Goal: Answer question/provide support: Share knowledge or assist other users

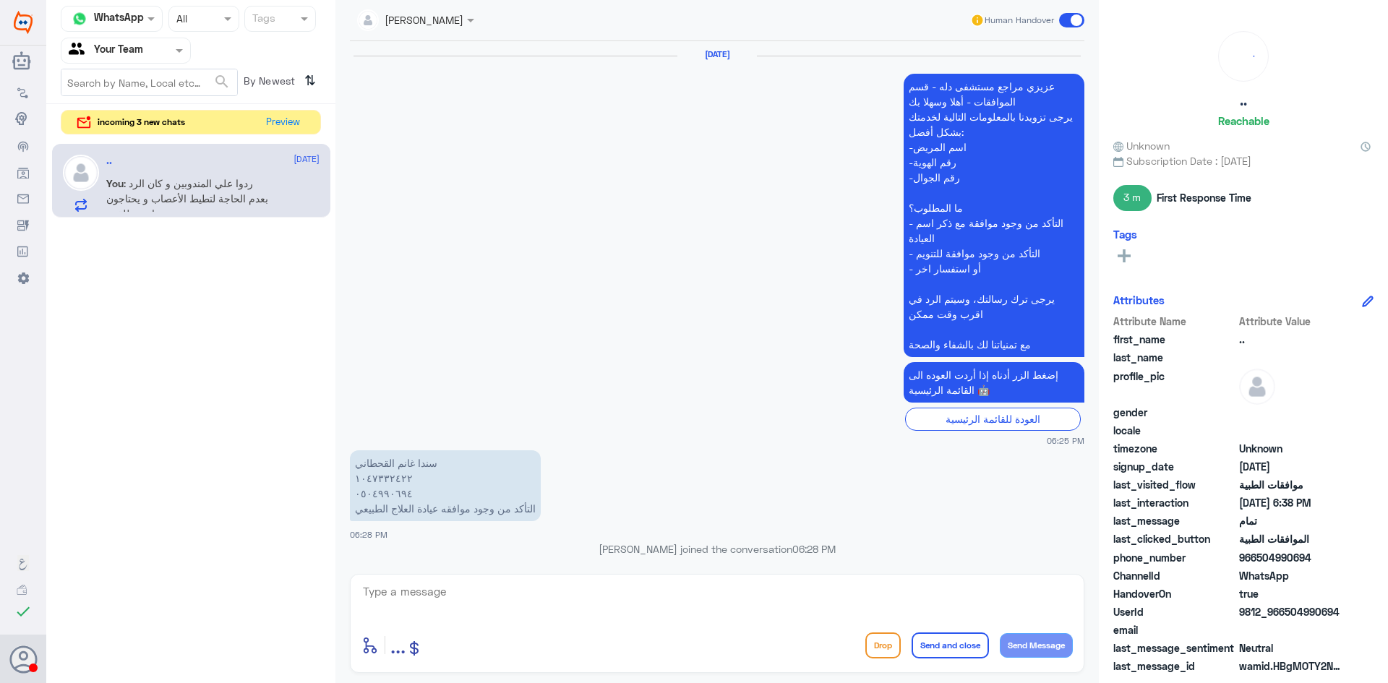
scroll to position [909, 0]
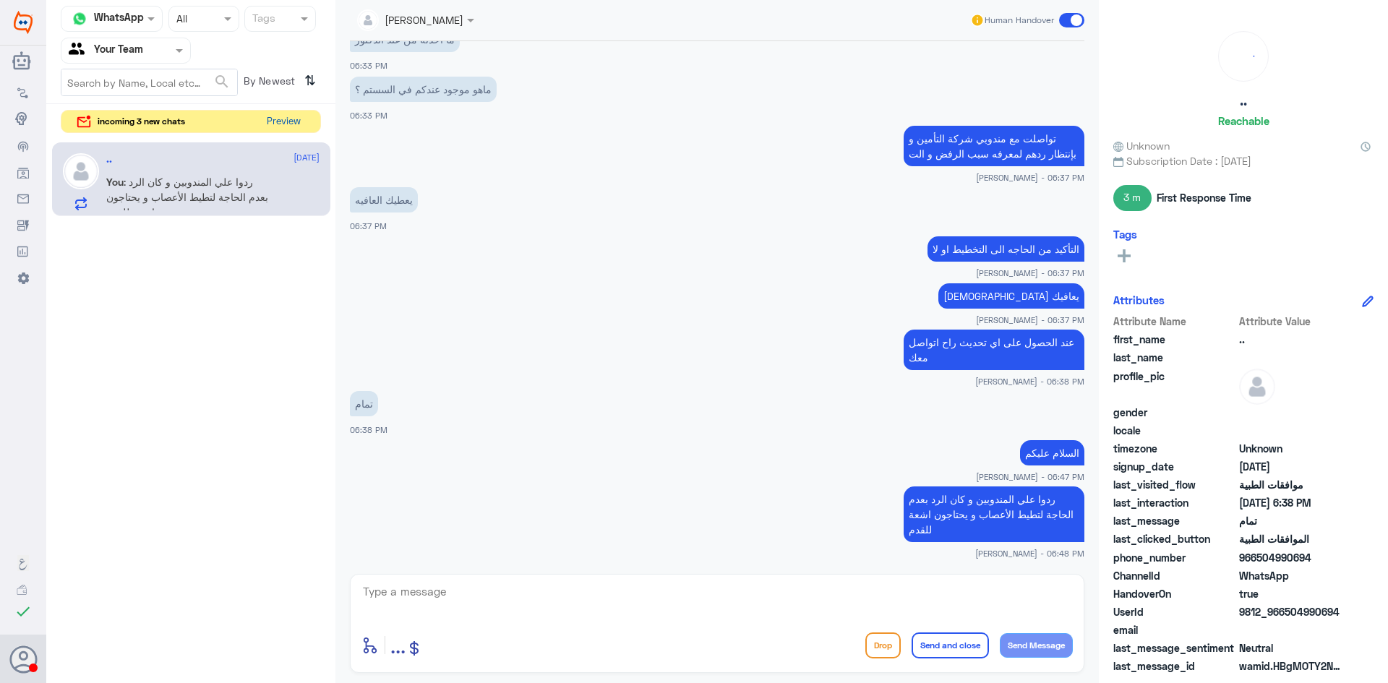
click at [265, 121] on button "Preview" at bounding box center [283, 122] width 45 height 22
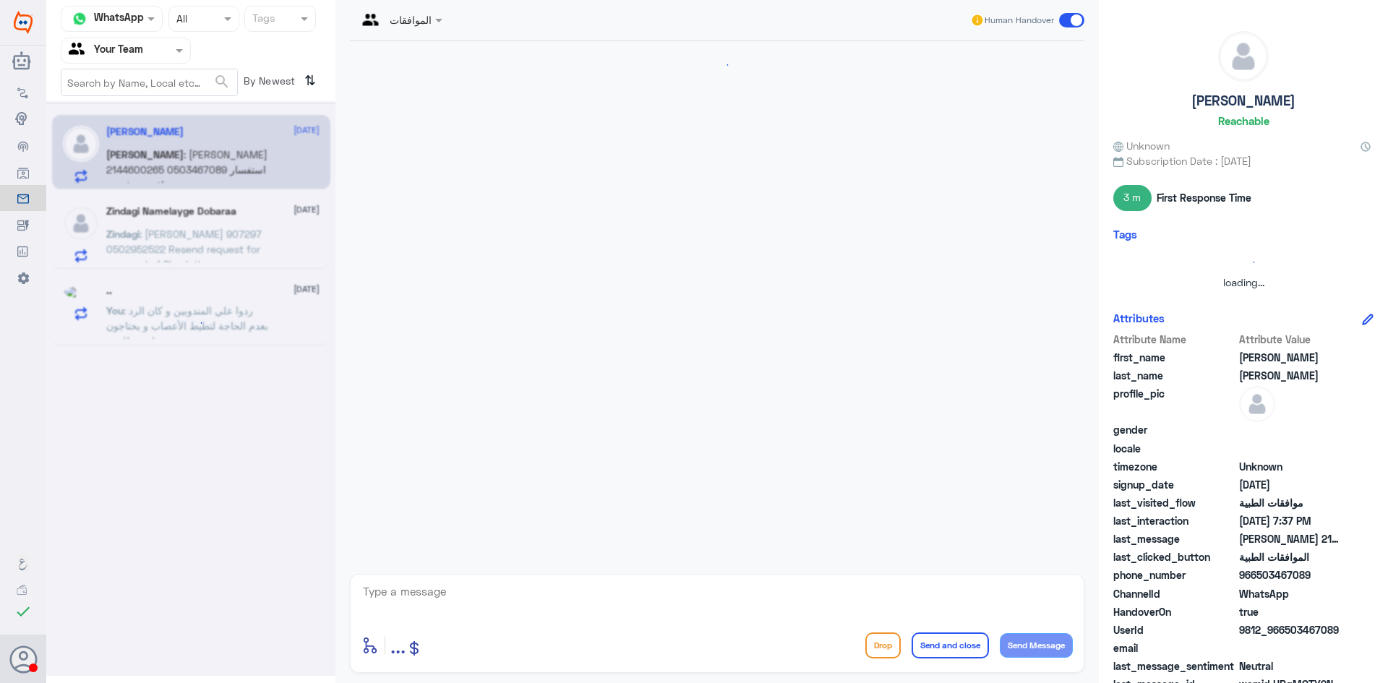
scroll to position [278, 0]
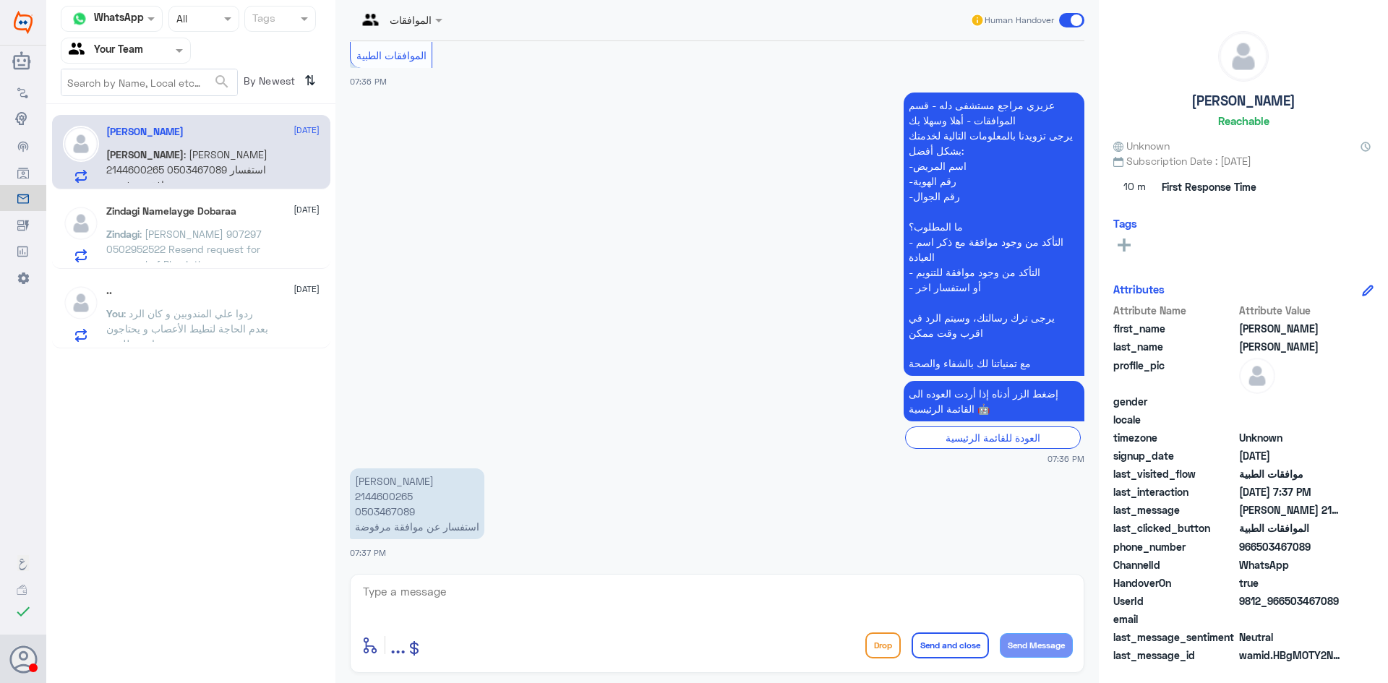
click at [173, 226] on div "Zindagi Namelayge Dobaraa 20 August Zindagi : Siraj unnisa Arjumand 907297 0502…" at bounding box center [212, 233] width 213 height 57
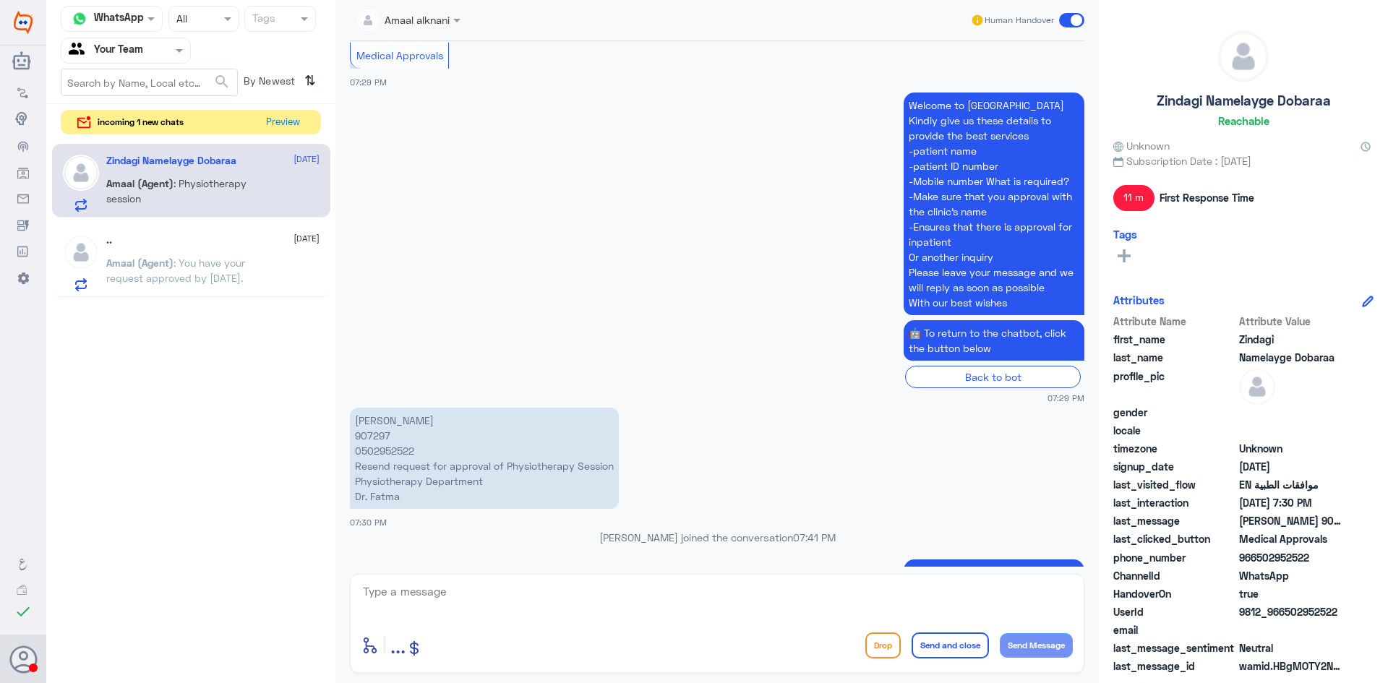
scroll to position [1338, 0]
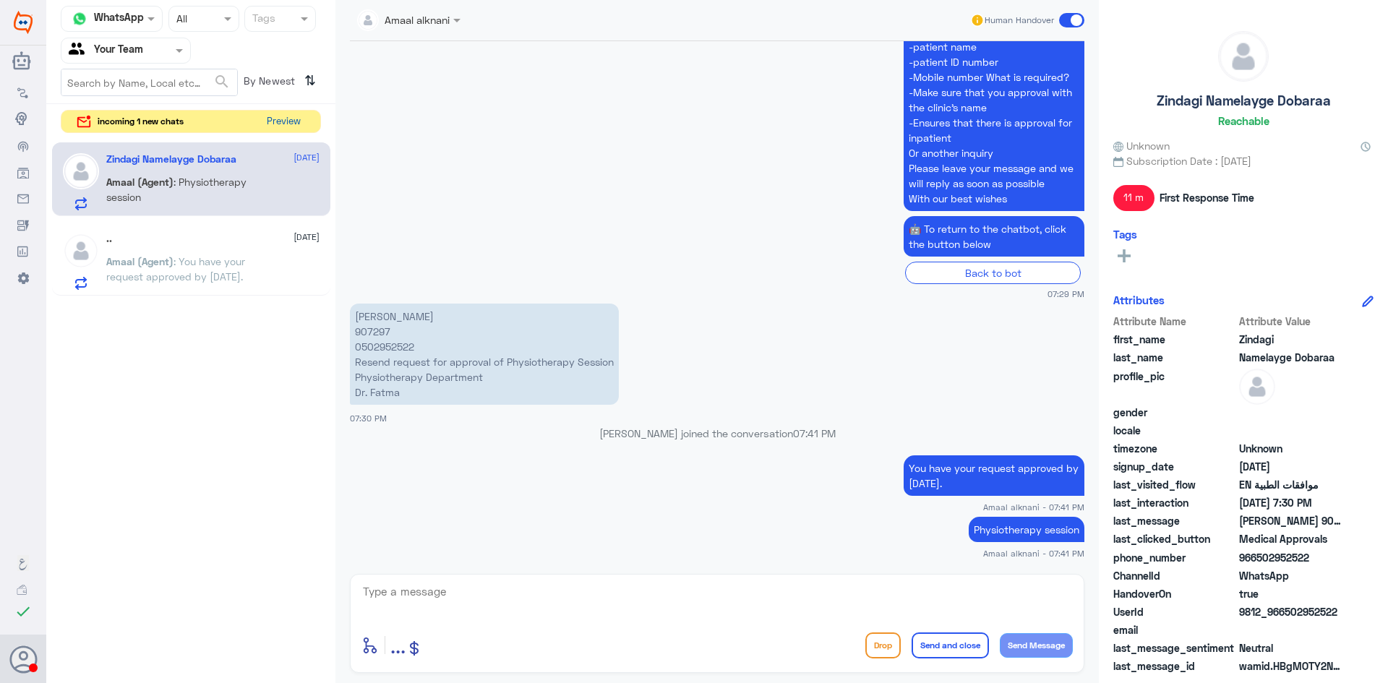
click at [280, 123] on button "Preview" at bounding box center [283, 122] width 45 height 22
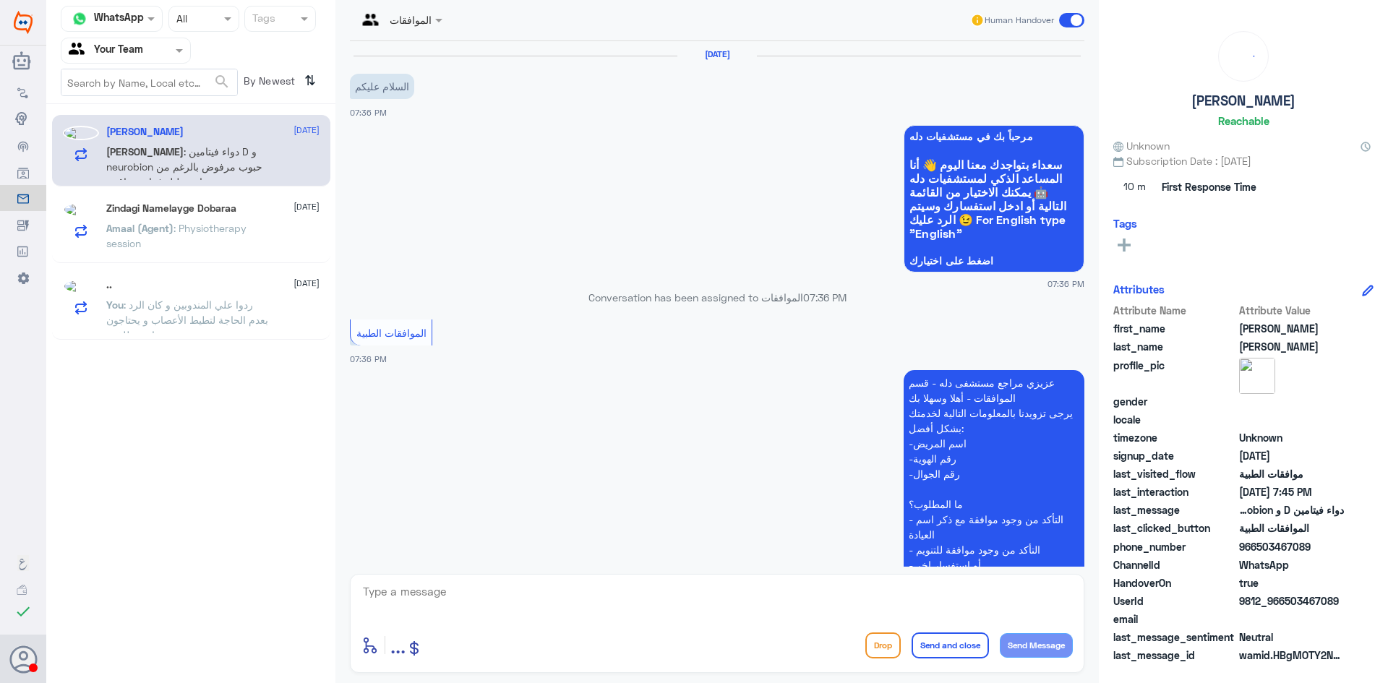
scroll to position [373, 0]
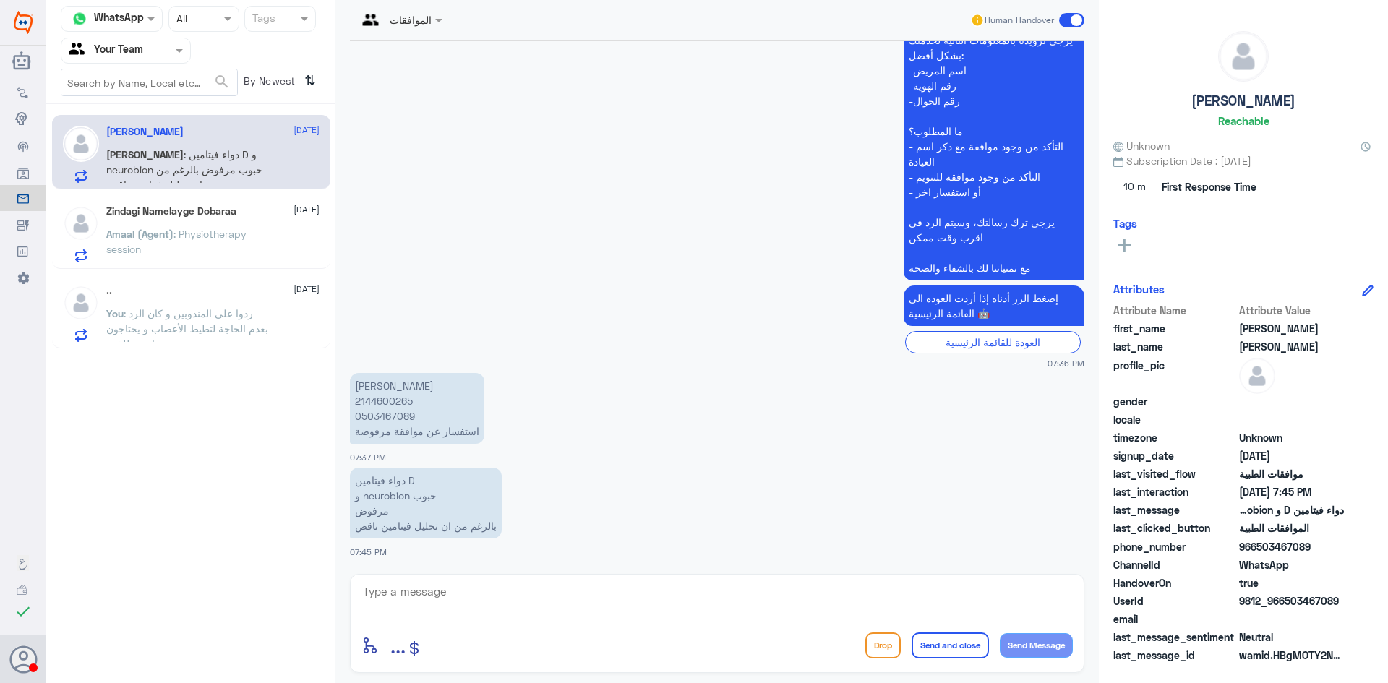
click at [384, 400] on p "حنان عبدالله محمد 2144600265 0503467089 استفسار عن موافقة مرفوضة" at bounding box center [417, 408] width 134 height 71
copy p "2144600265"
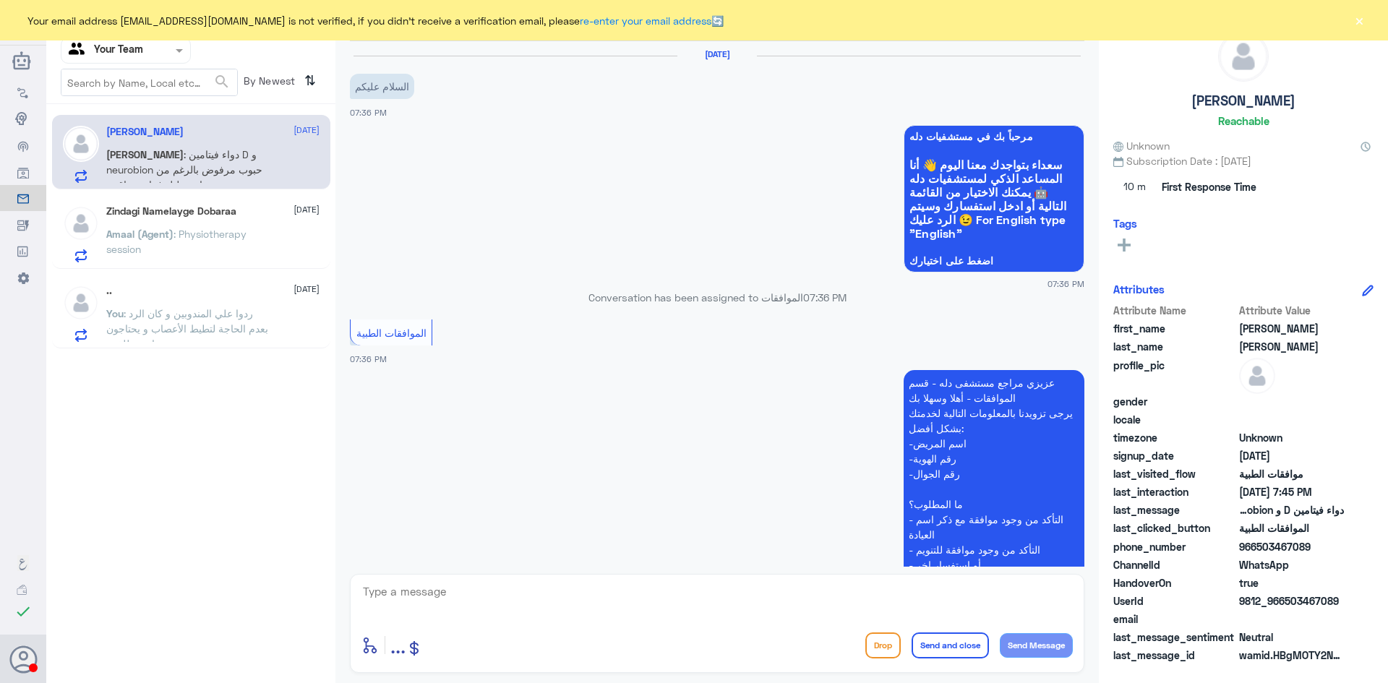
scroll to position [373, 0]
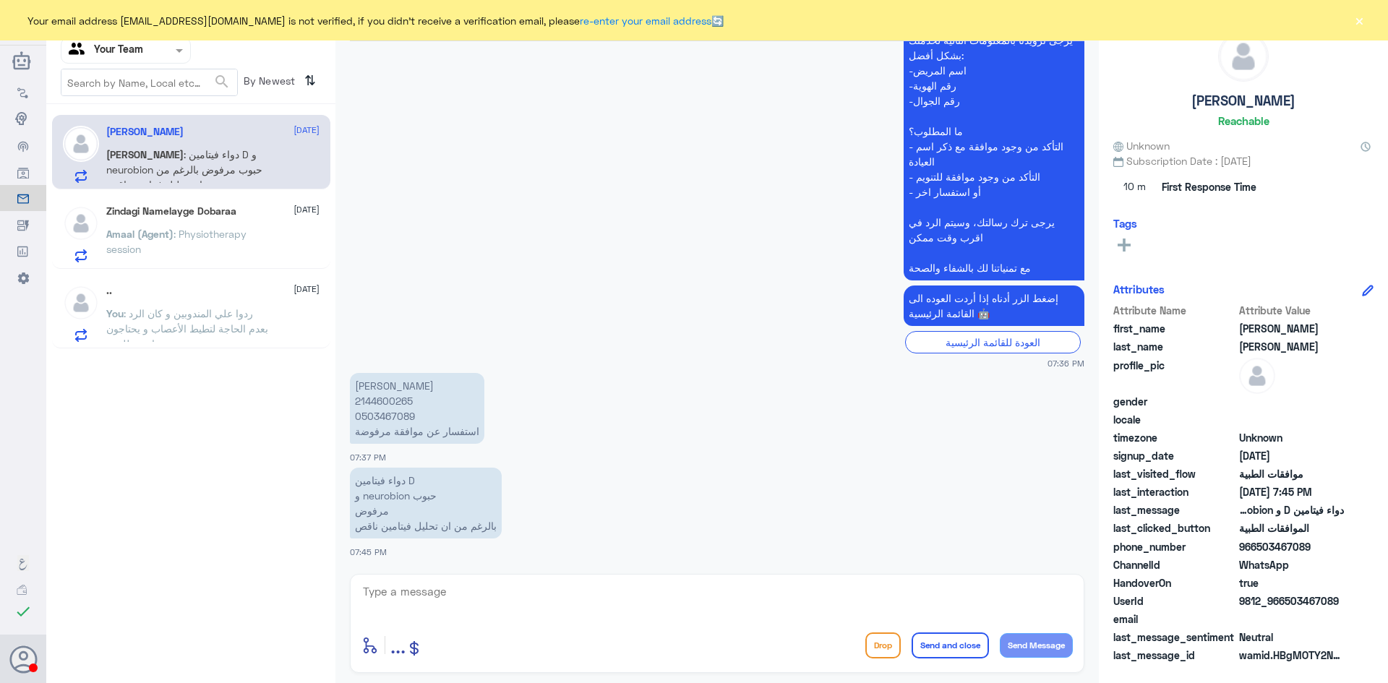
click at [172, 169] on span ": دواء فيتامين D و neurobion حبوب مرفوض بالرغم من ان تحليل فيتامين ناقص" at bounding box center [184, 169] width 156 height 43
drag, startPoint x: 414, startPoint y: 399, endPoint x: 357, endPoint y: 402, distance: 56.5
click at [357, 402] on p "[PERSON_NAME] 2144600265 0503467089 استفسار عن موافقة مرفوضة" at bounding box center [417, 408] width 134 height 71
copy p "2144600265"
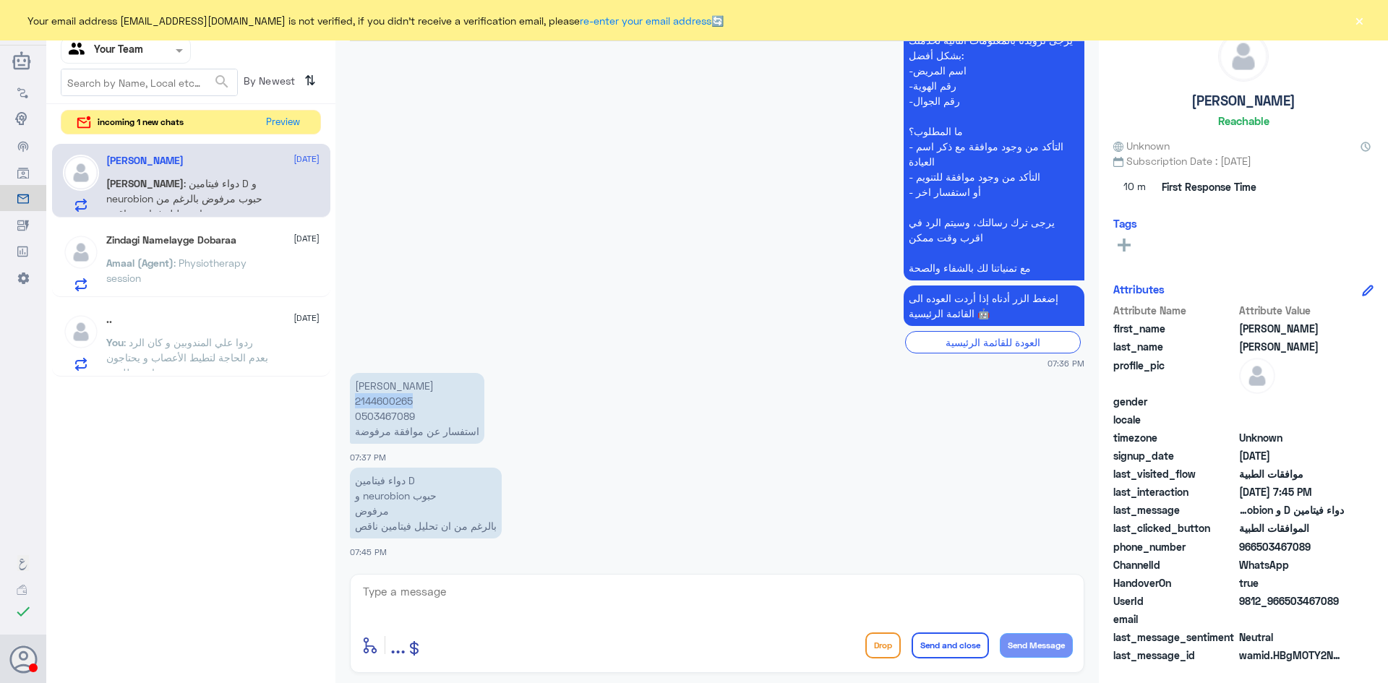
copy p "2144600265"
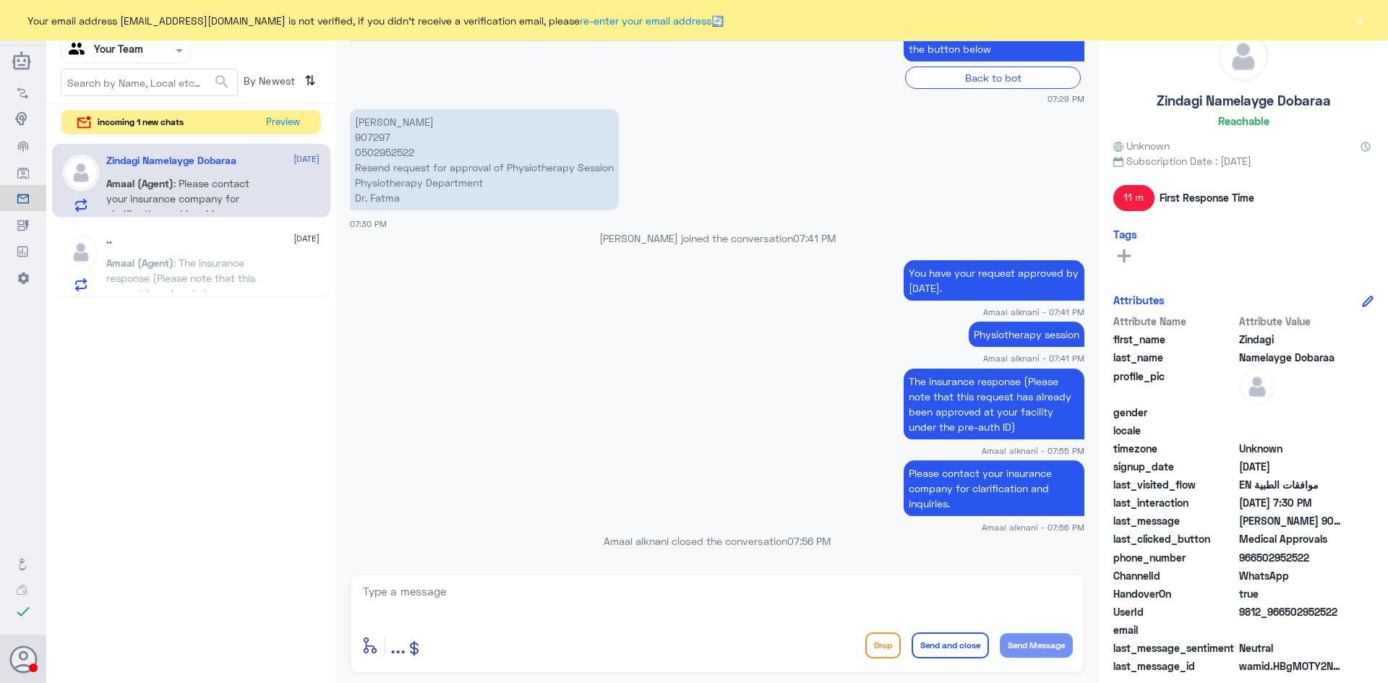
scroll to position [1213, 0]
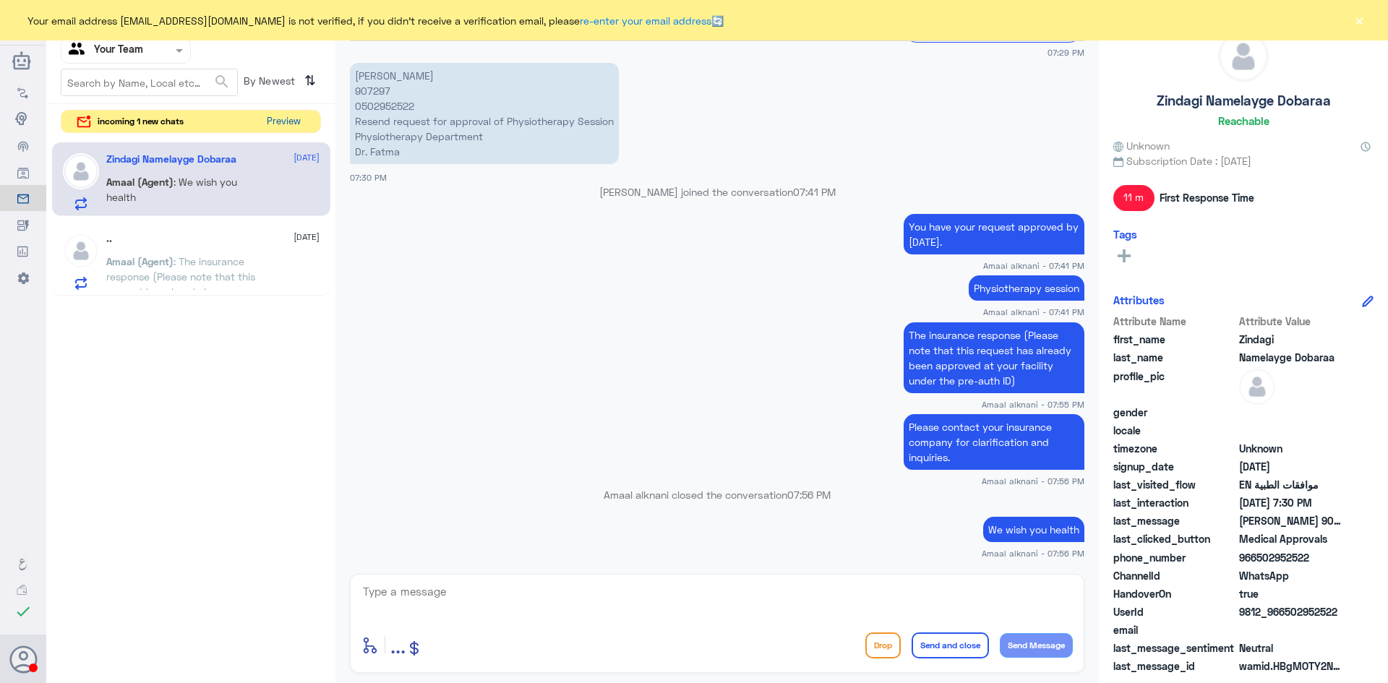
click at [294, 126] on button "Preview" at bounding box center [283, 122] width 45 height 22
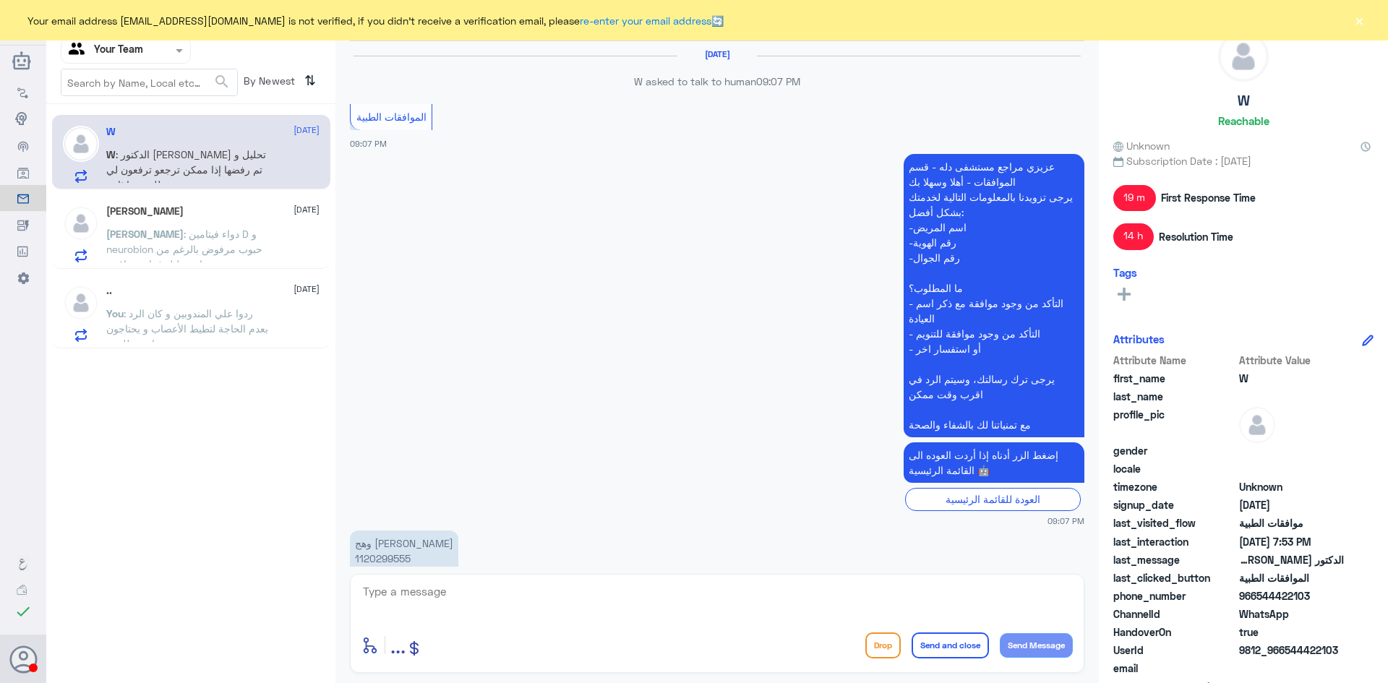
scroll to position [1154, 0]
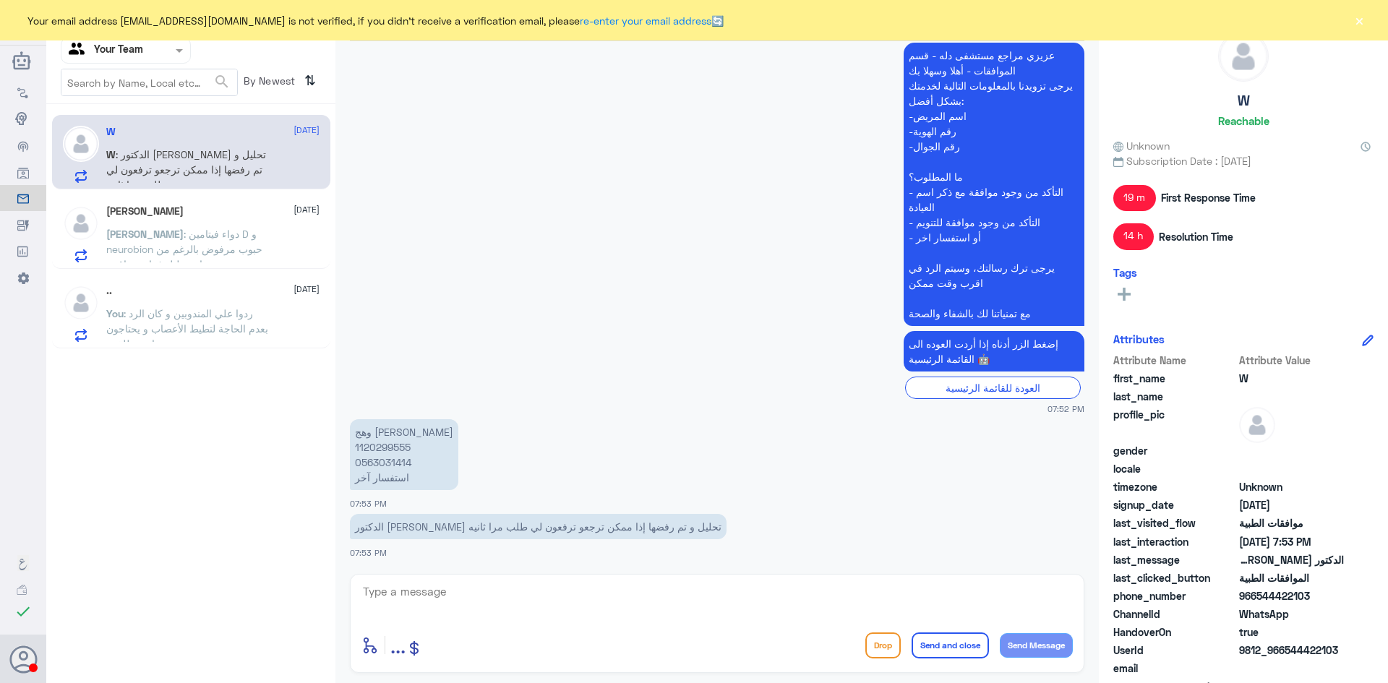
click at [182, 241] on p "Omar : دواء فيتامين D و neurobion حبوب مرفوض بالرغم من ان تحليل فيتامين ناقص" at bounding box center [187, 244] width 163 height 36
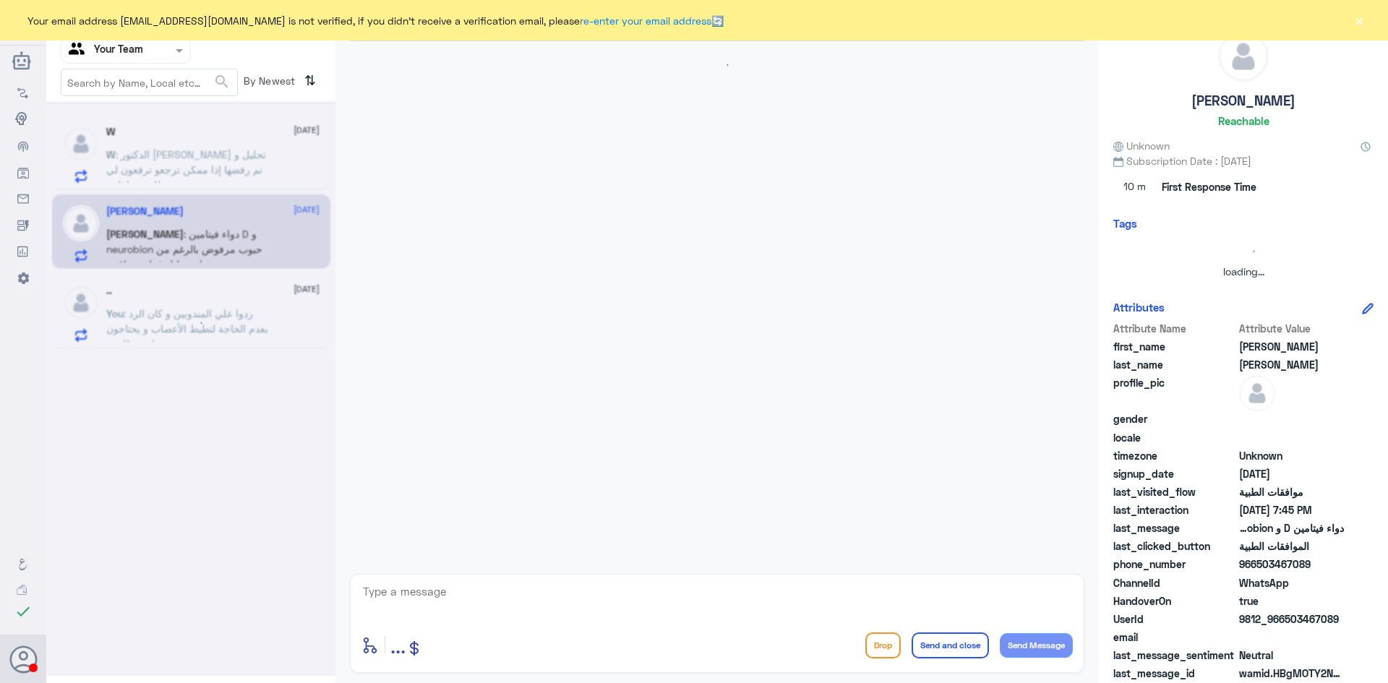
scroll to position [373, 0]
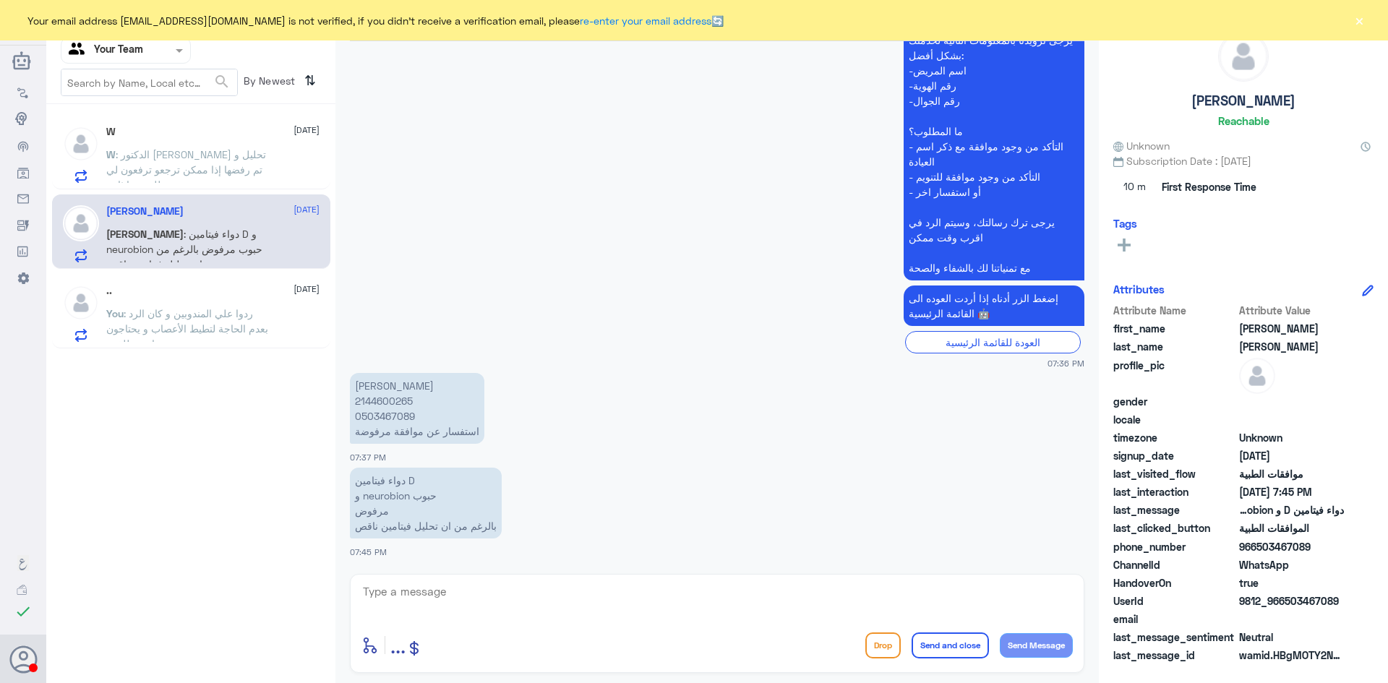
click at [200, 173] on span ": الدكتور رفع لي تحليل و تم رفضها إذا ممكن ترجعو ترفعون لي طلب مرا ثانيه" at bounding box center [186, 169] width 160 height 43
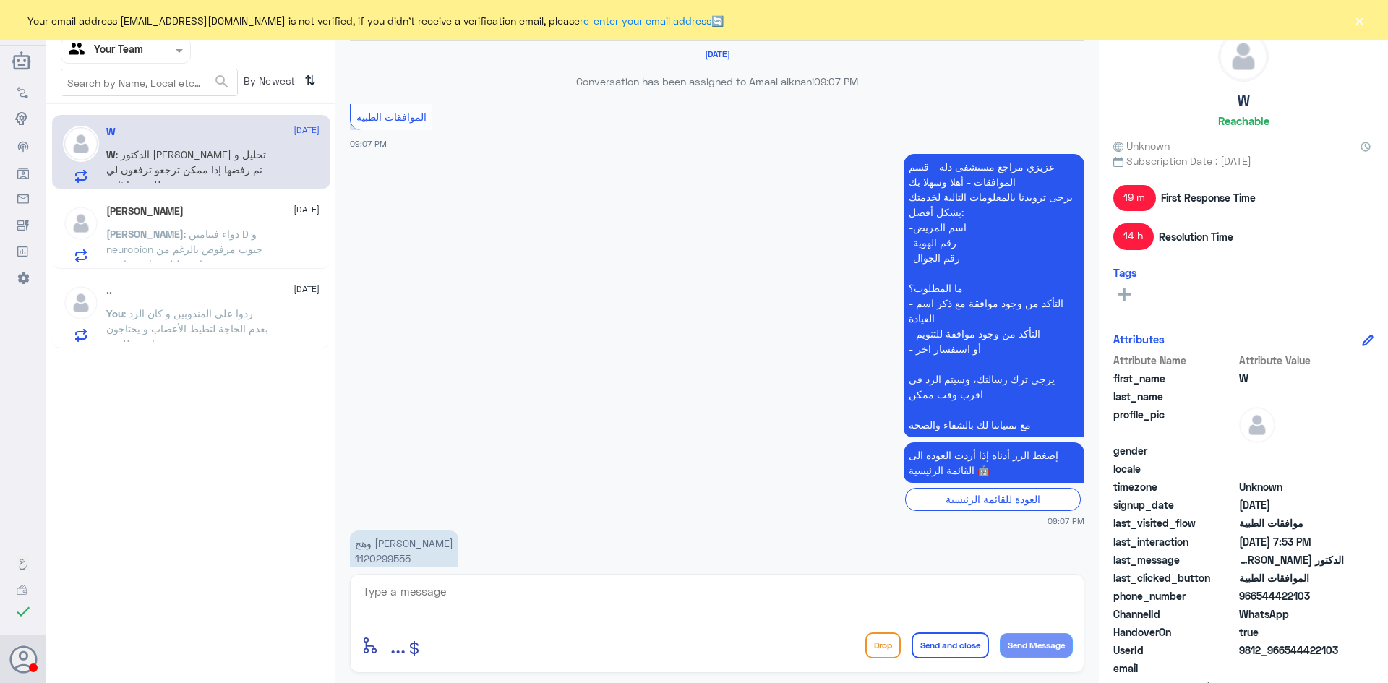
scroll to position [1154, 0]
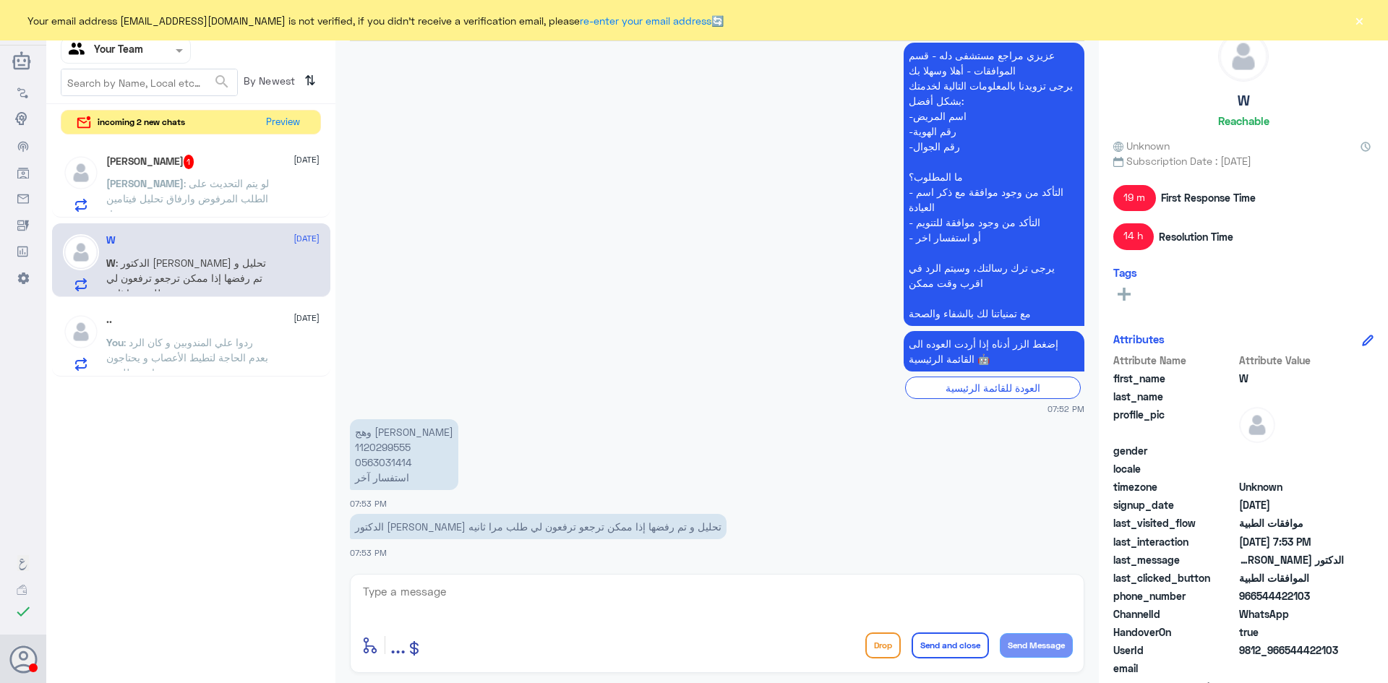
click at [240, 195] on span ": لو يتم التحديث على الطلب المرفوض وارفاق تحليل فيتامين d" at bounding box center [187, 198] width 163 height 43
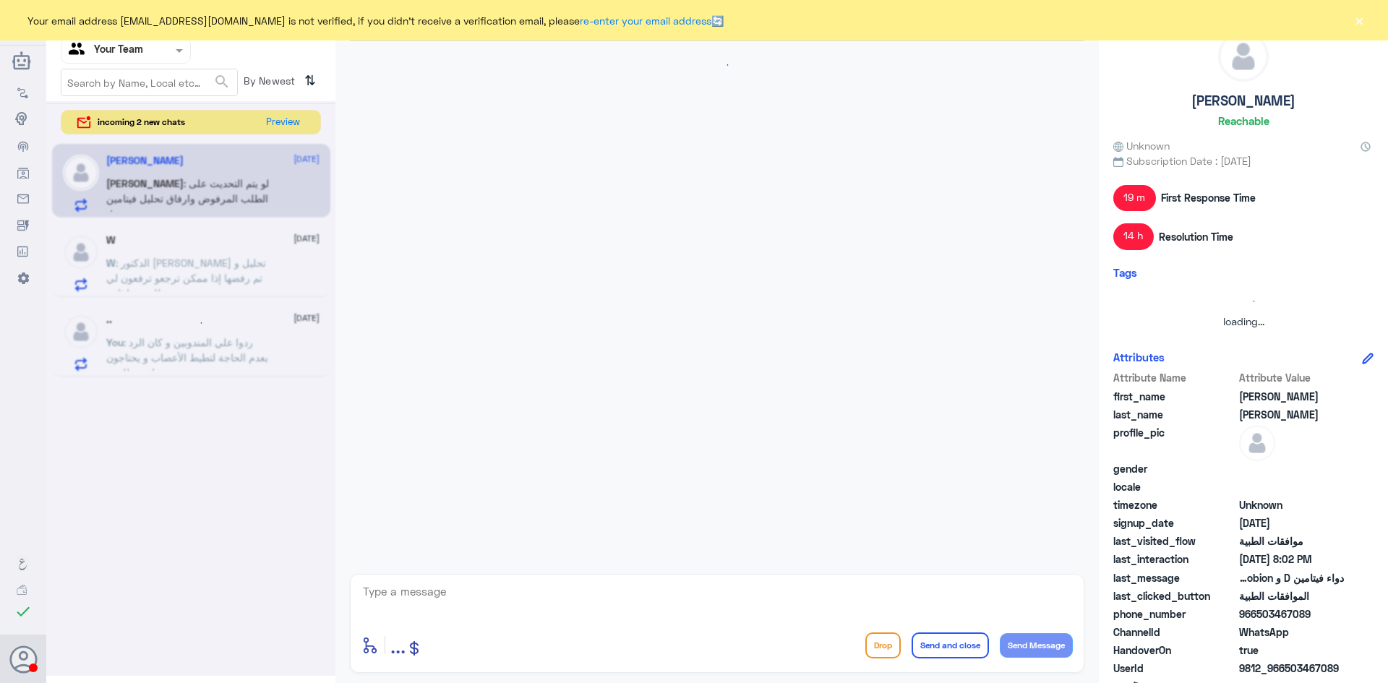
scroll to position [422, 0]
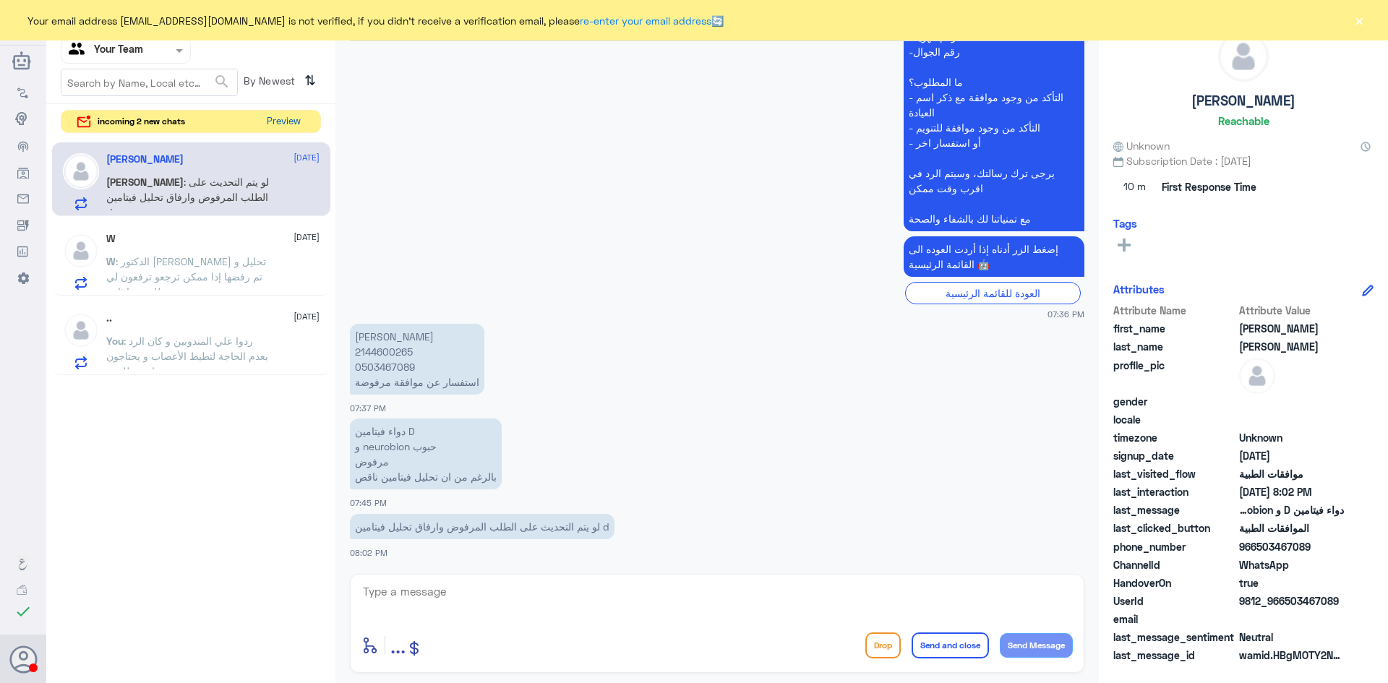
click at [278, 111] on button "Preview" at bounding box center [283, 122] width 45 height 22
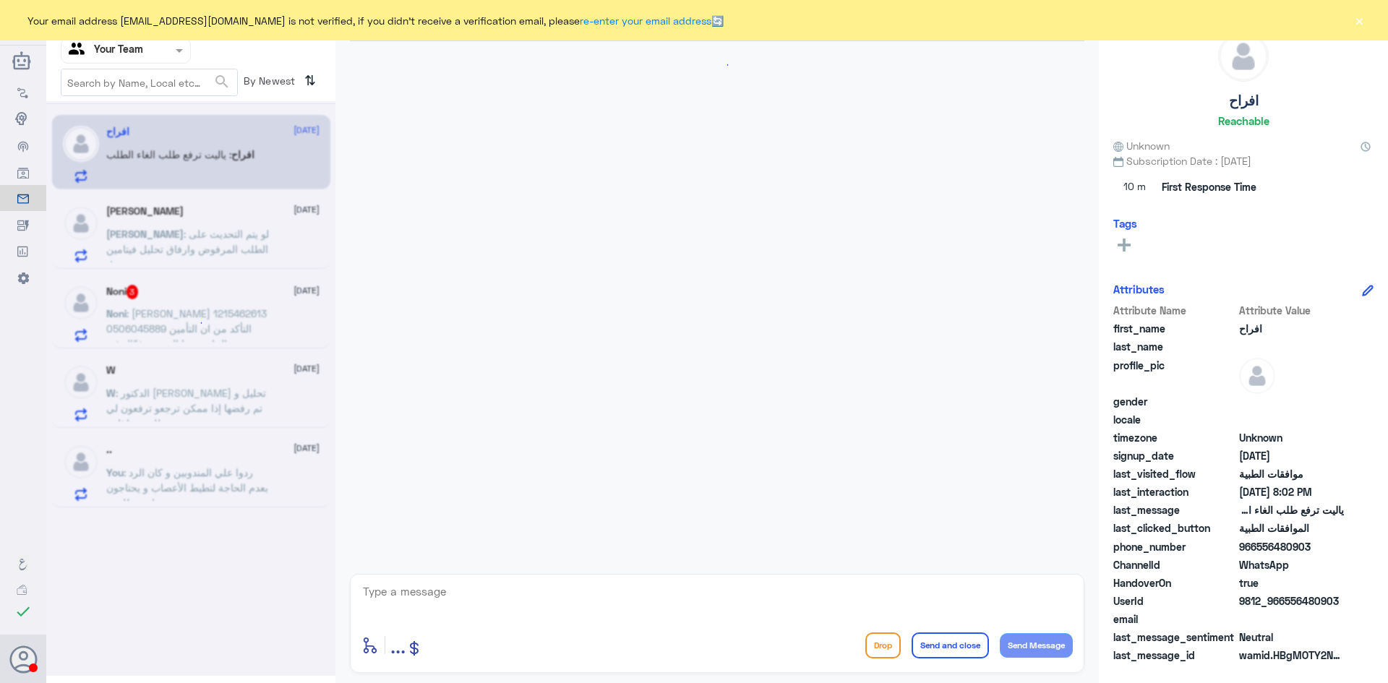
scroll to position [282, 0]
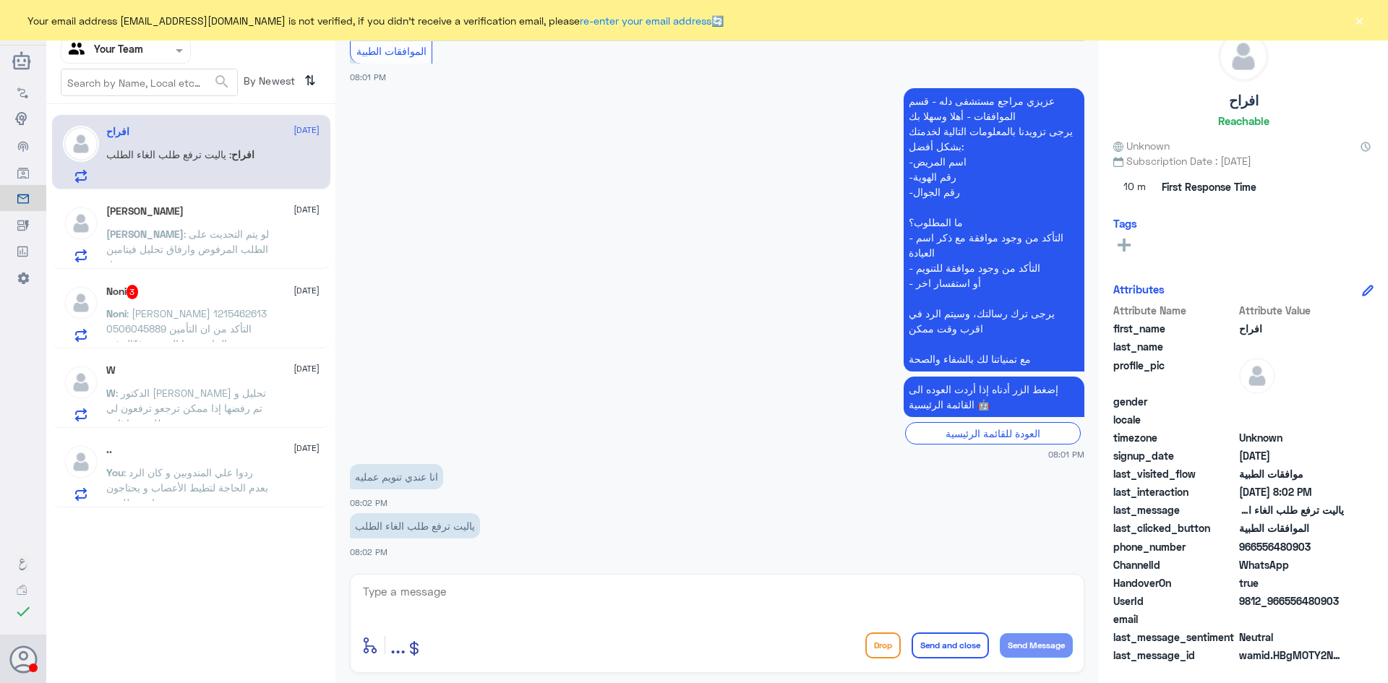
click at [226, 226] on p "Omar : لو يتم التحديث على الطلب المرفوض وارفاق تحليل فيتامين d" at bounding box center [187, 244] width 163 height 36
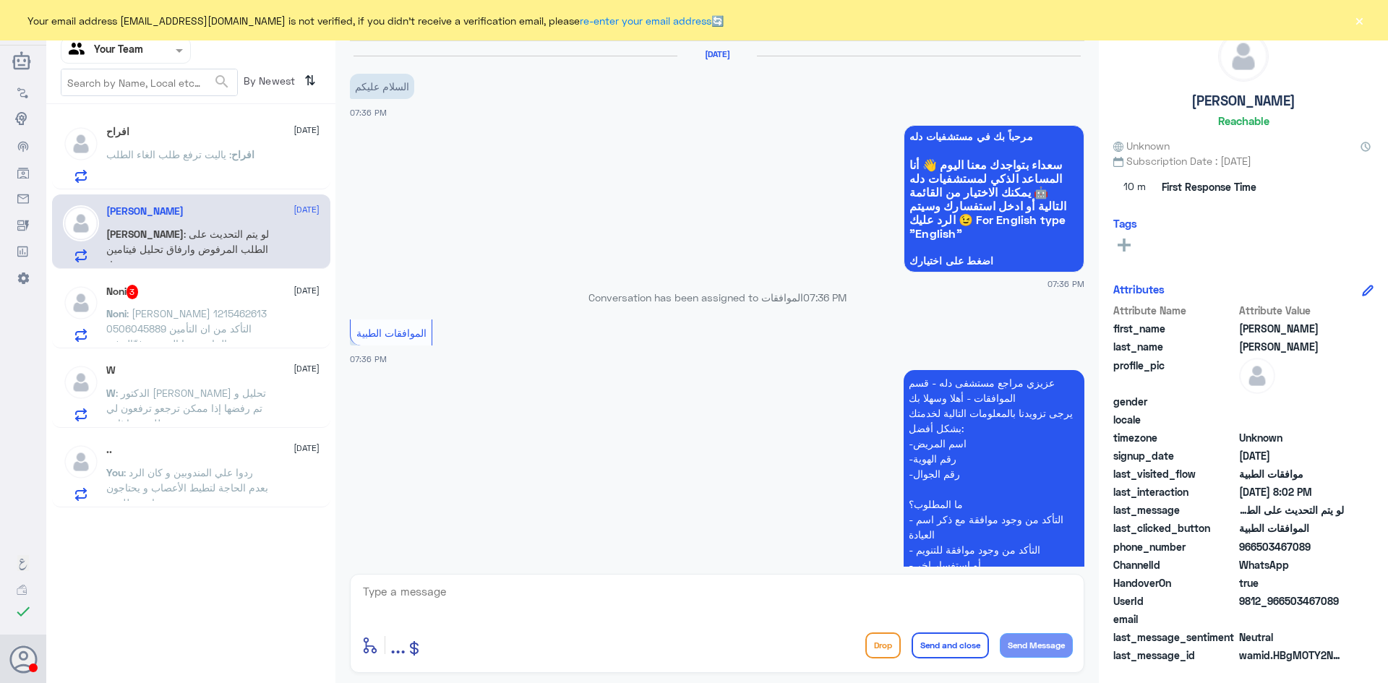
scroll to position [422, 0]
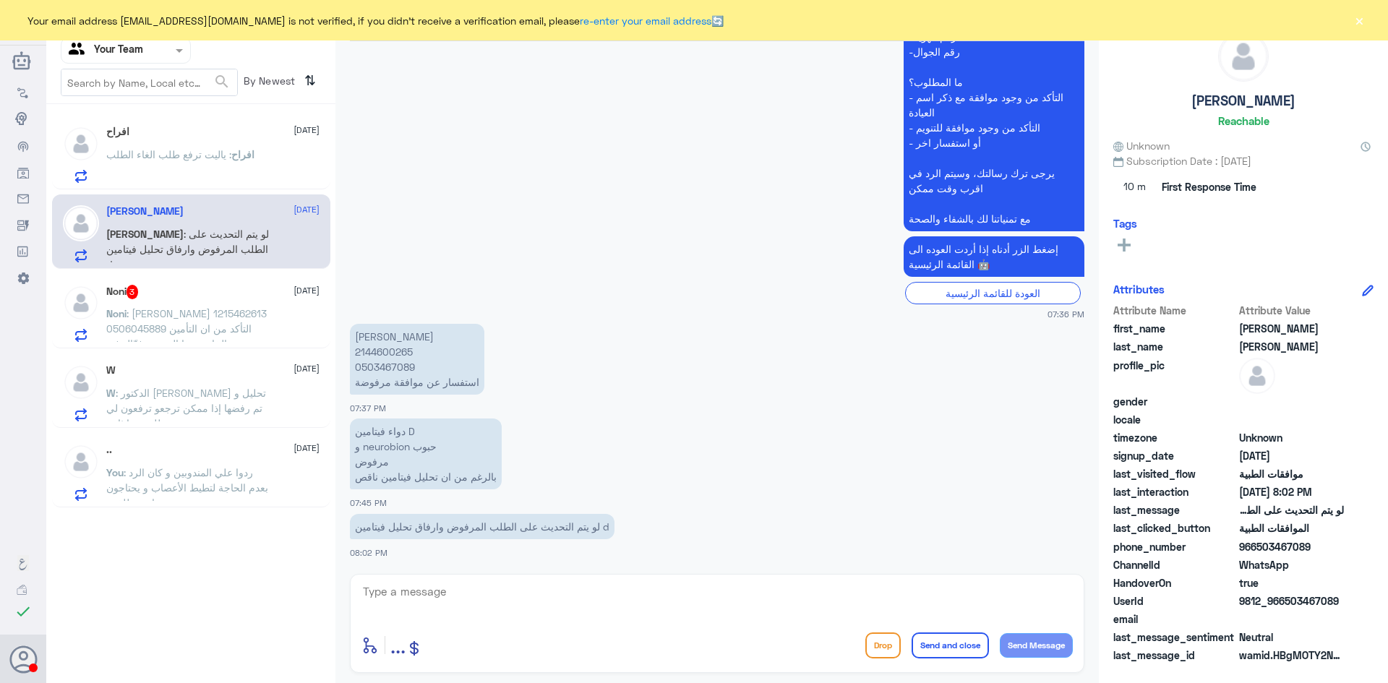
click at [139, 301] on div "Noni 3 20 August Noni : فيصل محمد الحارثي 1215462613 0506045889 التأكد من ان ال…" at bounding box center [212, 313] width 213 height 57
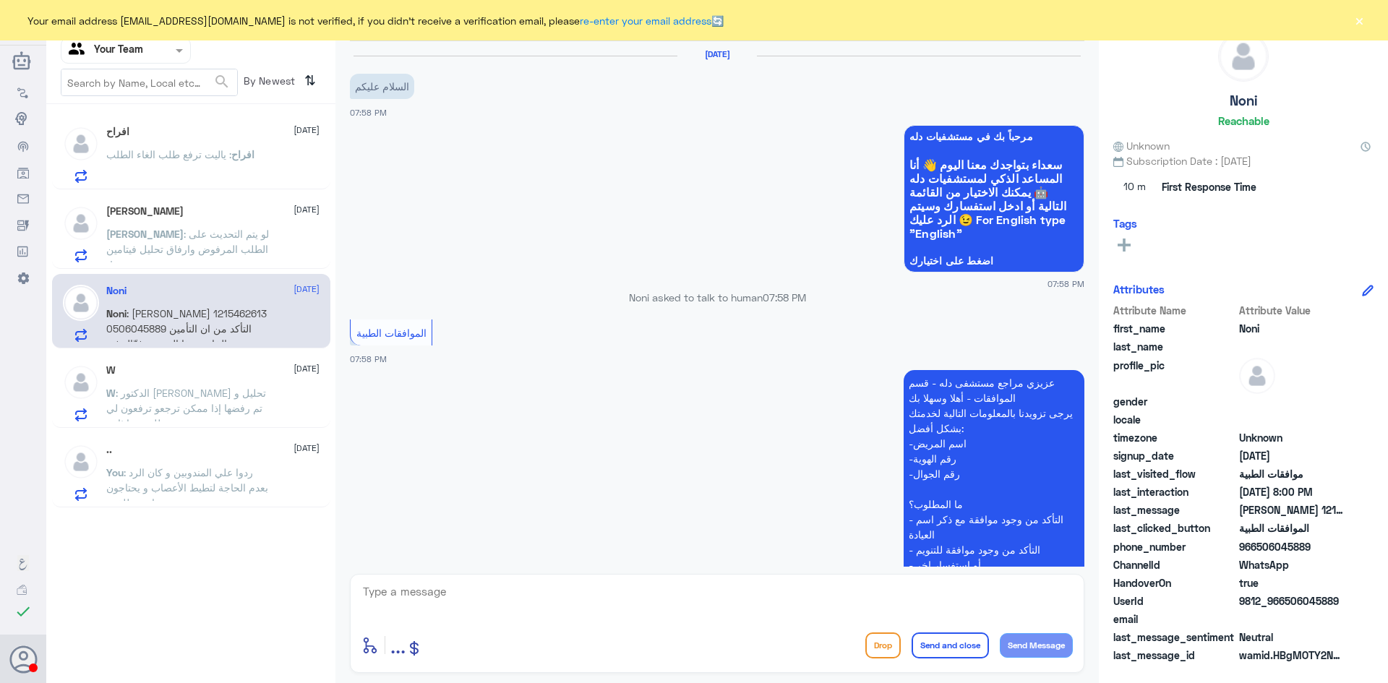
scroll to position [308, 0]
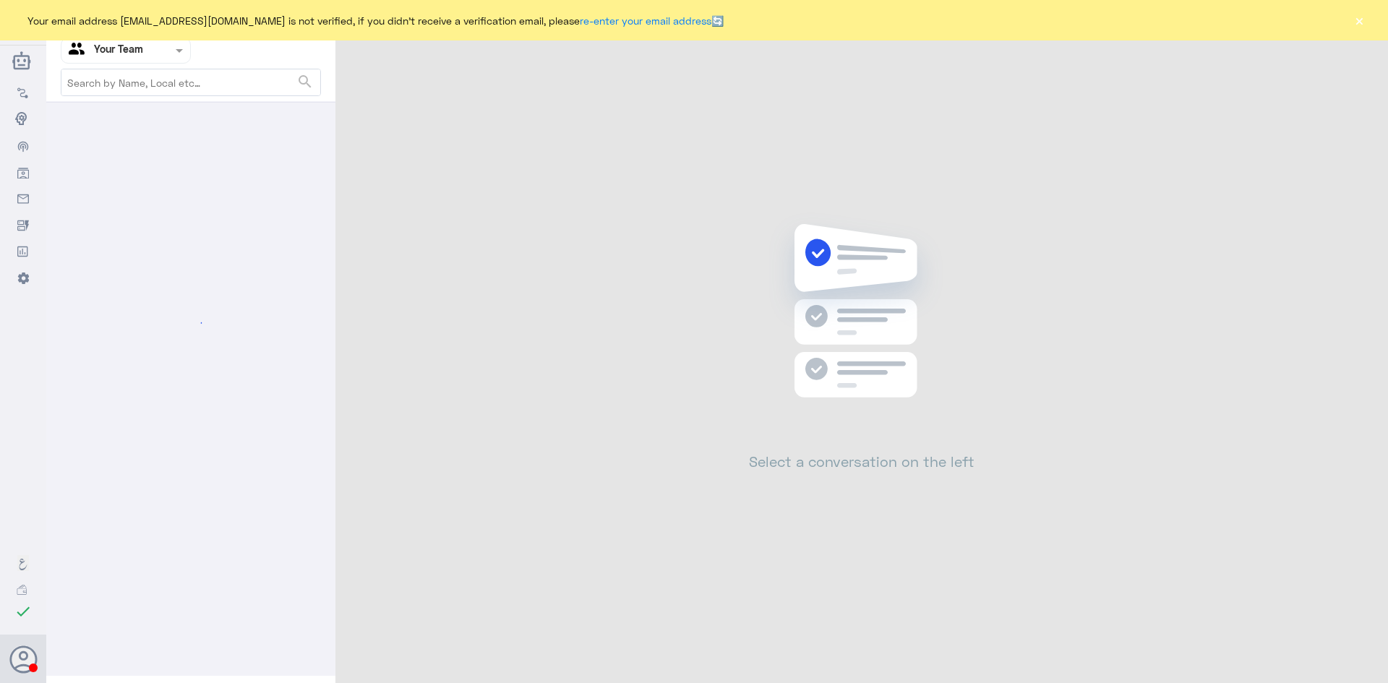
click at [123, 55] on input "text" at bounding box center [109, 50] width 80 height 17
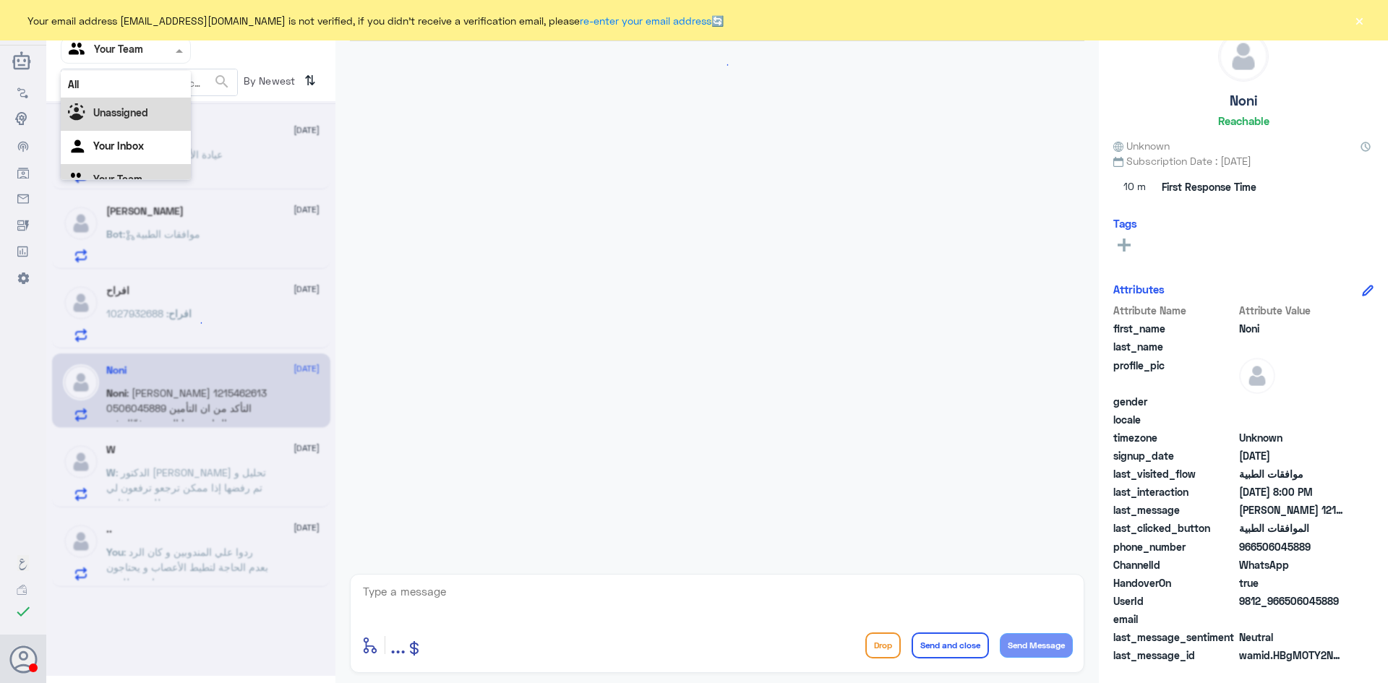
scroll to position [465, 0]
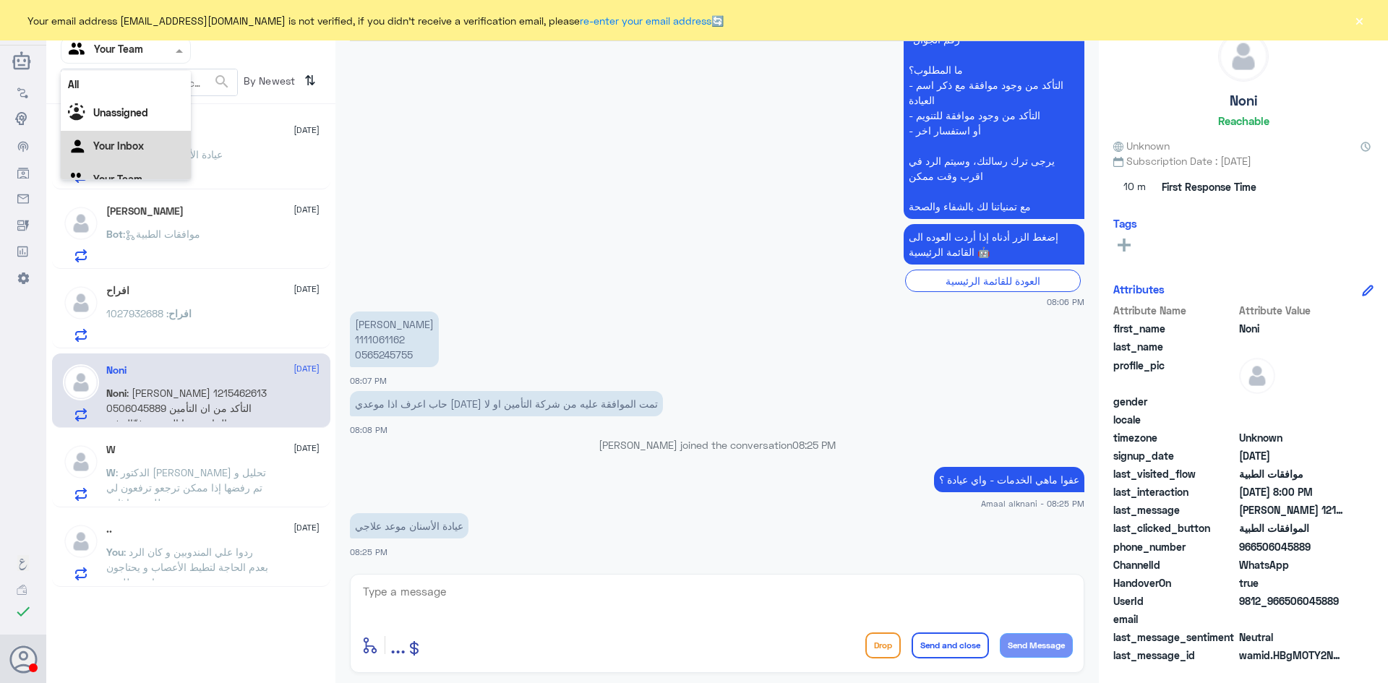
click at [127, 140] on Inbox "Your Inbox" at bounding box center [118, 146] width 51 height 12
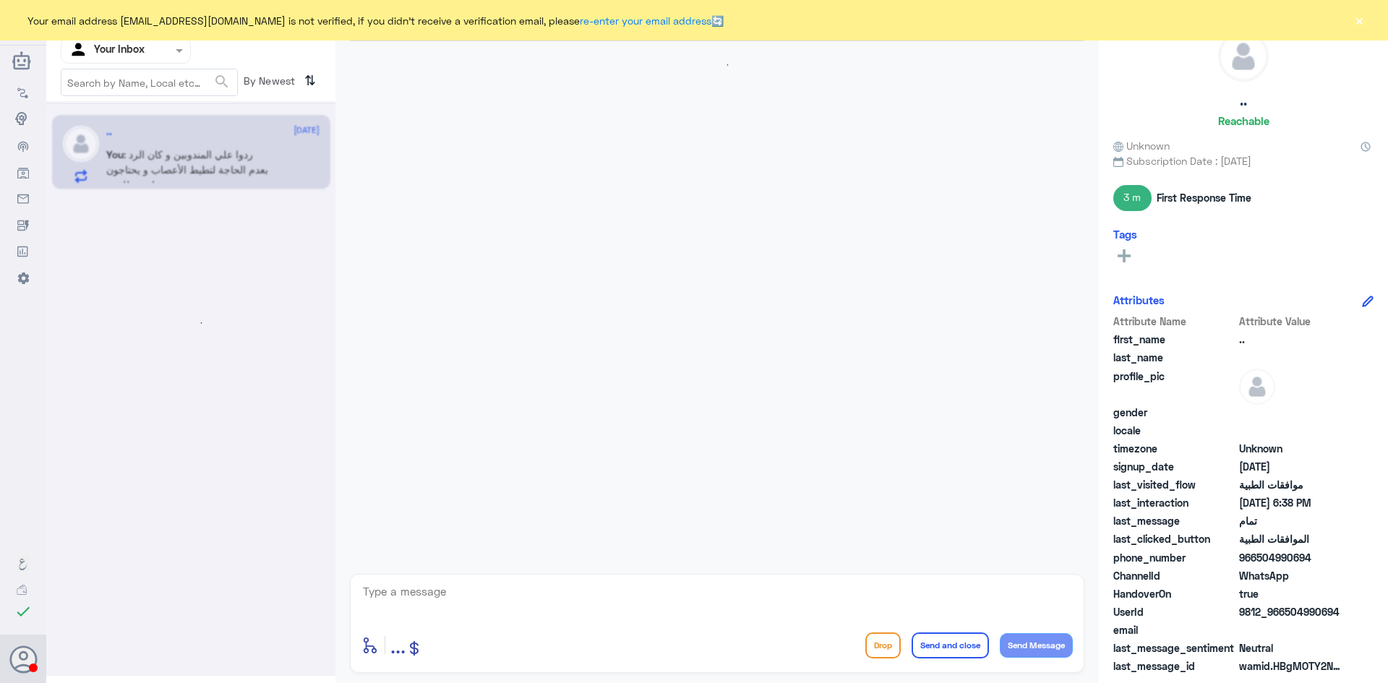
scroll to position [909, 0]
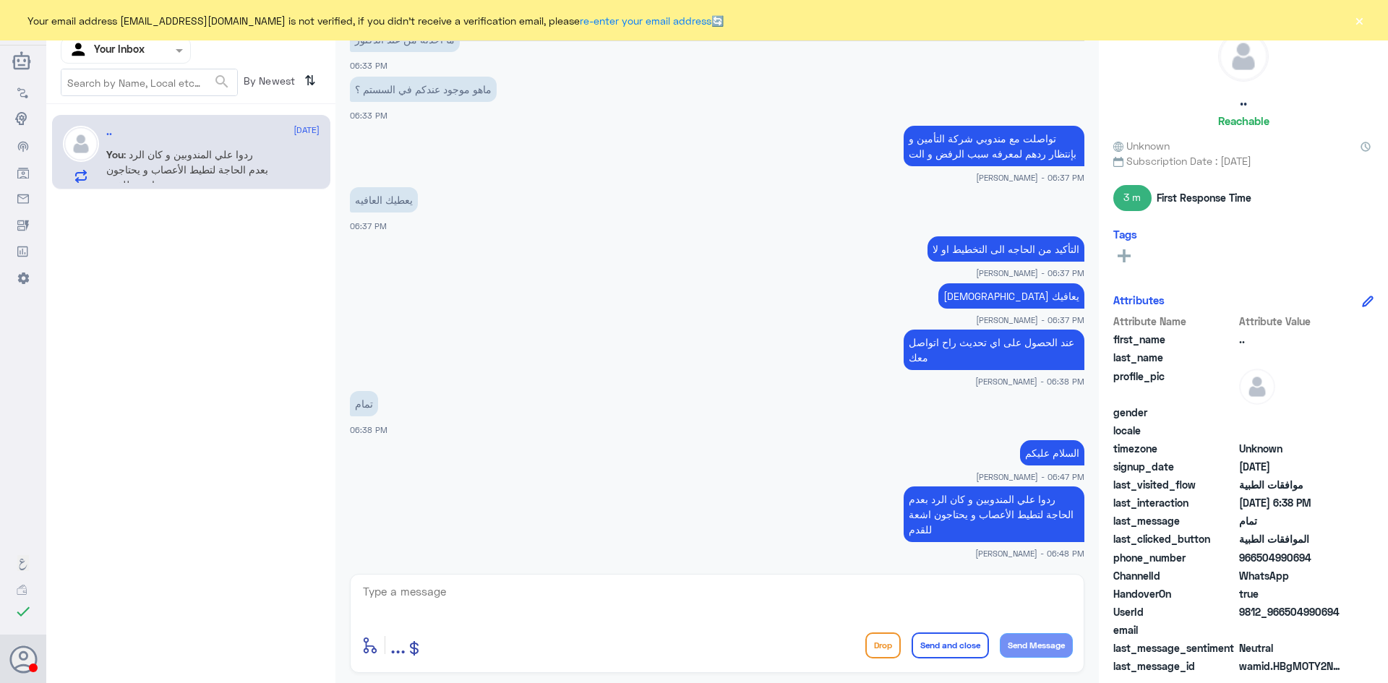
click at [187, 170] on span ": ردوا علي المندوبين و كان الرد بعدم الحاجة لتطيط الأعصاب و يحتاجون اشعة للقدم" at bounding box center [187, 169] width 162 height 43
click at [543, 596] on textarea at bounding box center [717, 599] width 711 height 35
type textarea "ا"
click at [145, 52] on input "text" at bounding box center [109, 50] width 80 height 17
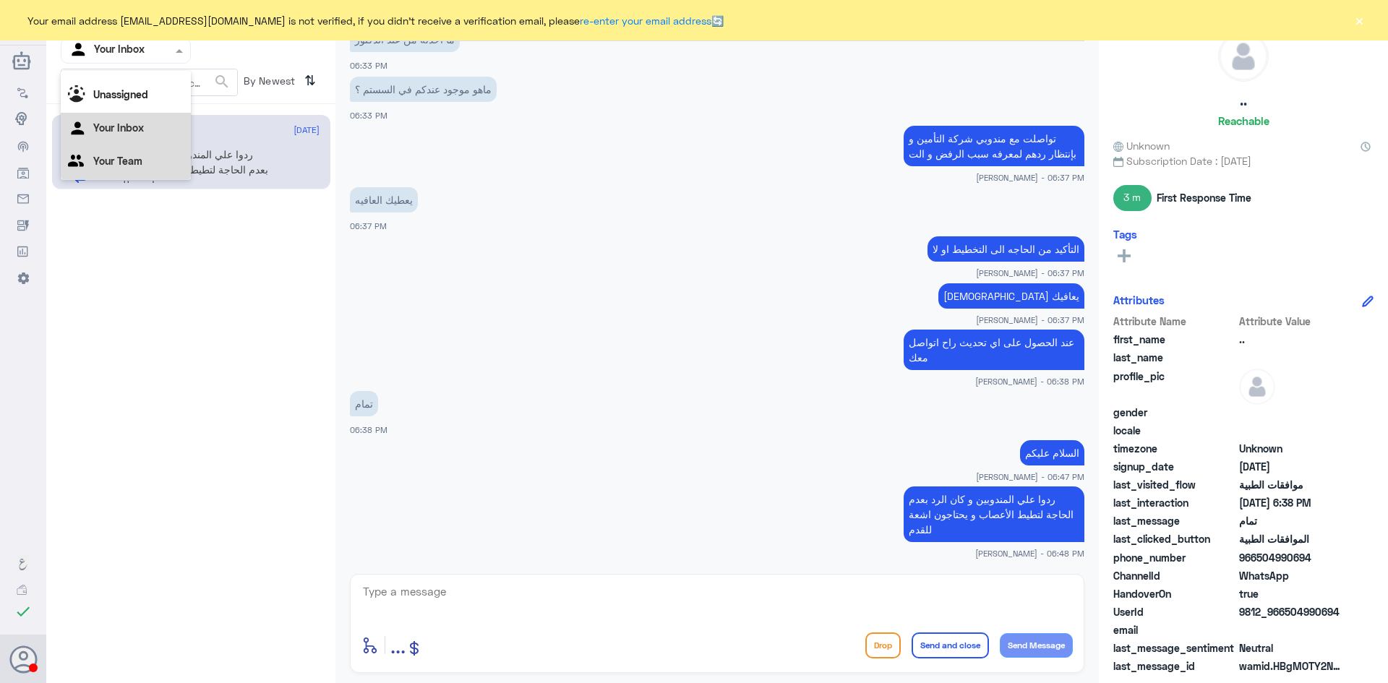
click at [130, 163] on Team "Your Team" at bounding box center [117, 161] width 49 height 12
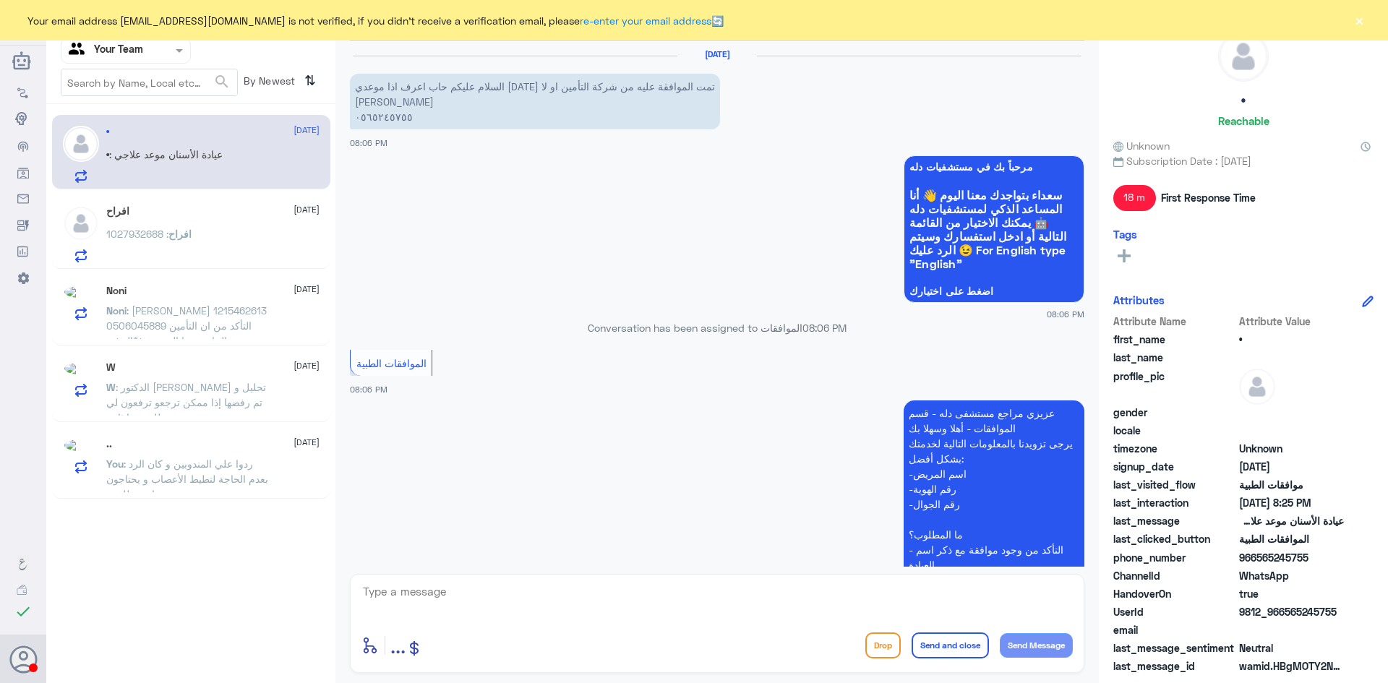
scroll to position [465, 0]
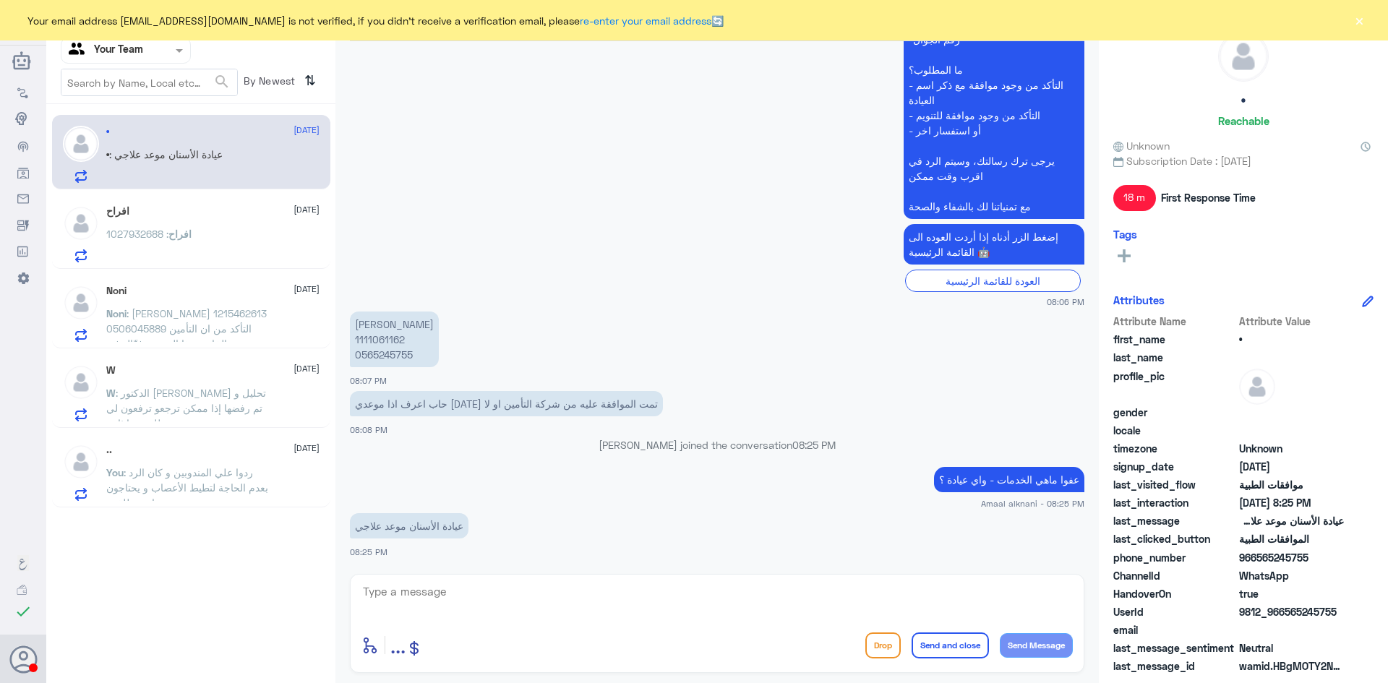
click at [197, 395] on span ": الدكتور [PERSON_NAME] تحليل و تم رفضها إذا ممكن ترجعو ترفعون لي طلب مرا ثانيه" at bounding box center [186, 408] width 160 height 43
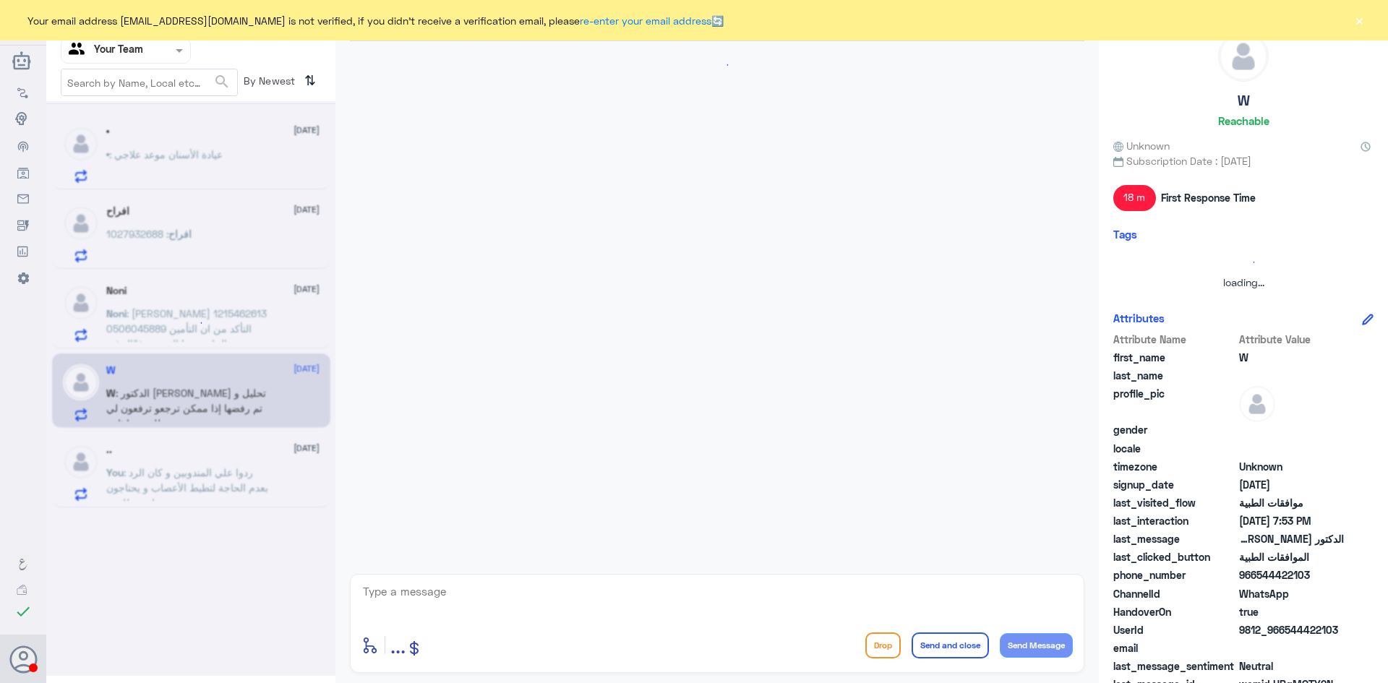
scroll to position [1154, 0]
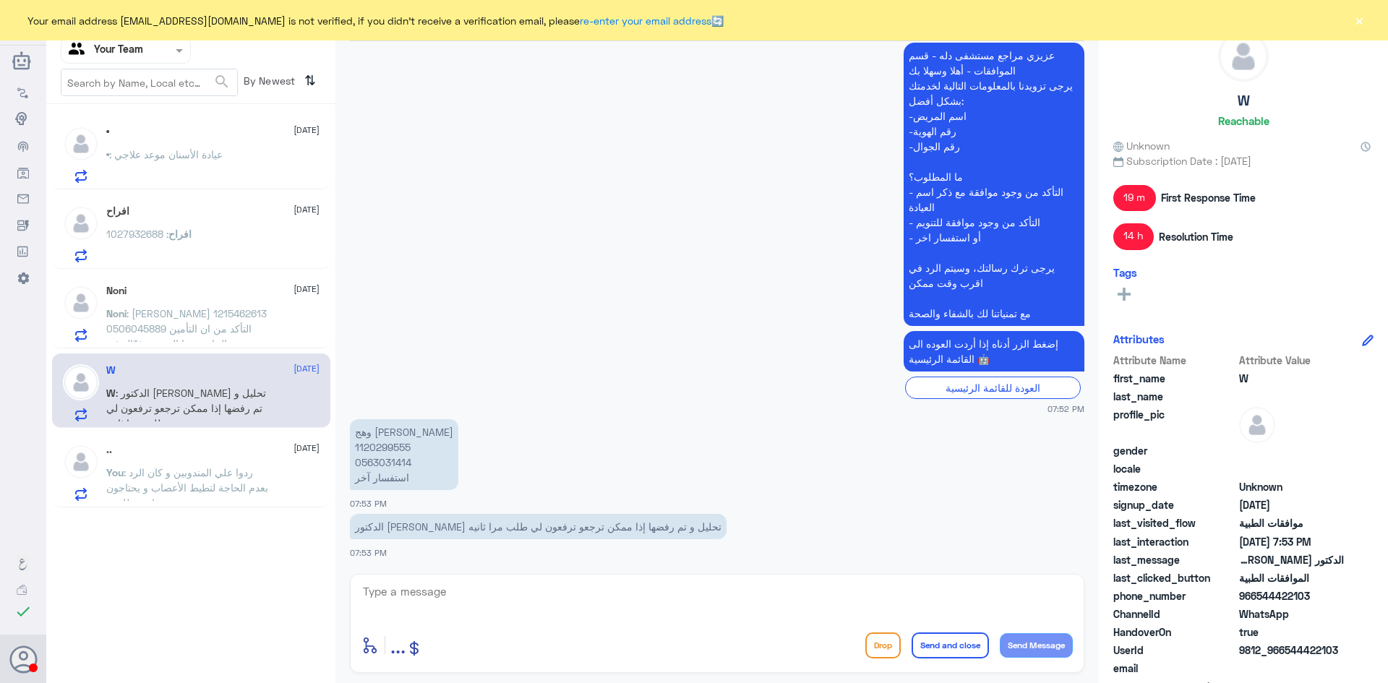
click at [389, 452] on p "وهج الوهيبي 1120299555 0563031414 استفسار آخر" at bounding box center [404, 454] width 108 height 71
copy p "1120299555"
click at [463, 589] on textarea at bounding box center [717, 599] width 711 height 35
type textarea "h"
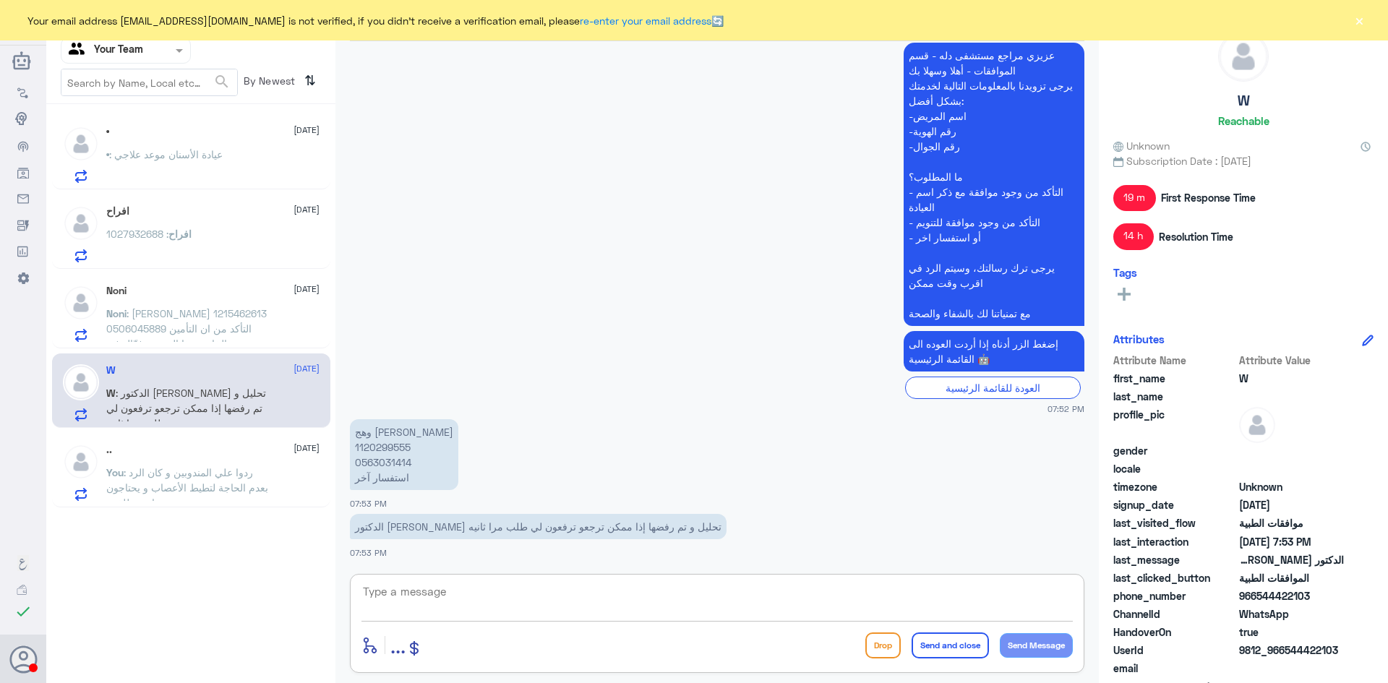
type textarea "ل"
type textarea "السلام عليكم و رحمة الله"
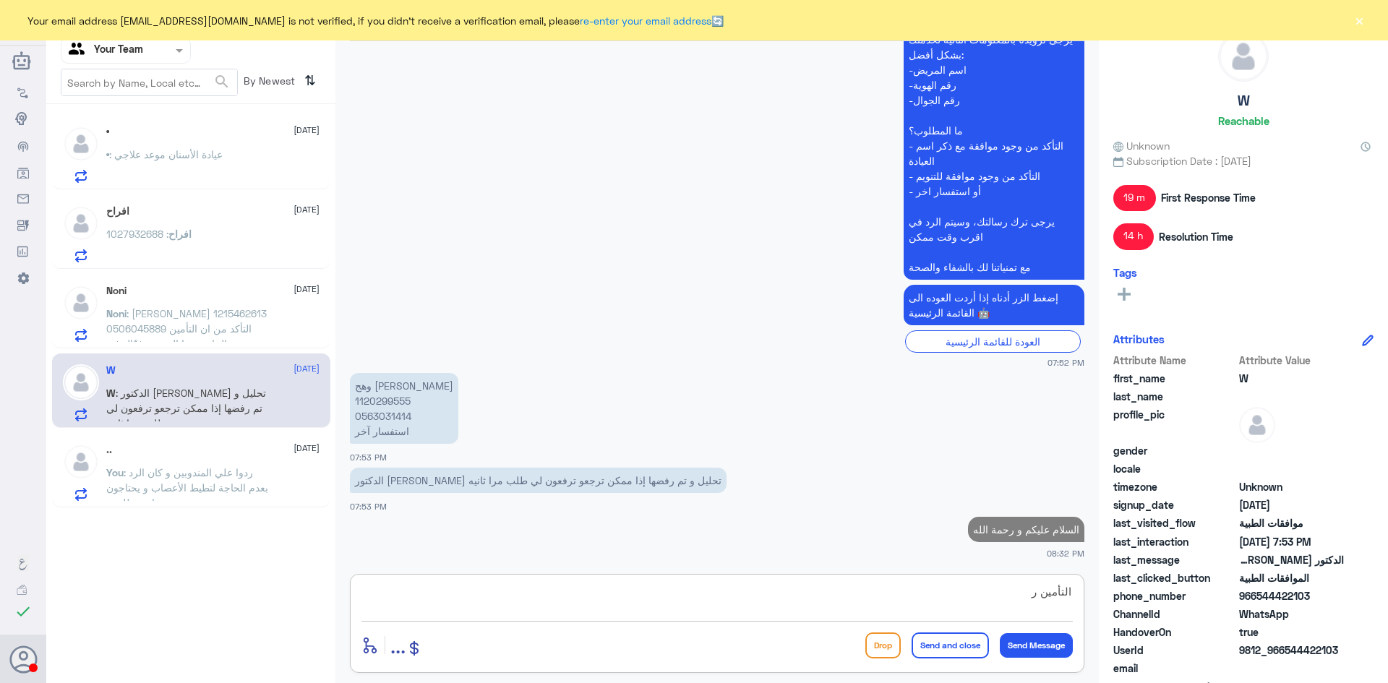
scroll to position [1197, 0]
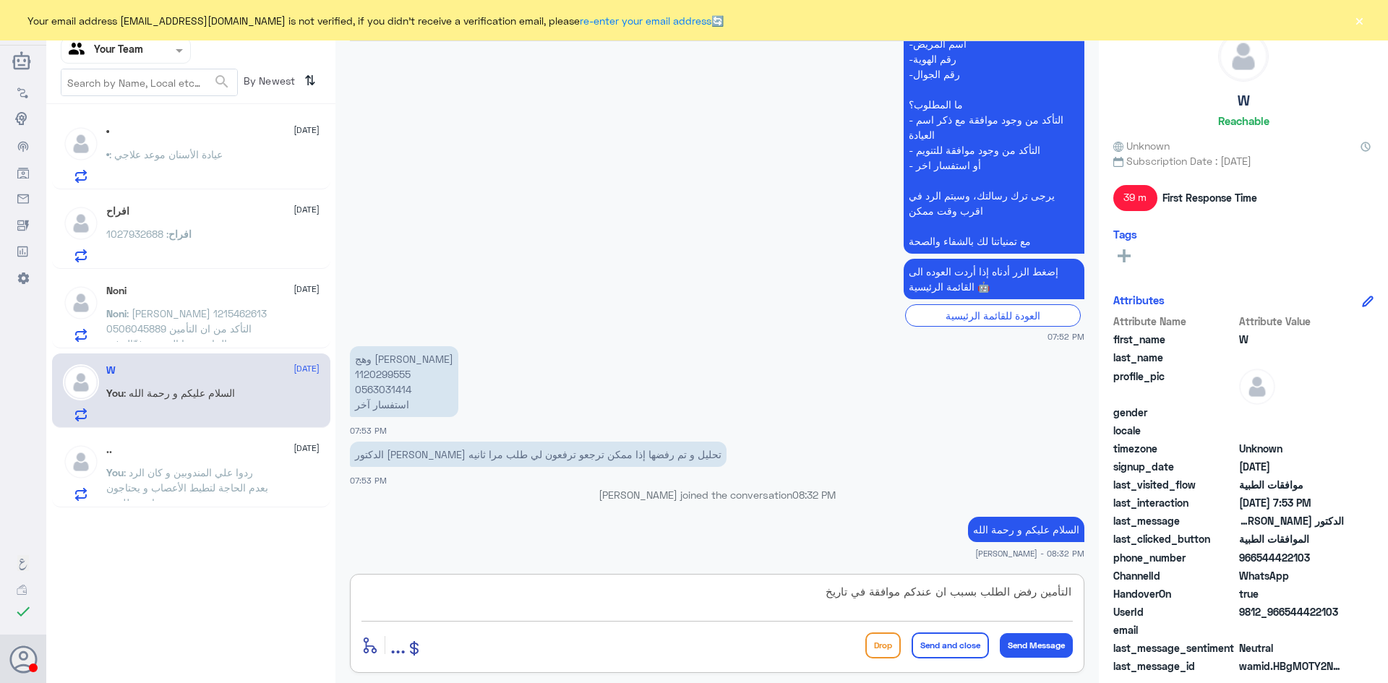
paste textarea "16/07/25"
type textarea "التأمين رفض الطلب بسبب ان عندكم موافقة في تاريخ 16/07/2025"
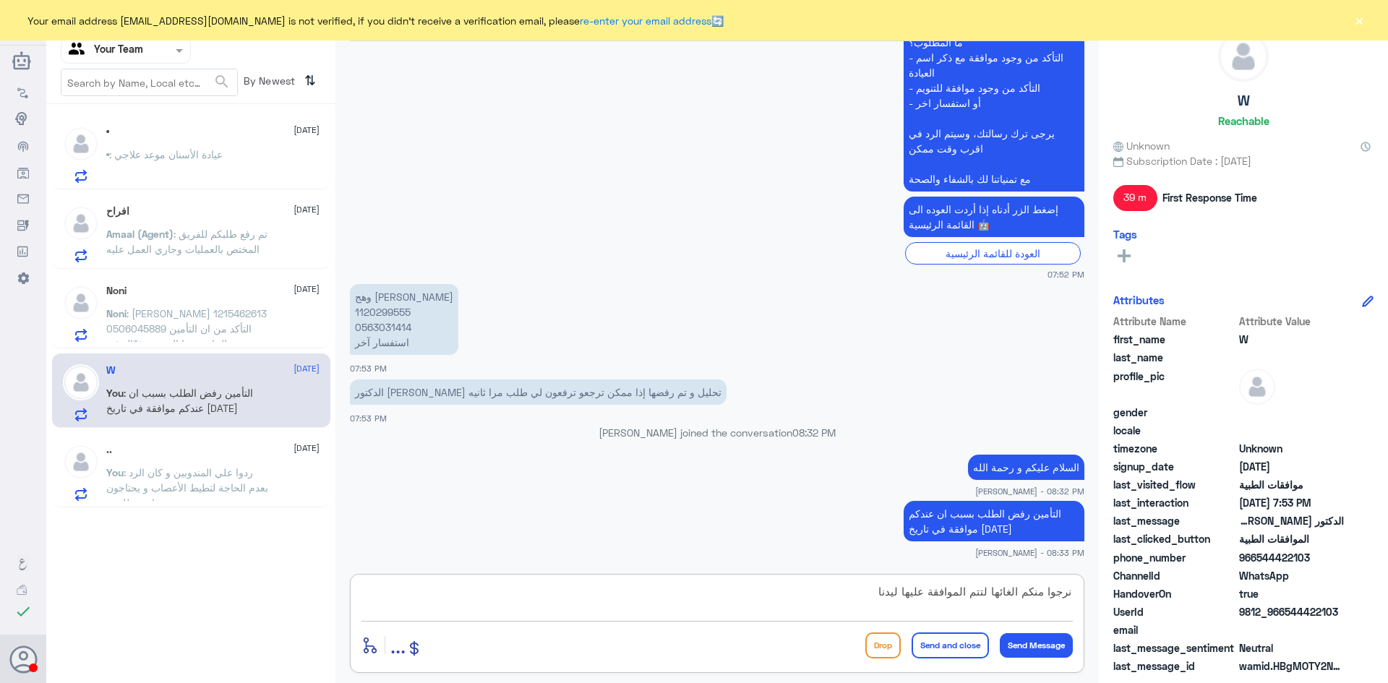
type textarea "نرجوا منكم الغائها لتتم الموافقة عليها ليدنا"
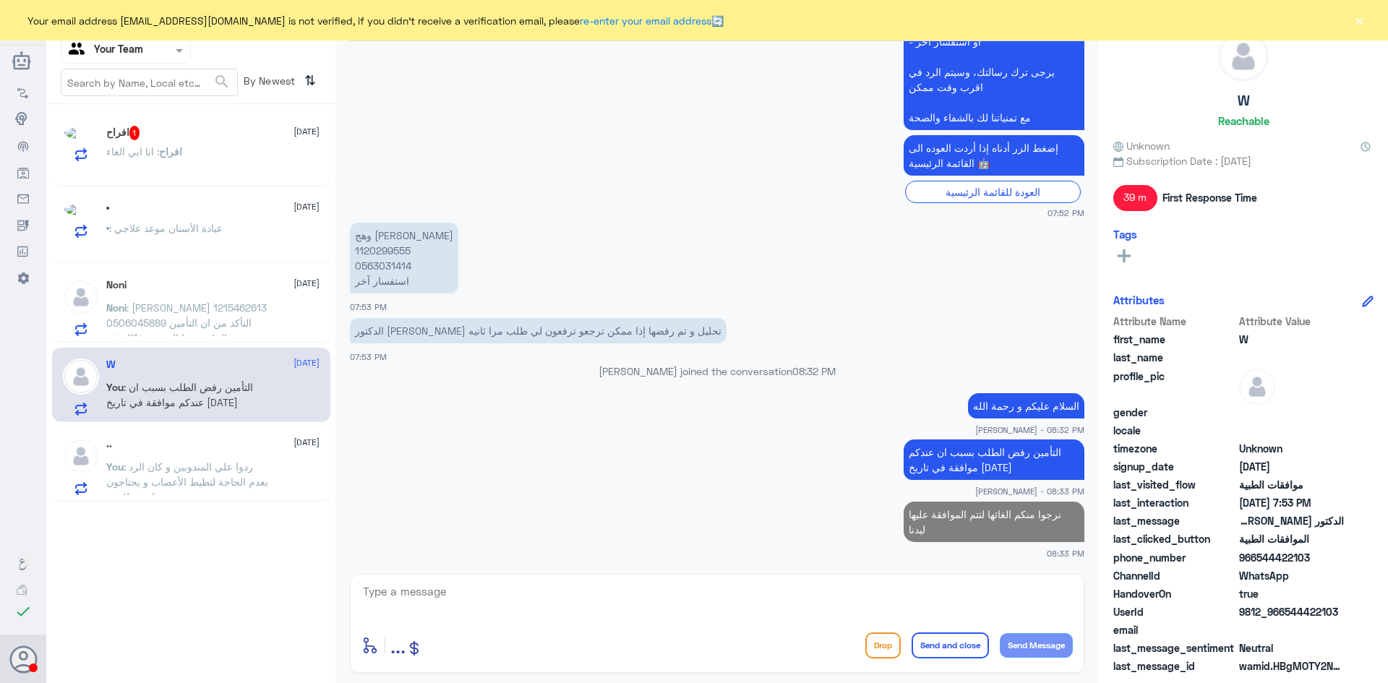
click at [170, 331] on span ": فيصل محمد الحارثي 1215462613 0506045889 التأكد من ان التأمين الخاص بهذا المري…" at bounding box center [186, 345] width 161 height 88
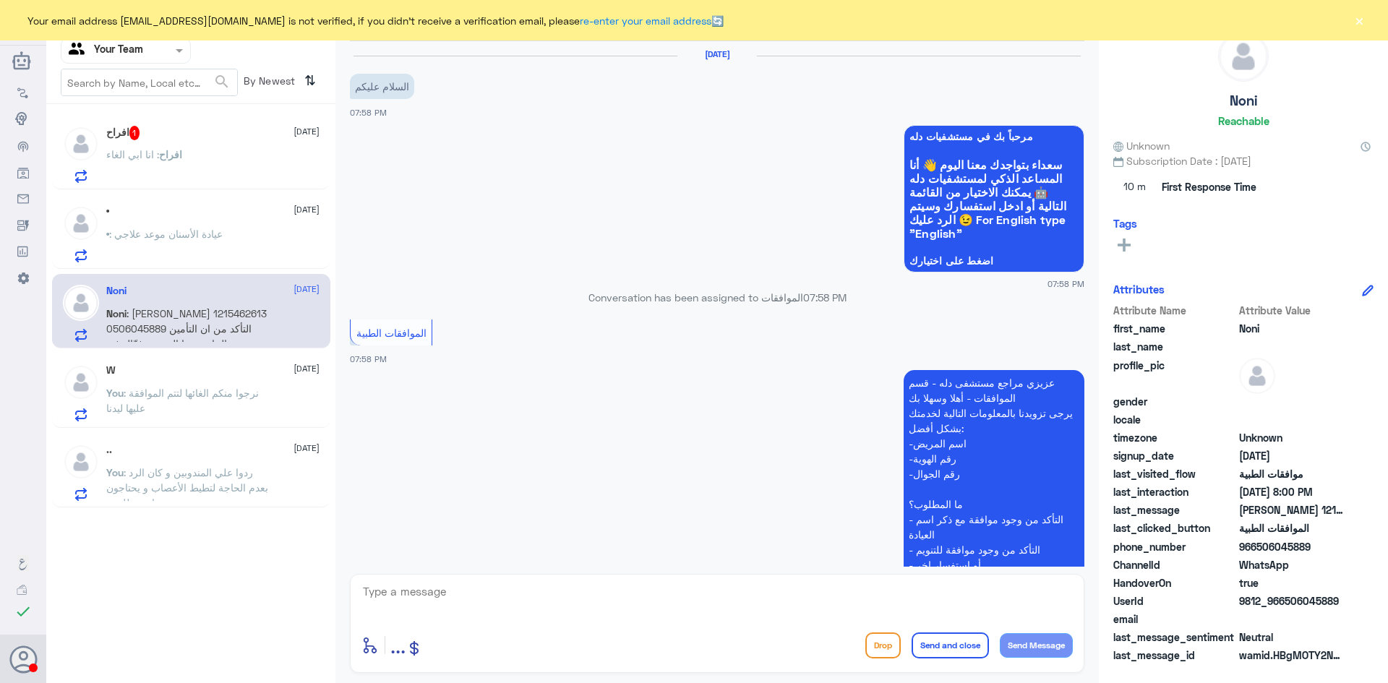
scroll to position [308, 0]
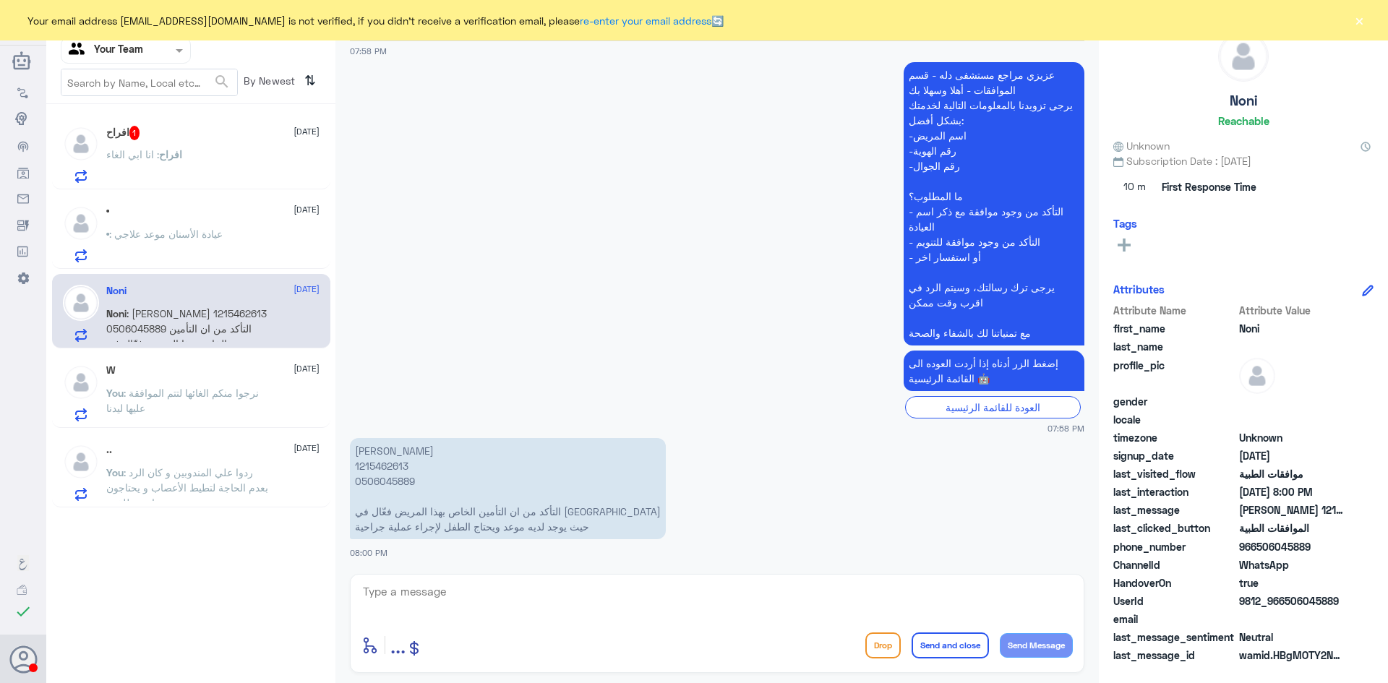
click at [158, 127] on div "افراح 1 20 August" at bounding box center [212, 133] width 213 height 14
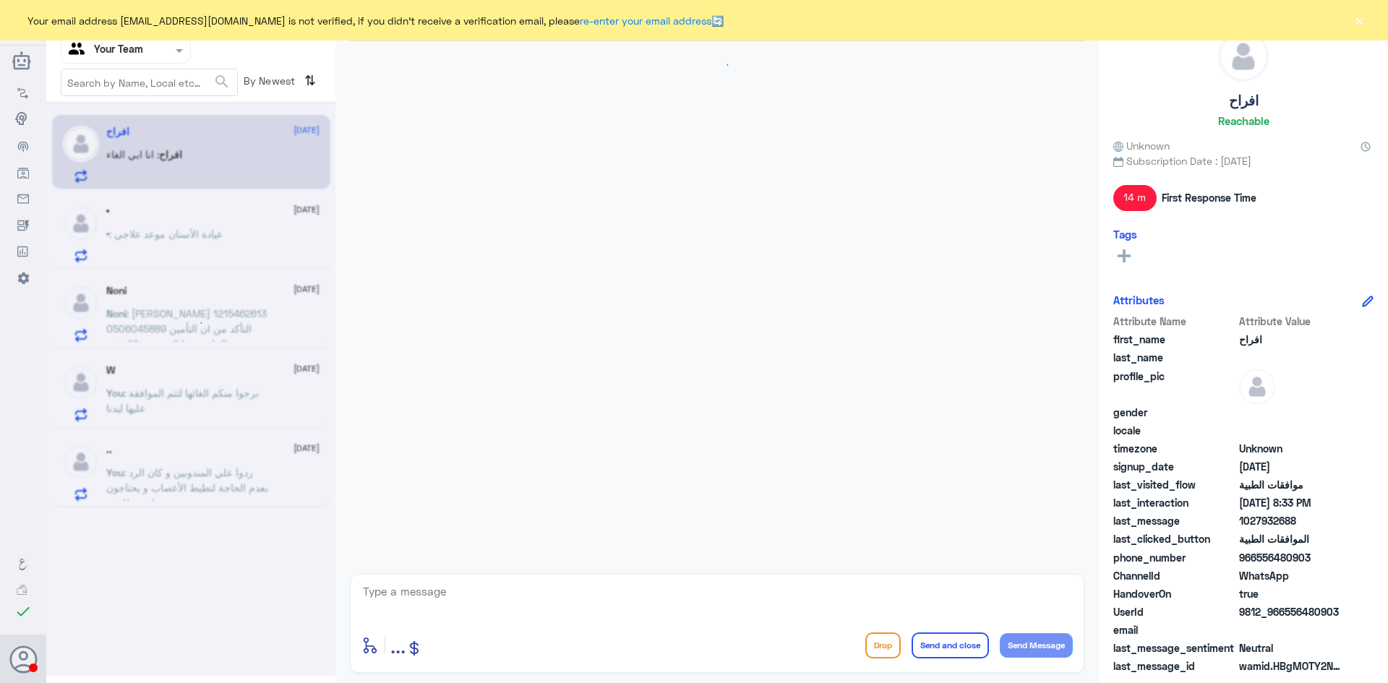
scroll to position [611, 0]
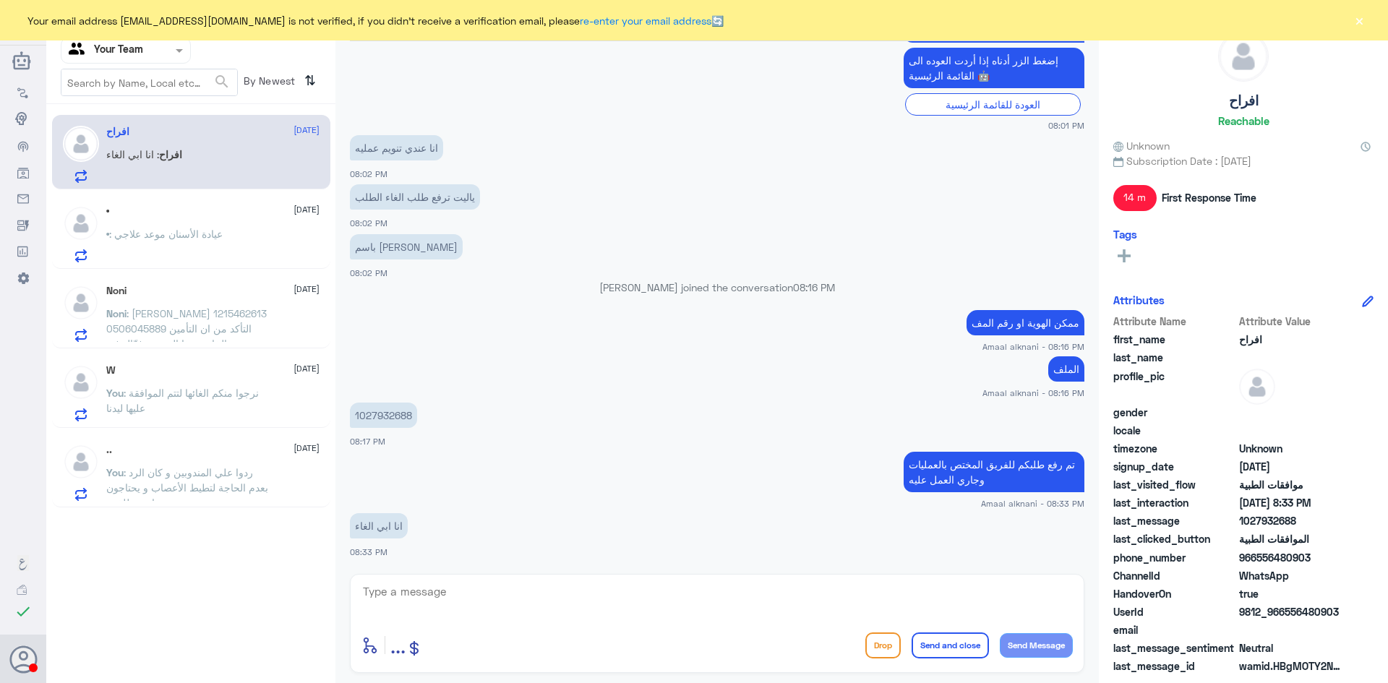
click at [163, 223] on div "• 20 August • : عيادة الأسنان موعد علاجي" at bounding box center [212, 233] width 213 height 57
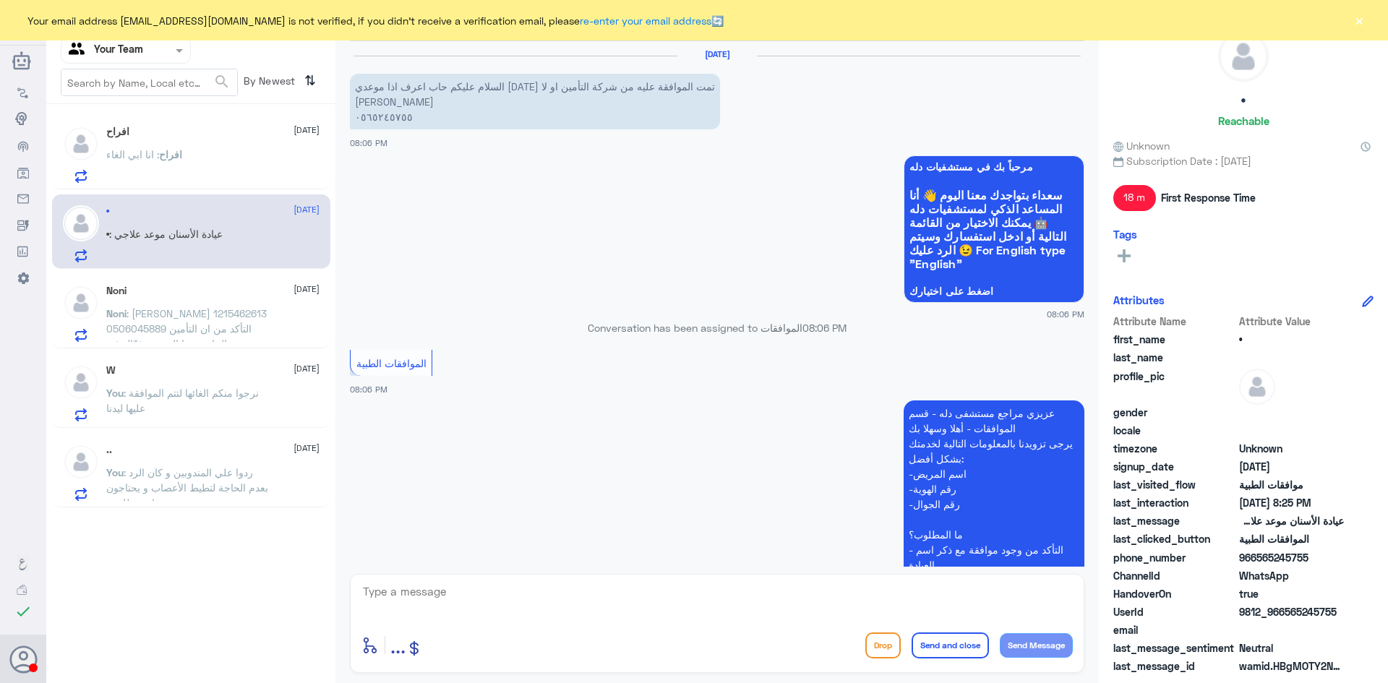
scroll to position [465, 0]
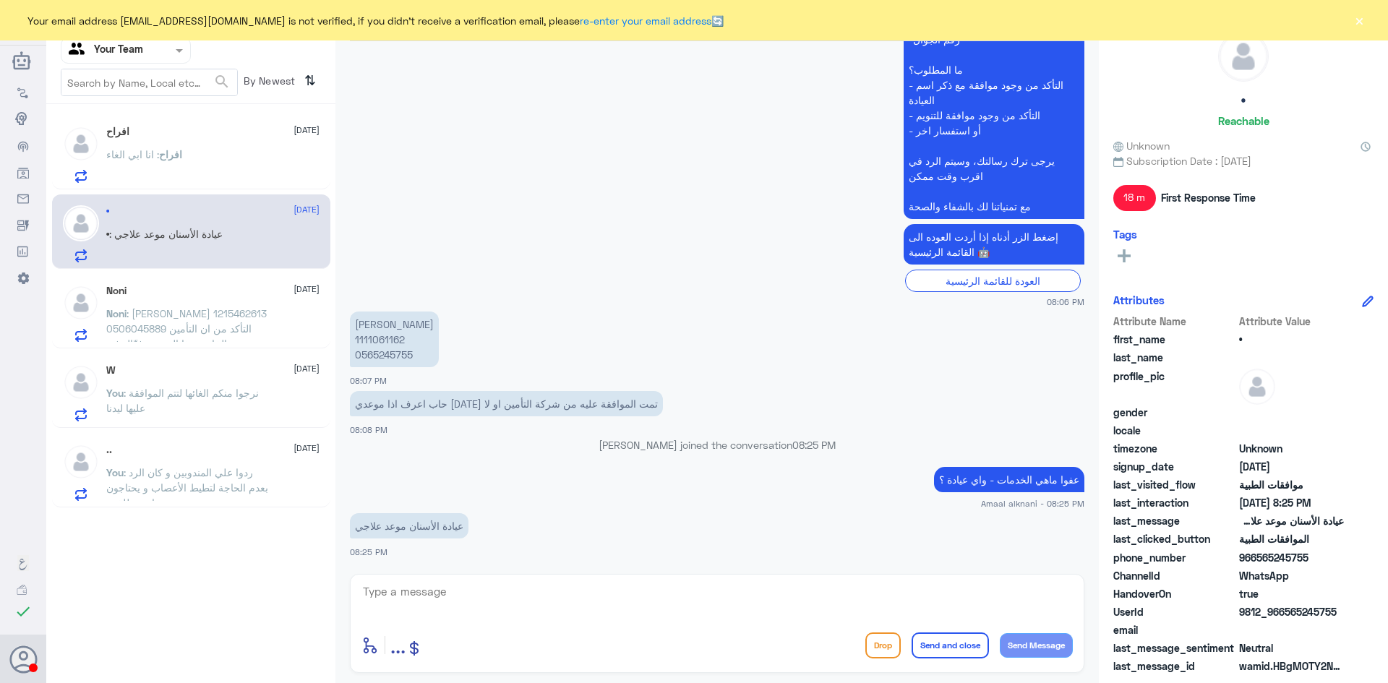
click at [144, 317] on span ": فيصل محمد الحارثي 1215462613 0506045889 التأكد من ان التأمين الخاص بهذا المري…" at bounding box center [186, 351] width 161 height 88
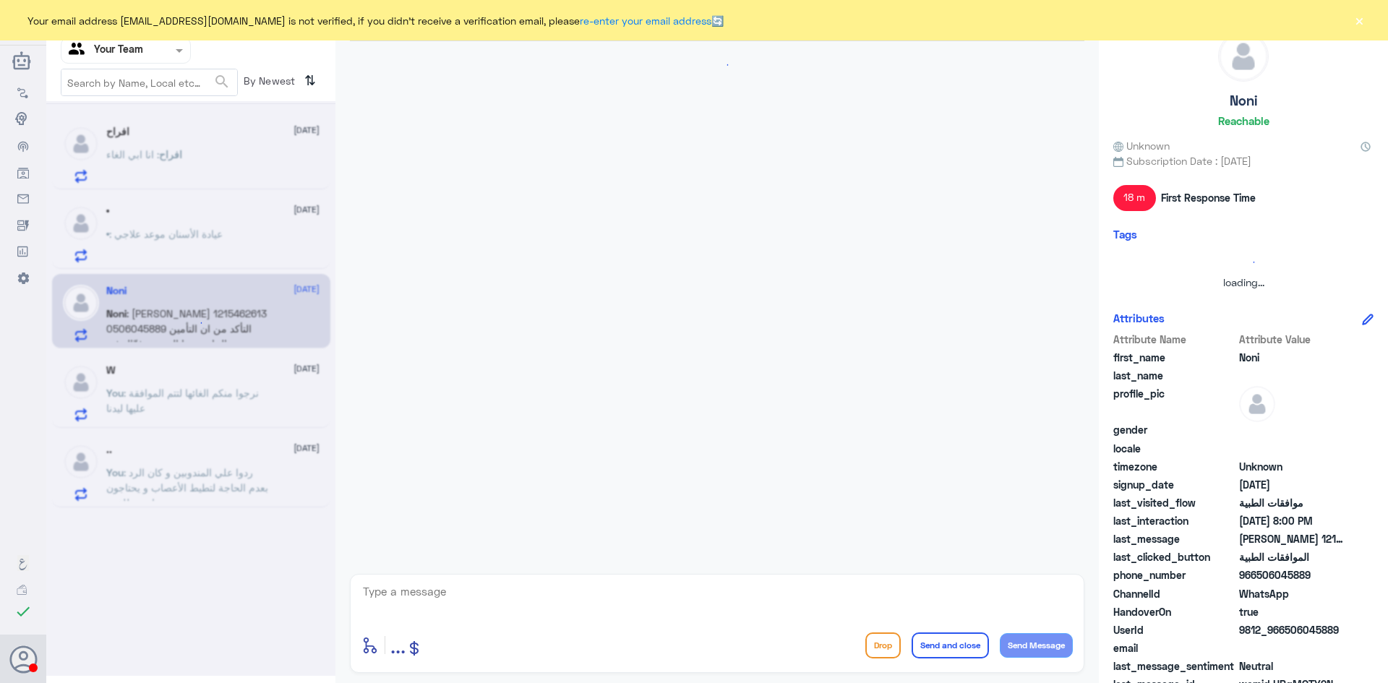
scroll to position [308, 0]
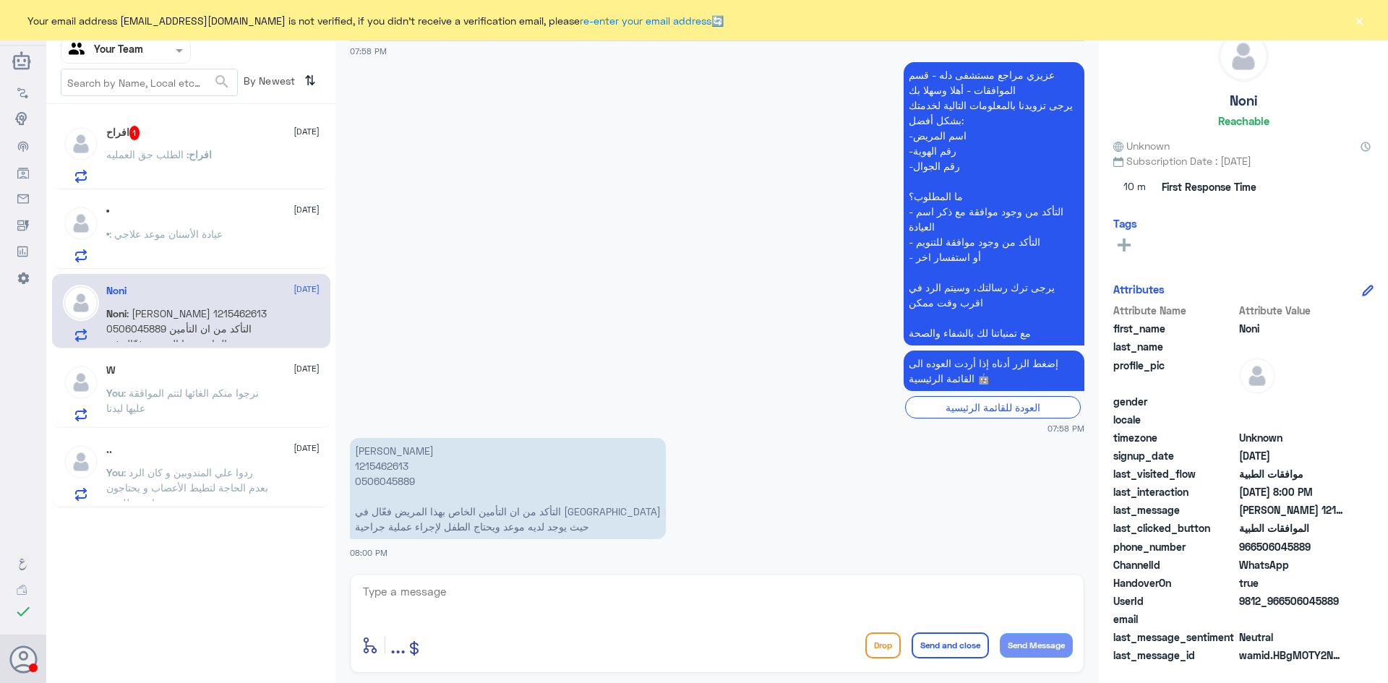
click at [178, 389] on span ": نرجوا منكم الغائها لتتم الموافقة عليها ليدنا" at bounding box center [182, 400] width 153 height 27
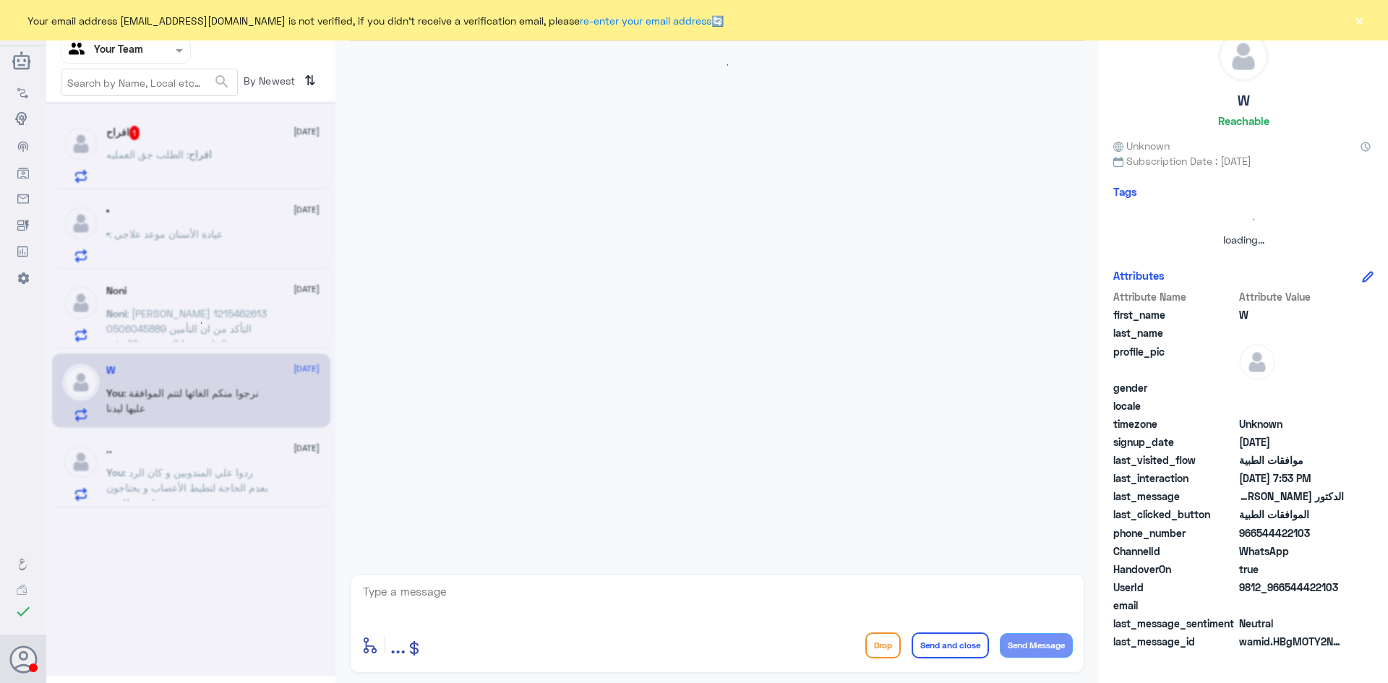
scroll to position [798, 0]
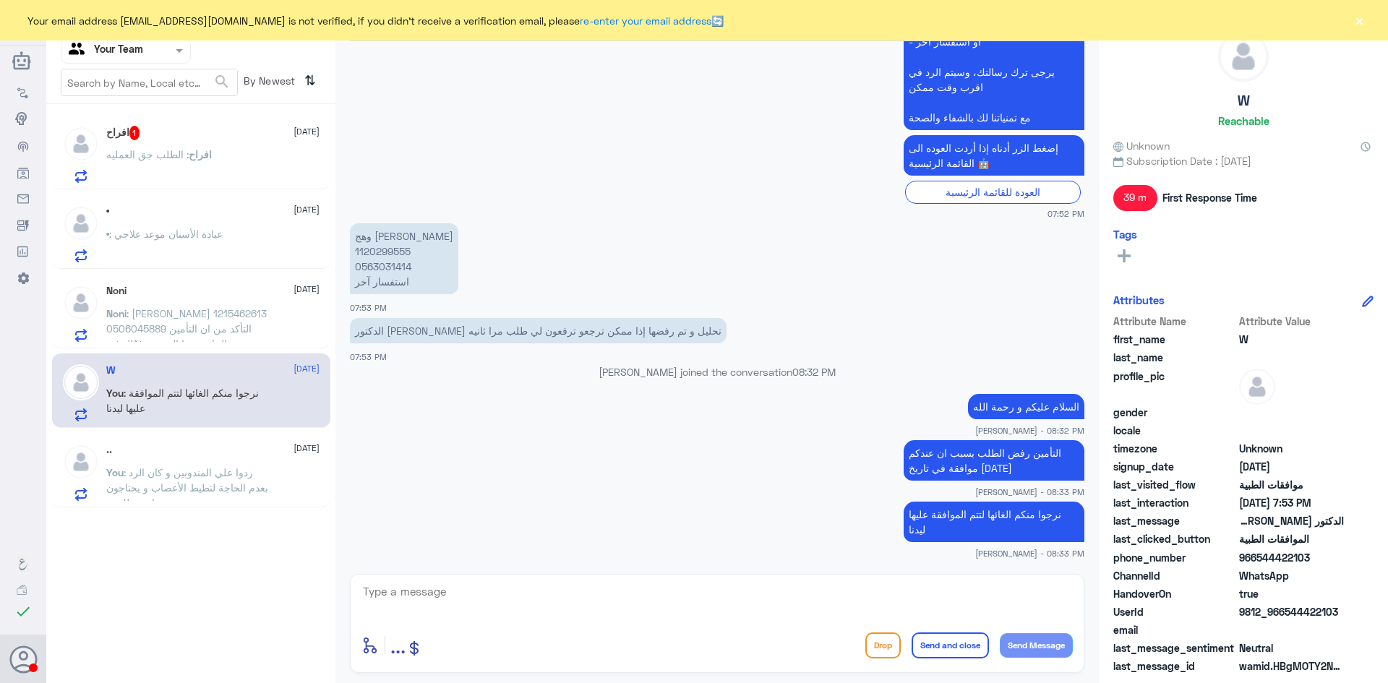
click at [236, 468] on span ": ردوا علي المندوبين و كان الرد بعدم الحاجة لتطيط الأعصاب و يحتاجون اشعة للقدم" at bounding box center [187, 487] width 162 height 43
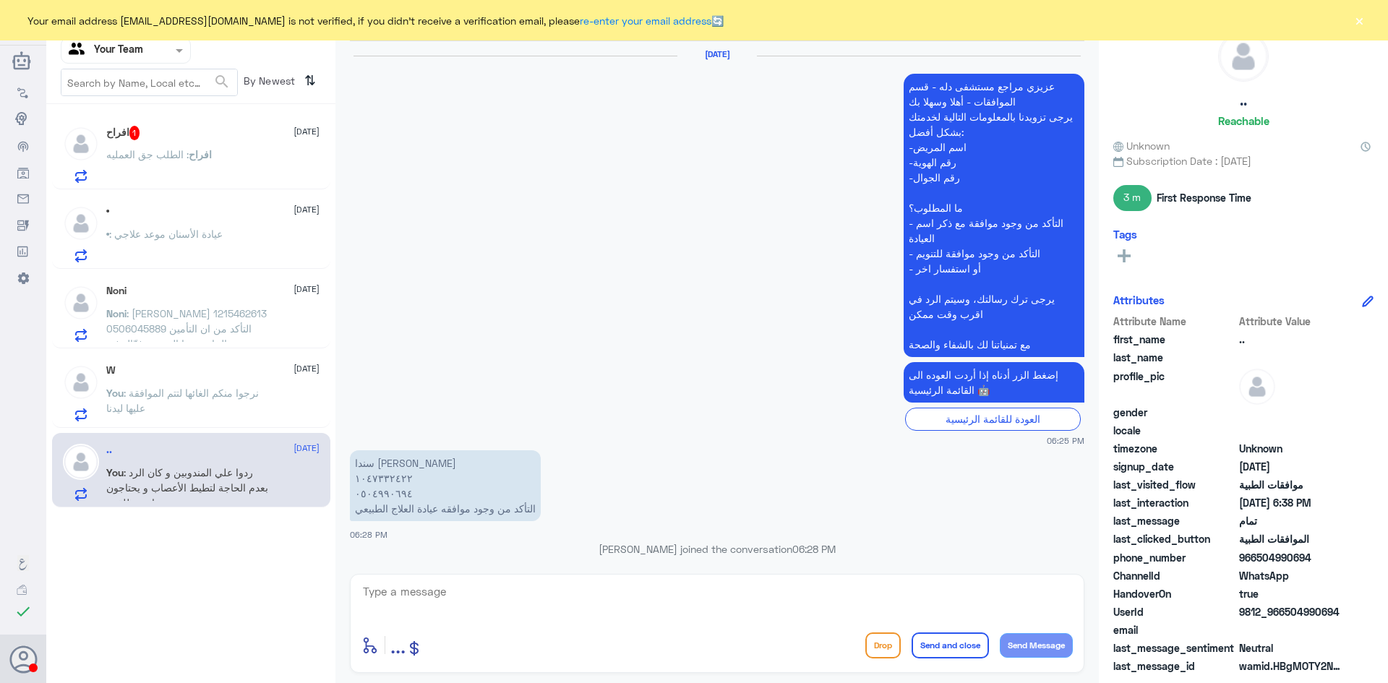
scroll to position [909, 0]
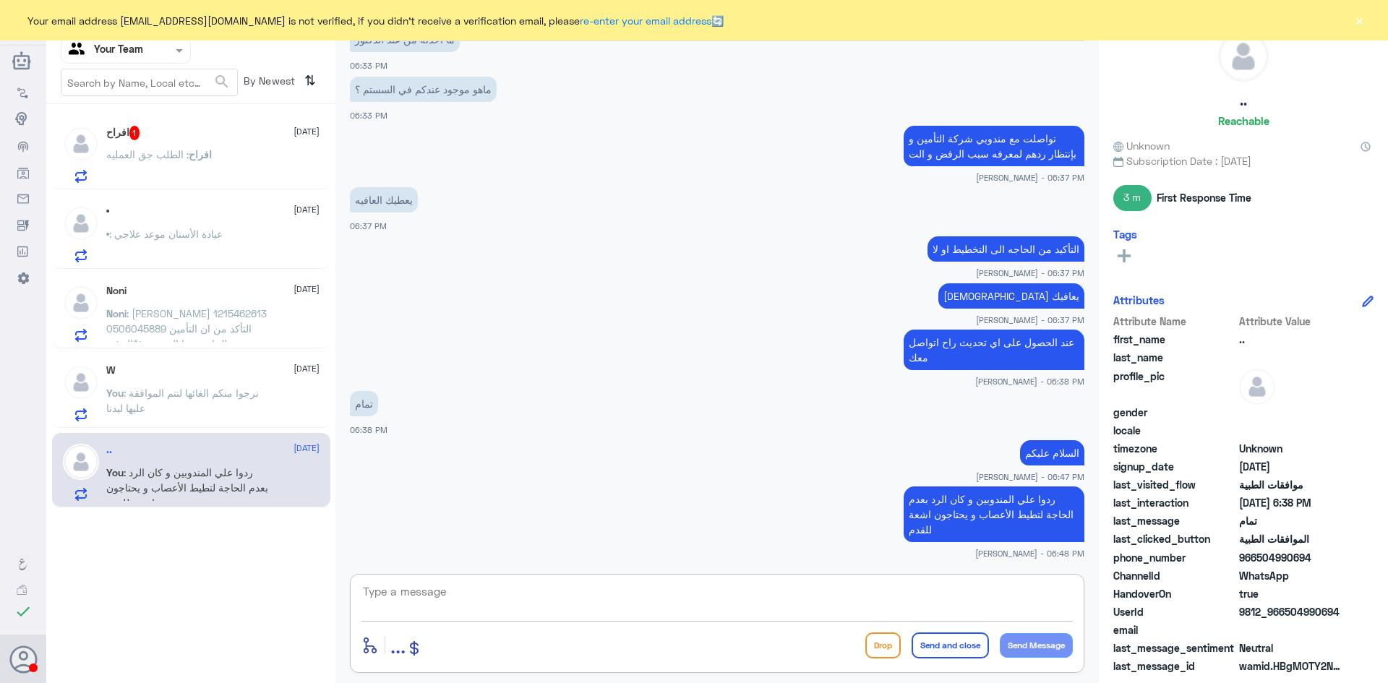
click at [515, 602] on textarea at bounding box center [717, 599] width 711 height 35
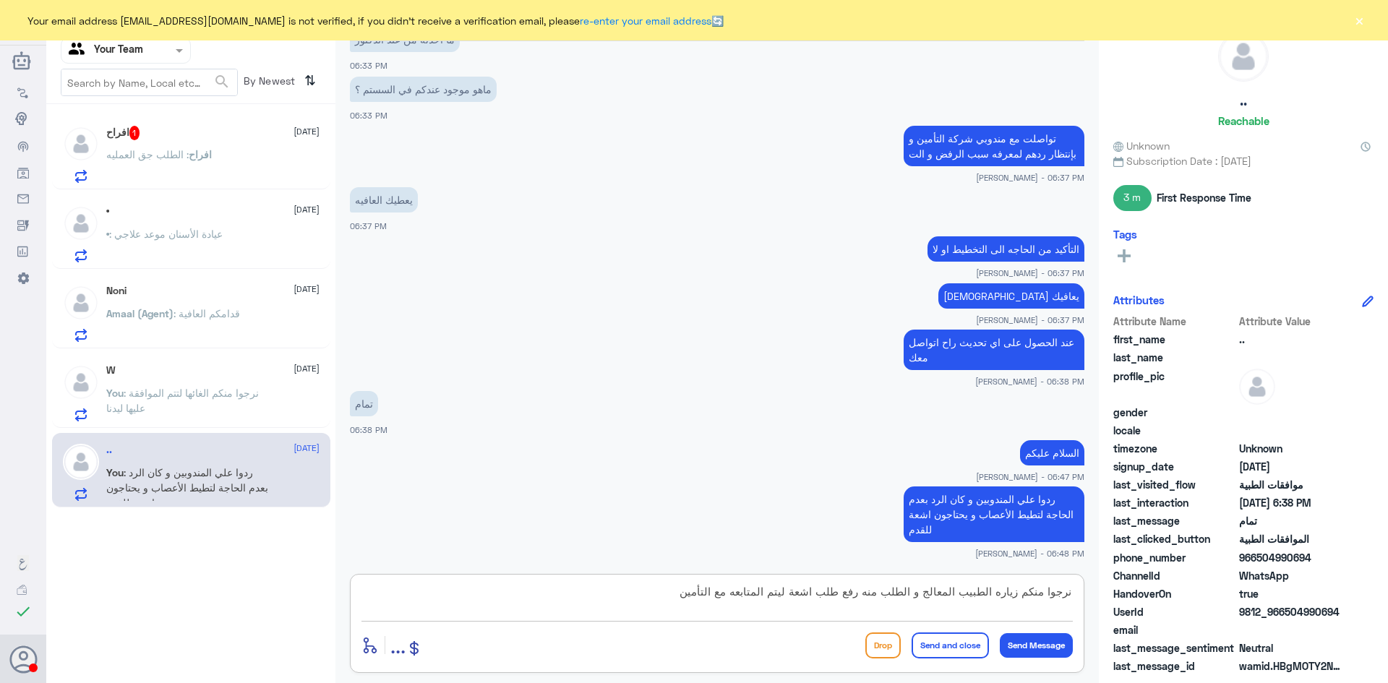
type textarea "نرجوا منكم زياره الطبيب المعالج و الطلب منه رفع طلب اشعة ليتم المتابعه مع التأم…"
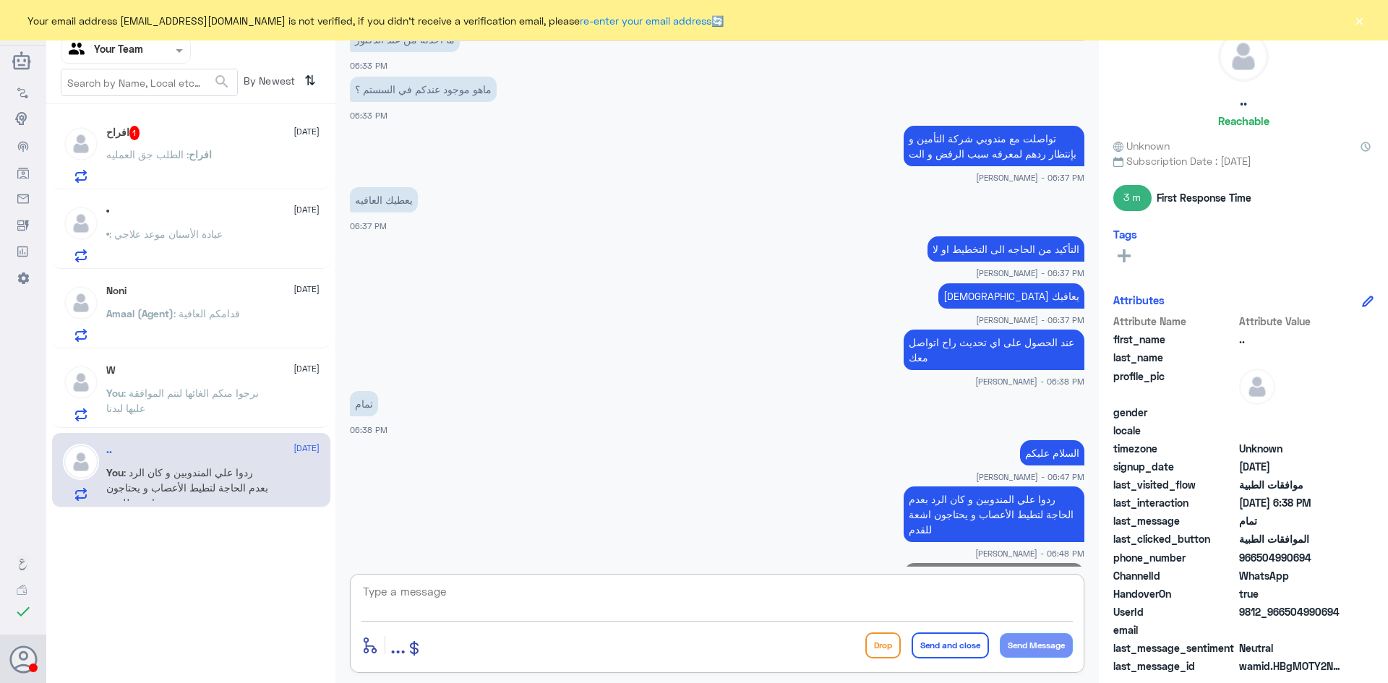
scroll to position [985, 0]
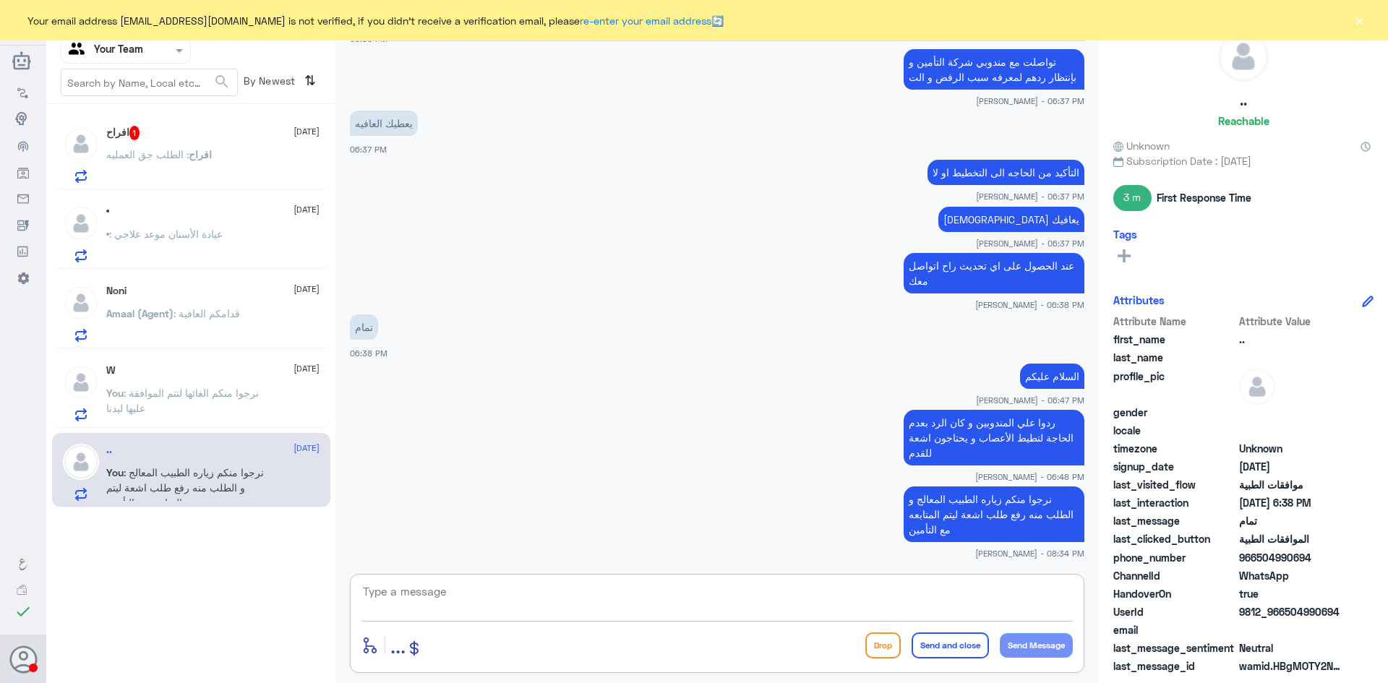
click at [179, 165] on p "افراح : الطلب جق العمليه" at bounding box center [159, 165] width 106 height 36
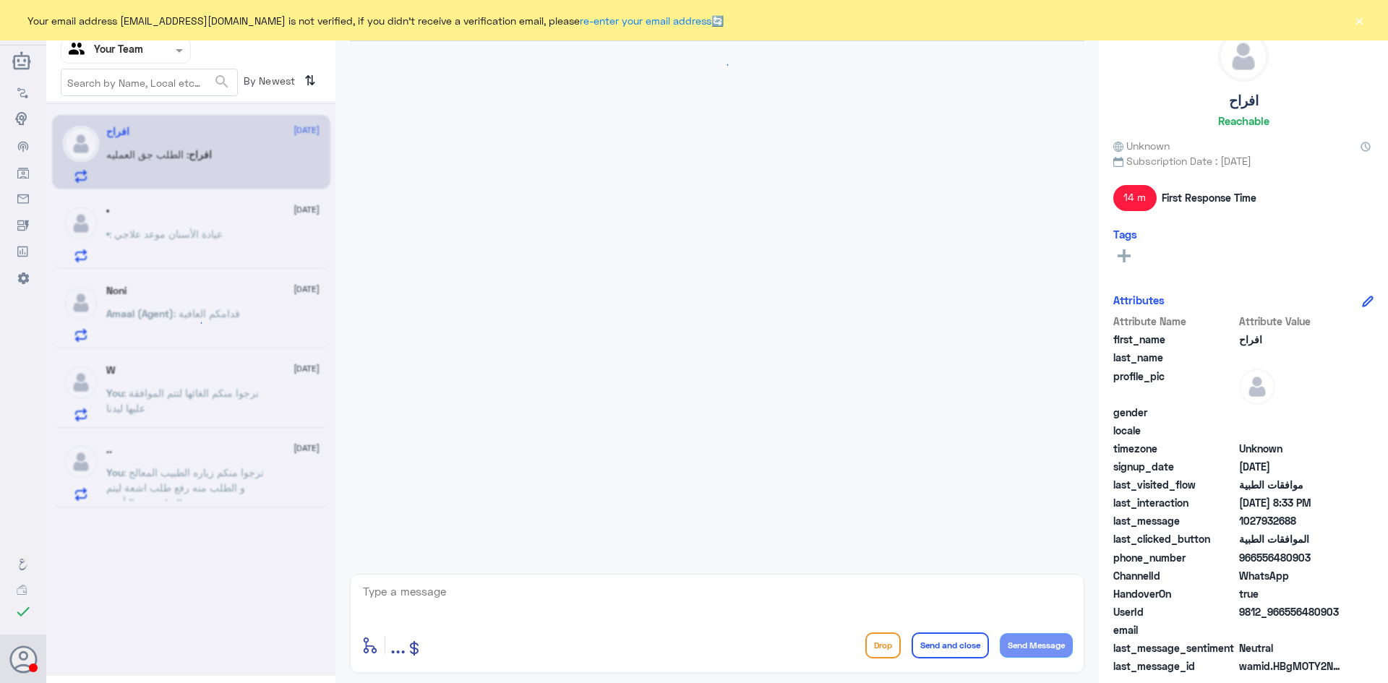
scroll to position [660, 0]
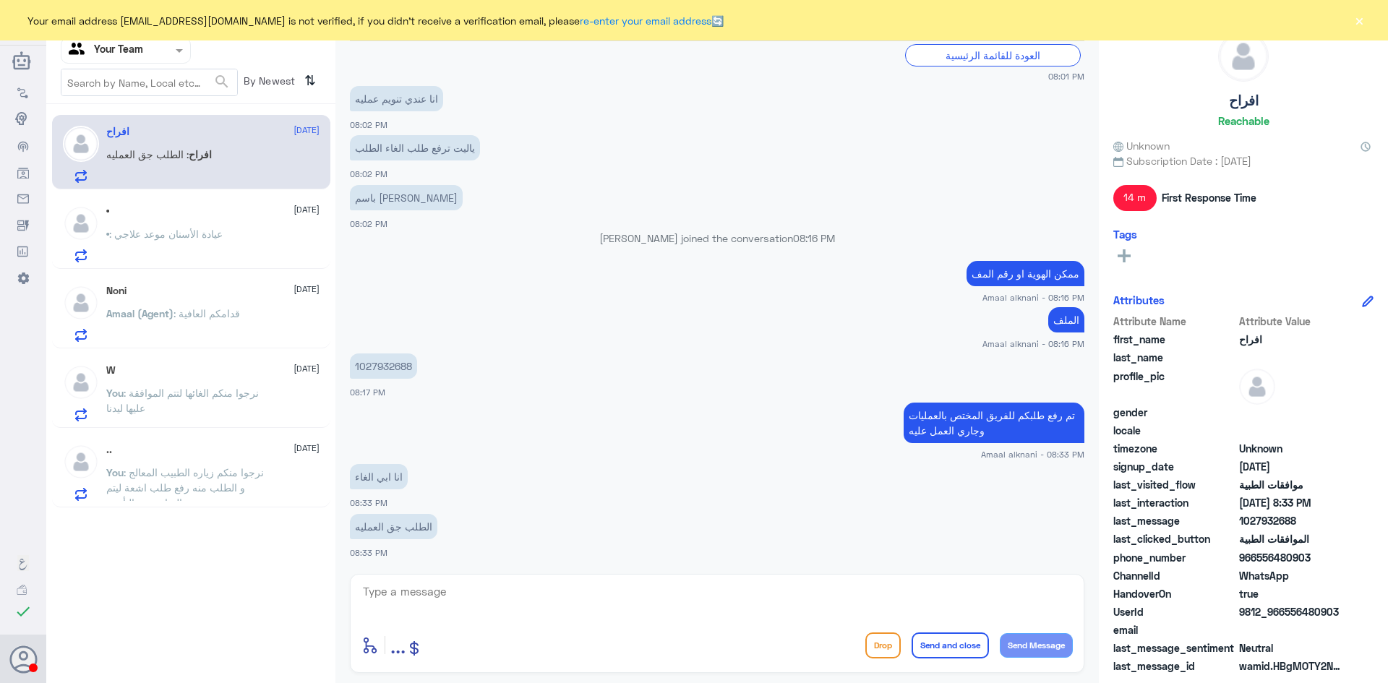
click at [178, 232] on span ": عيادة الأسنان موعد علاجي" at bounding box center [166, 234] width 114 height 12
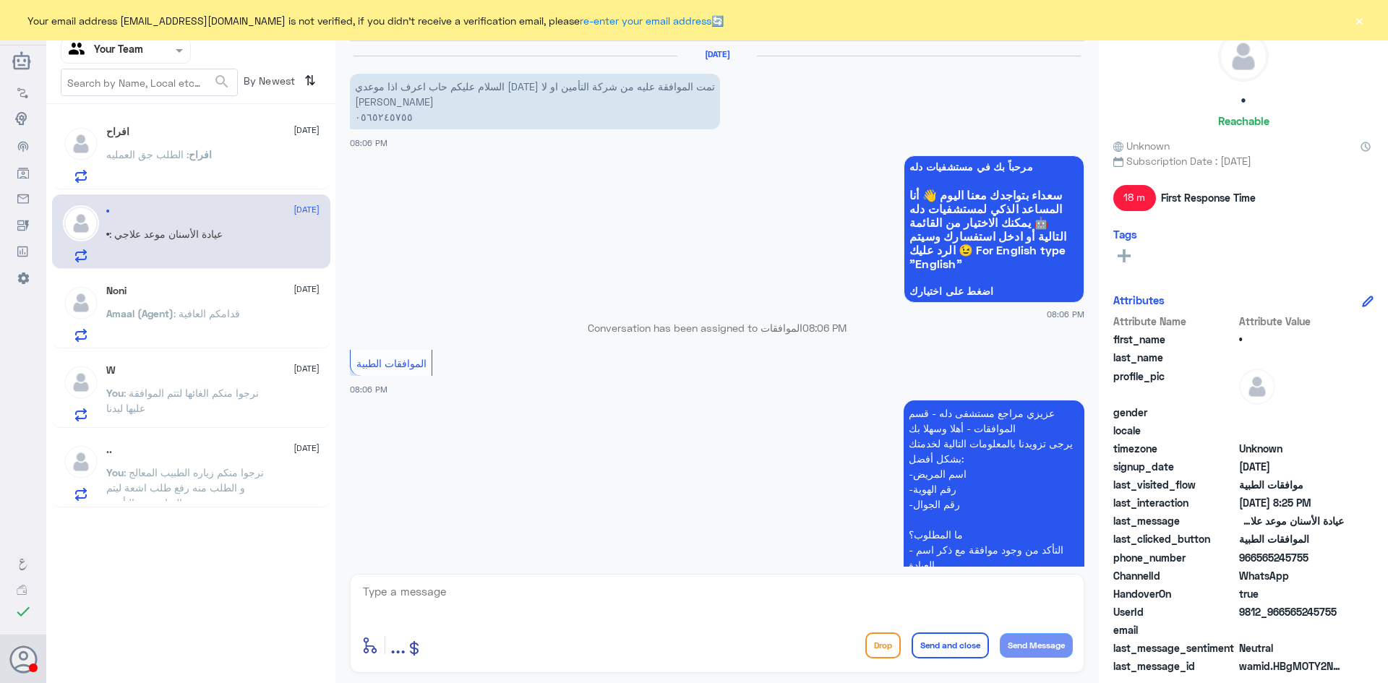
scroll to position [465, 0]
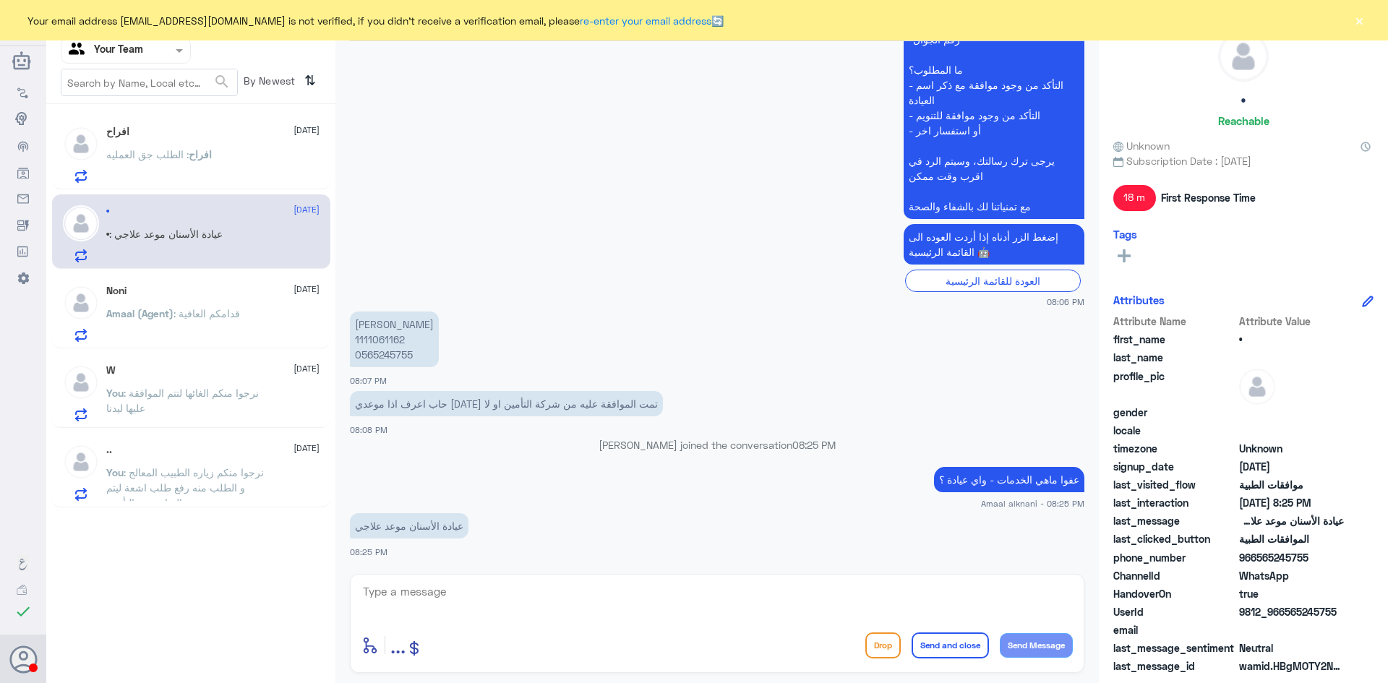
click at [193, 308] on div "Noni 20 August Amaal (Agent) : قدامكم العافية" at bounding box center [212, 313] width 213 height 57
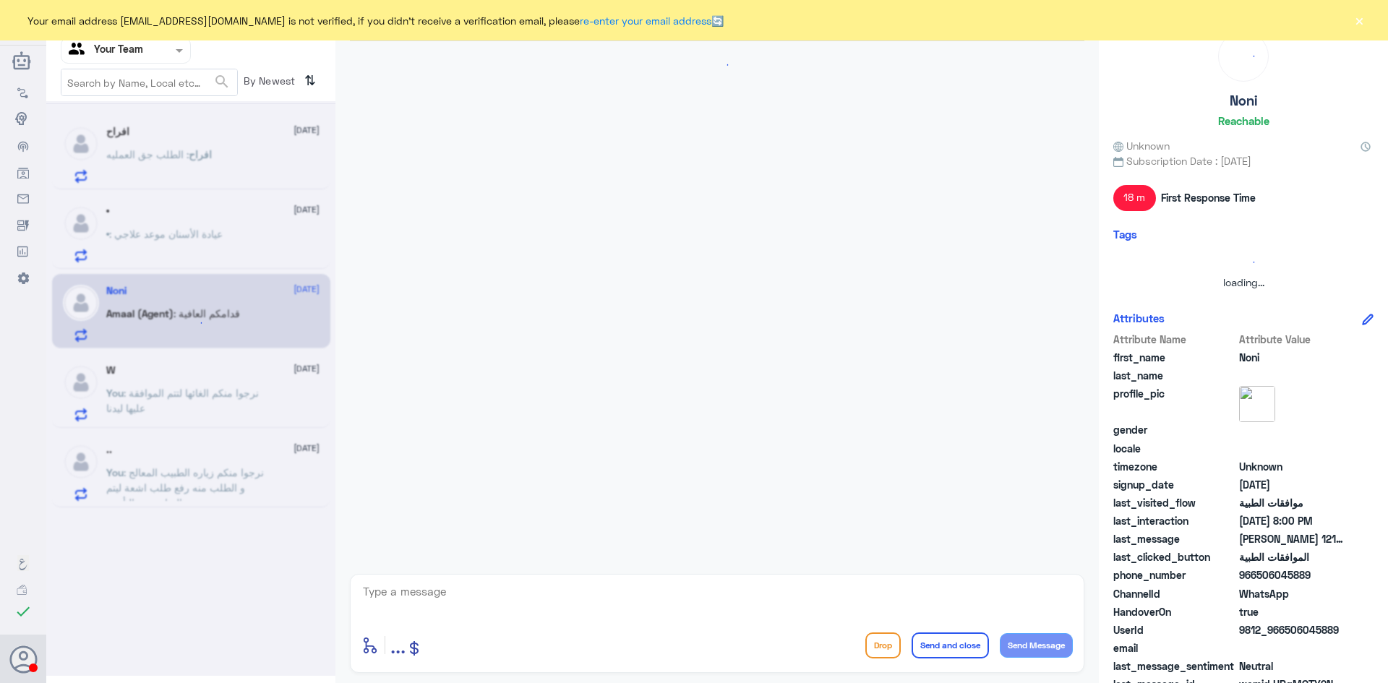
click at [198, 398] on div at bounding box center [190, 388] width 289 height 575
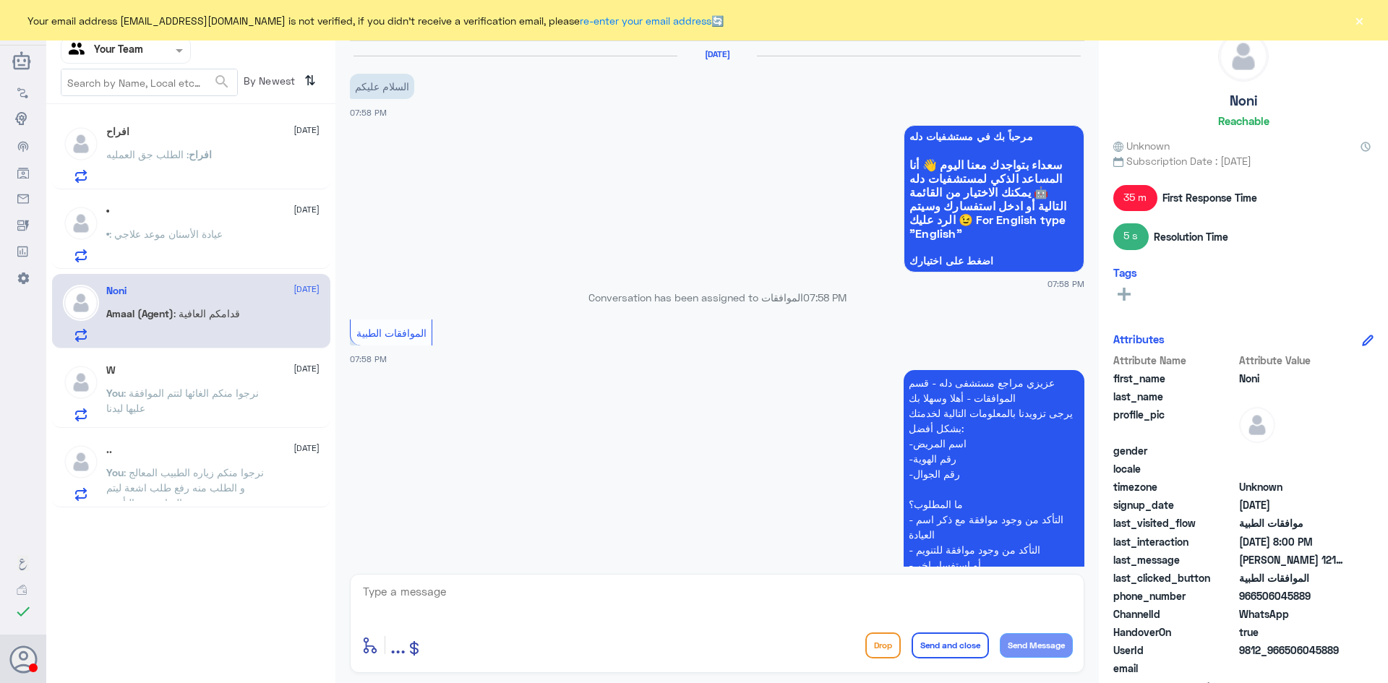
scroll to position [469, 0]
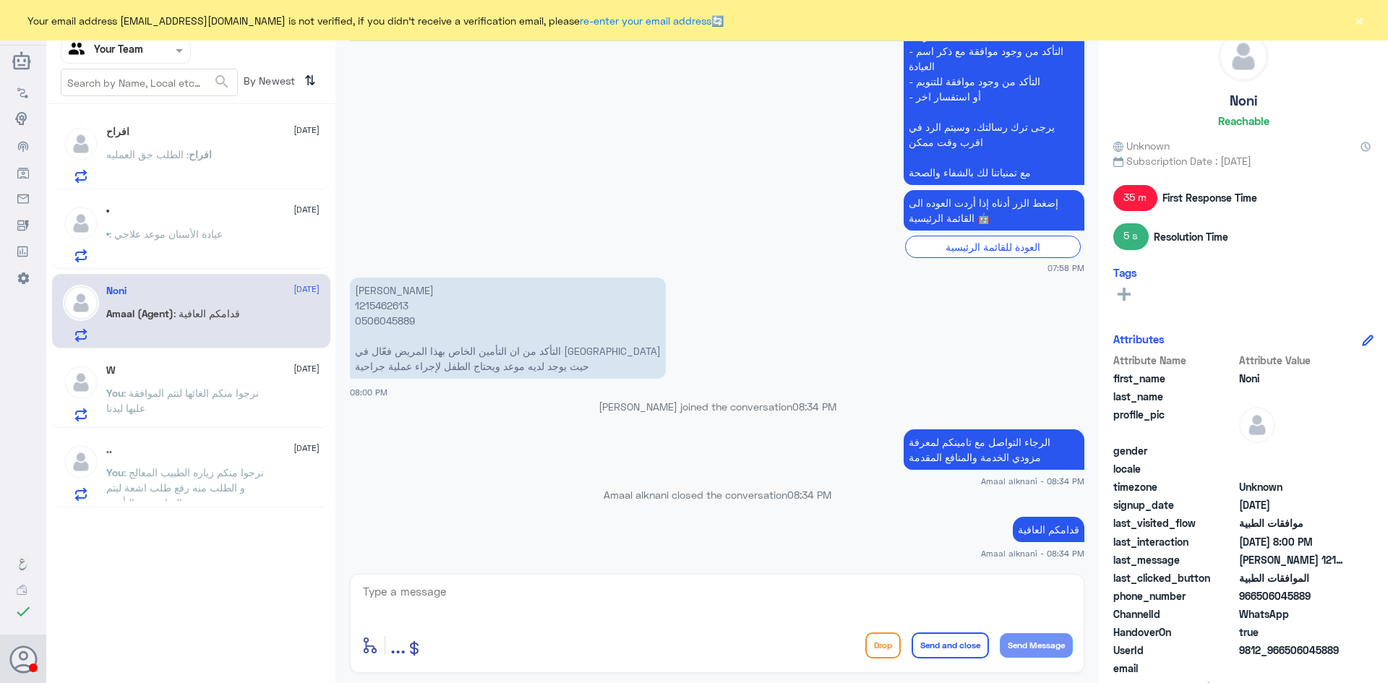
click at [197, 233] on span ": عيادة الأسنان موعد علاجي" at bounding box center [166, 234] width 114 height 12
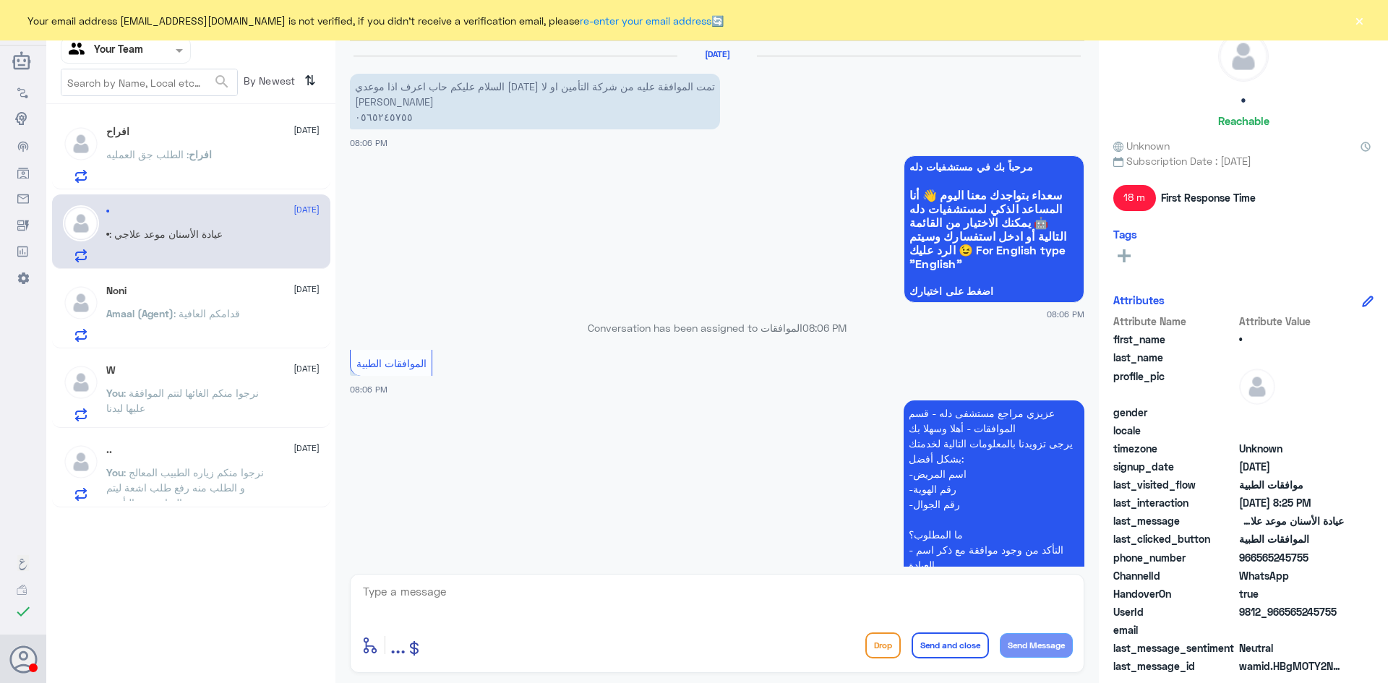
scroll to position [465, 0]
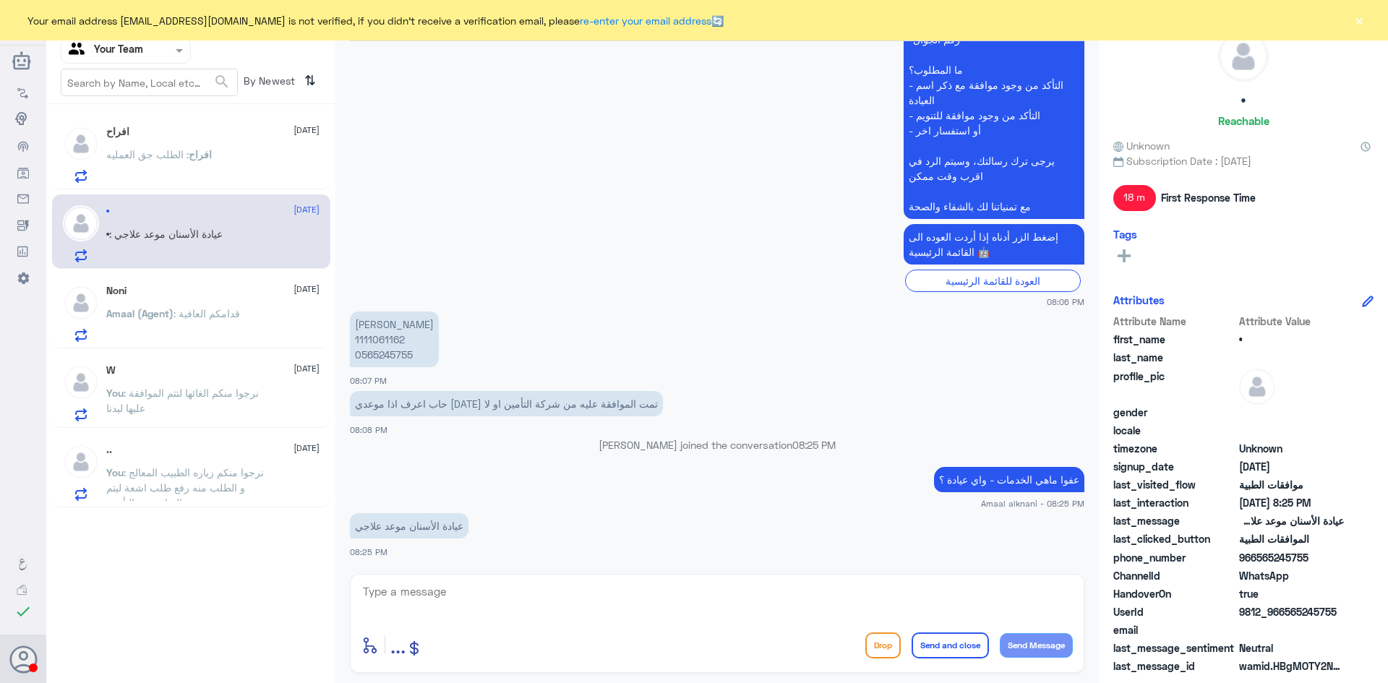
click at [229, 305] on div "Noni 20 August Amaal (Agent) : قدامكم العافية" at bounding box center [212, 313] width 213 height 57
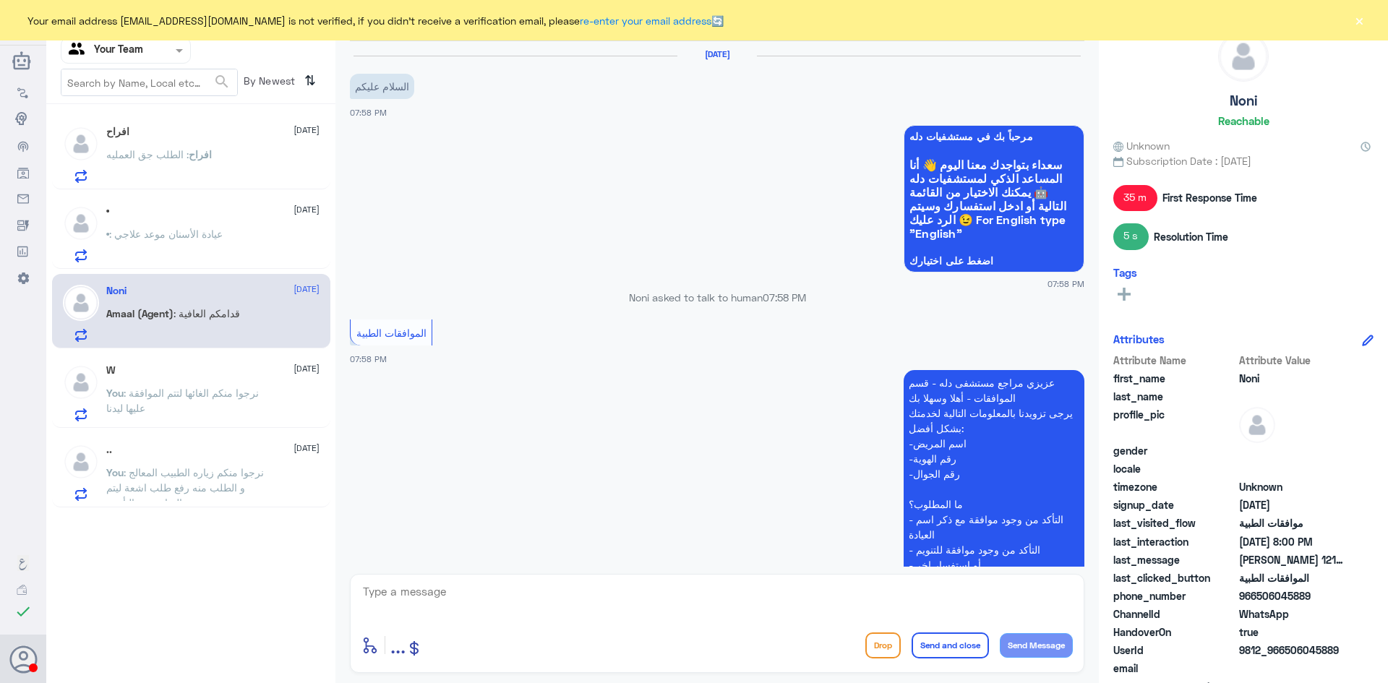
scroll to position [469, 0]
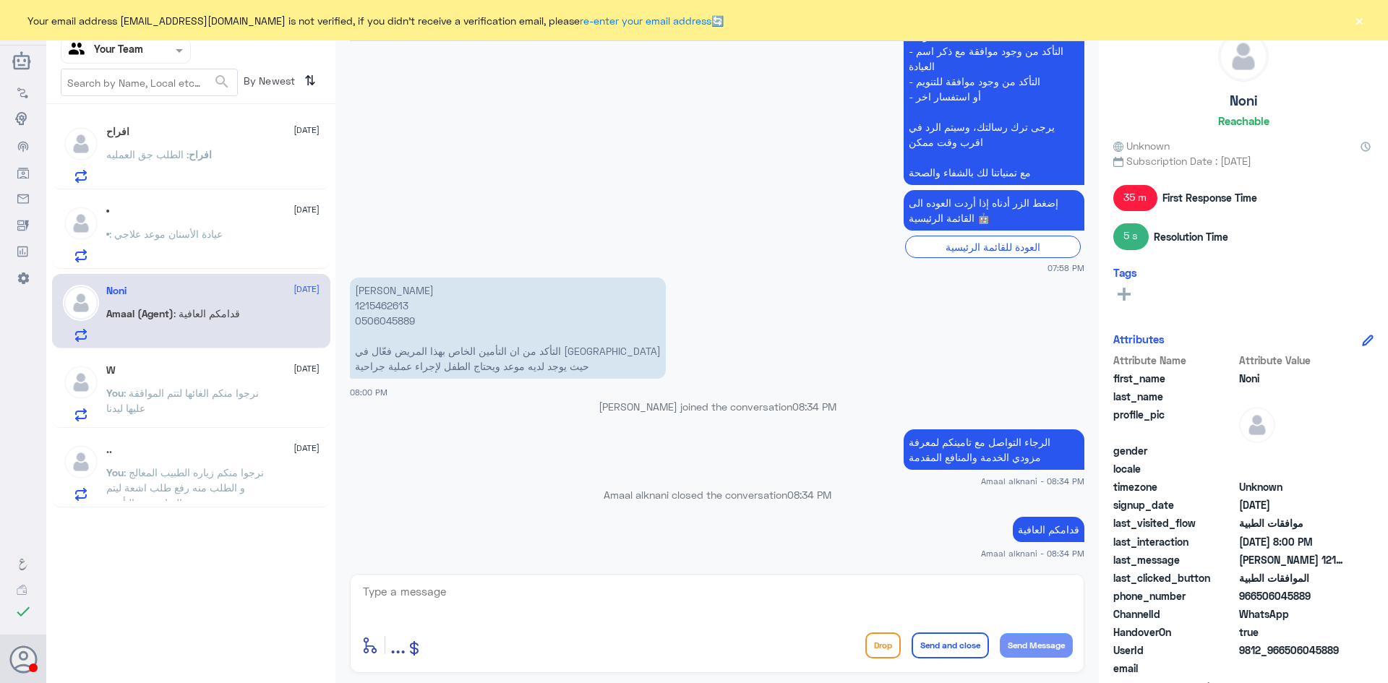
click at [123, 408] on span ": نرجوا منكم الغائها لتتم الموافقة عليها ليدنا" at bounding box center [182, 400] width 153 height 27
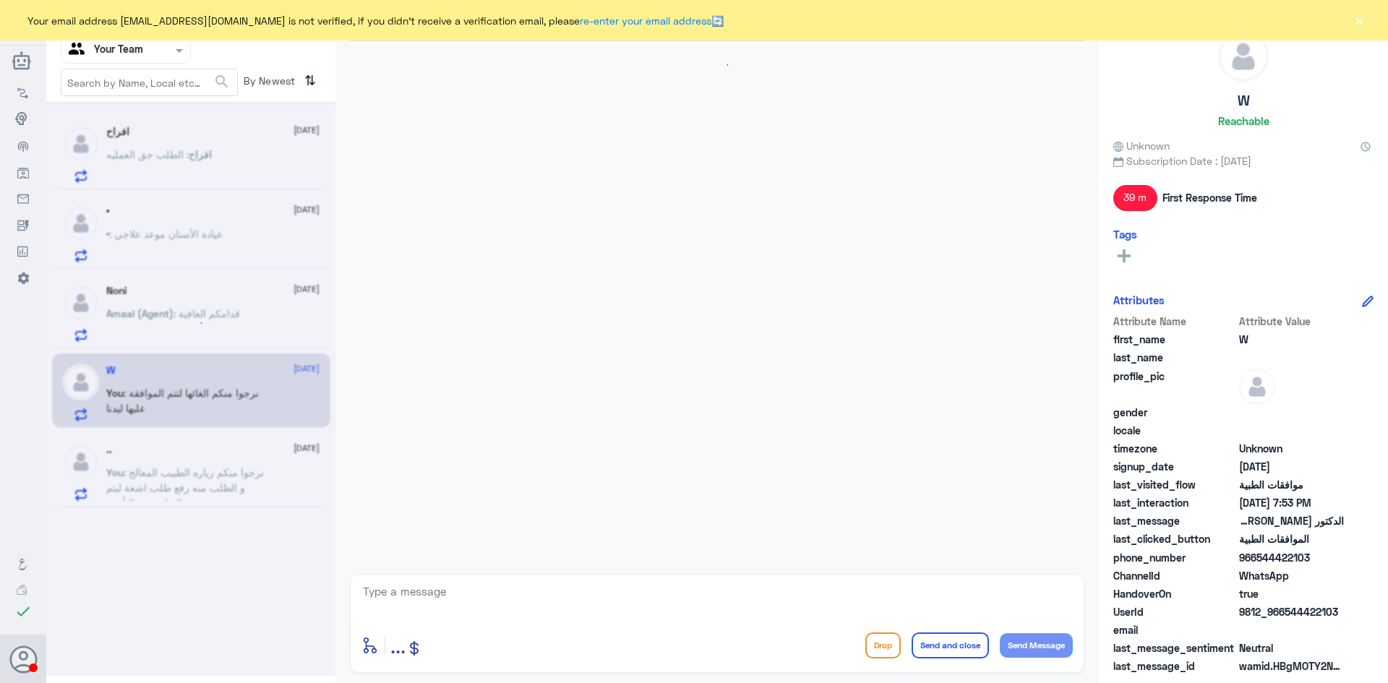
scroll to position [798, 0]
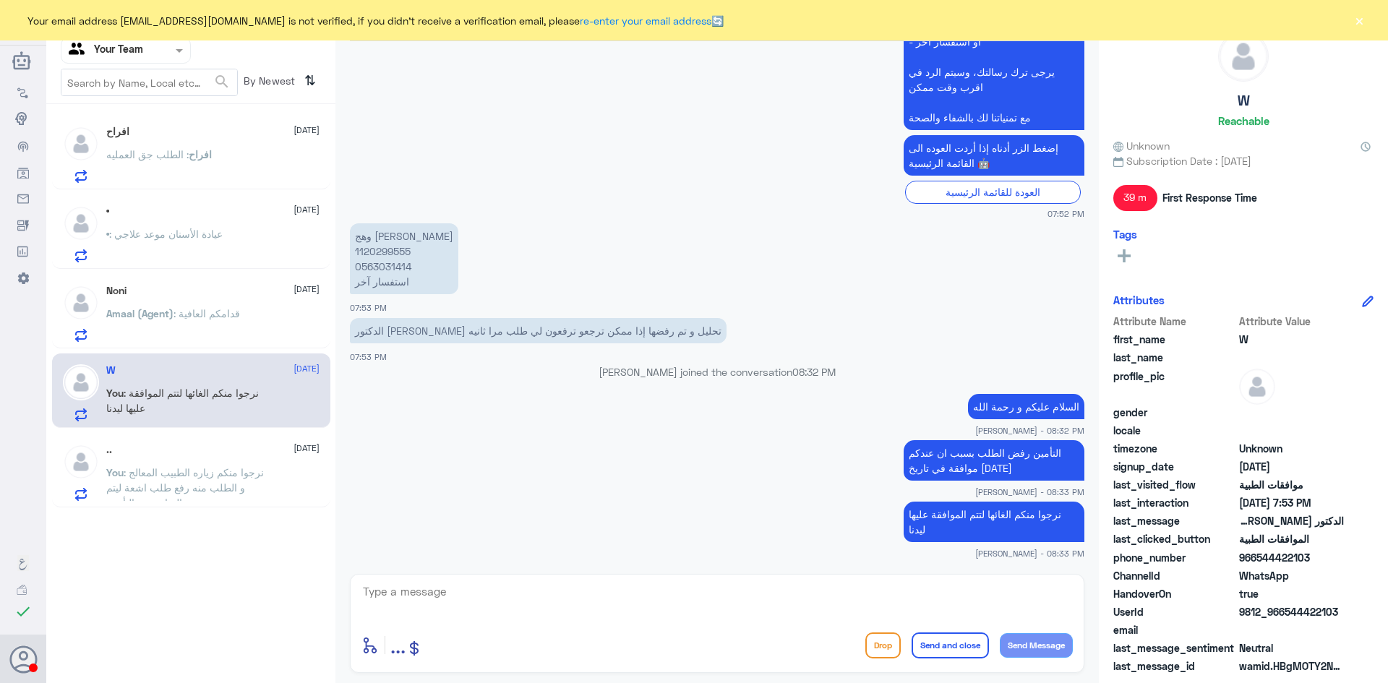
click at [165, 477] on span ": نرجوا منكم زياره الطبيب المعالج و الطلب منه رفع طلب اشعة ليتم المتابعه مع الت…" at bounding box center [185, 487] width 158 height 43
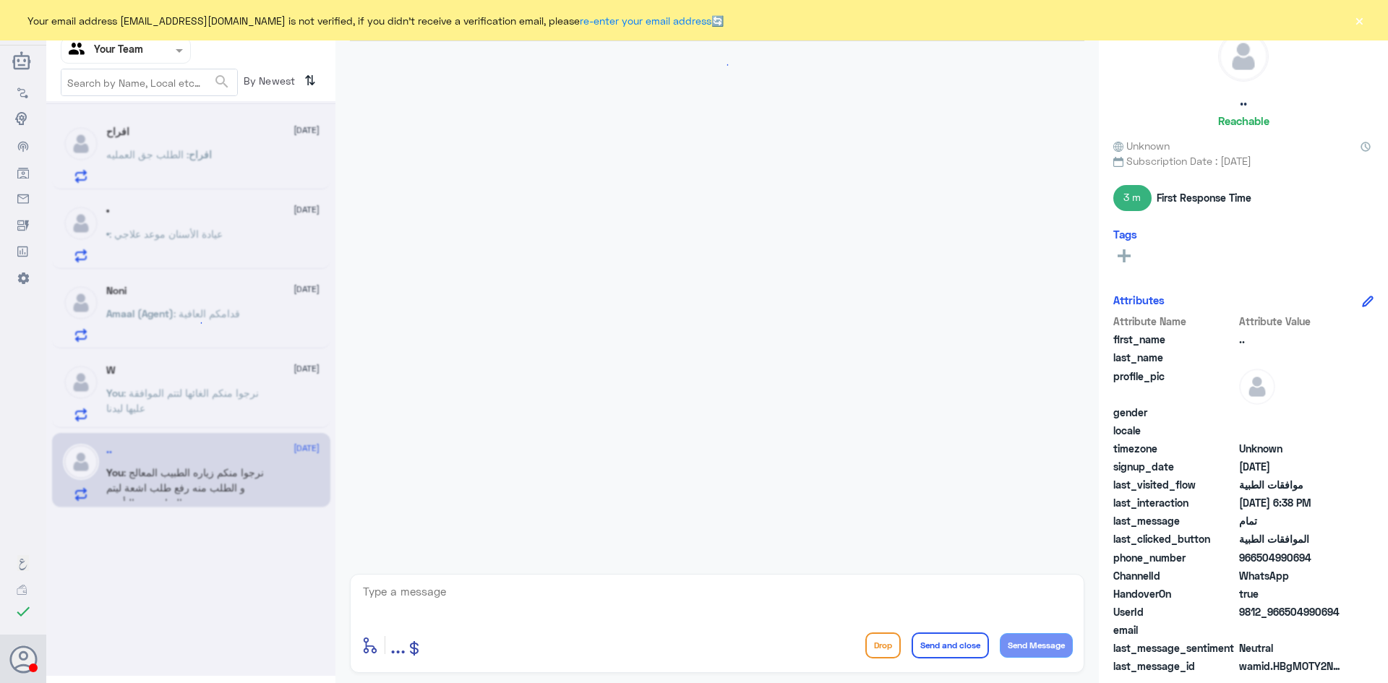
scroll to position [609, 0]
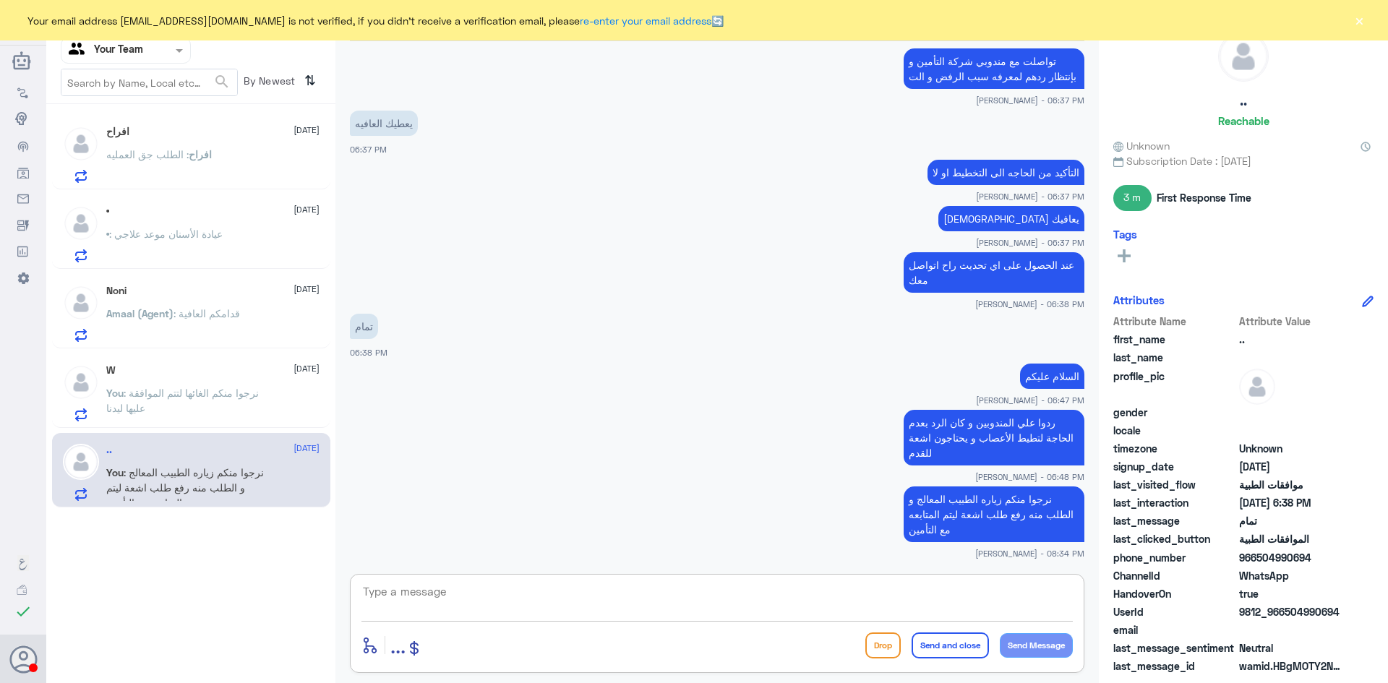
click at [479, 589] on textarea at bounding box center [717, 599] width 711 height 35
type textarea "اي خدمة اخرى؟"
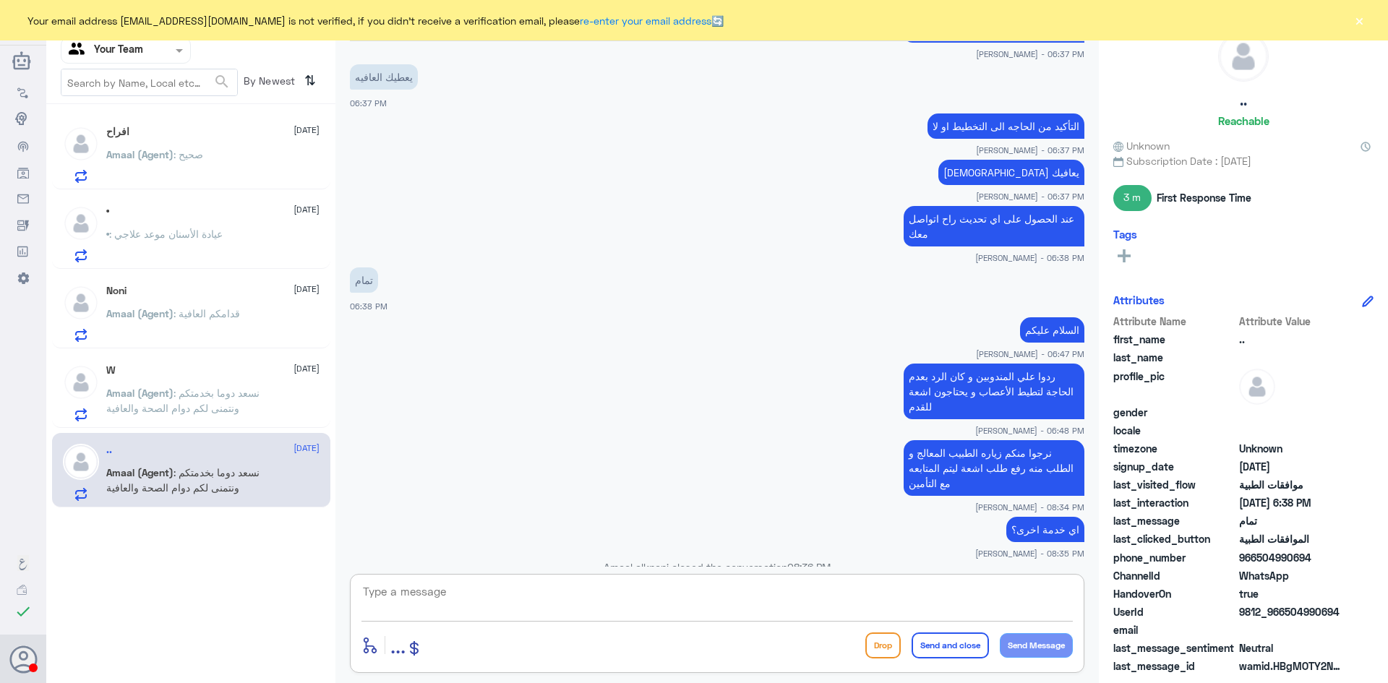
scroll to position [744, 0]
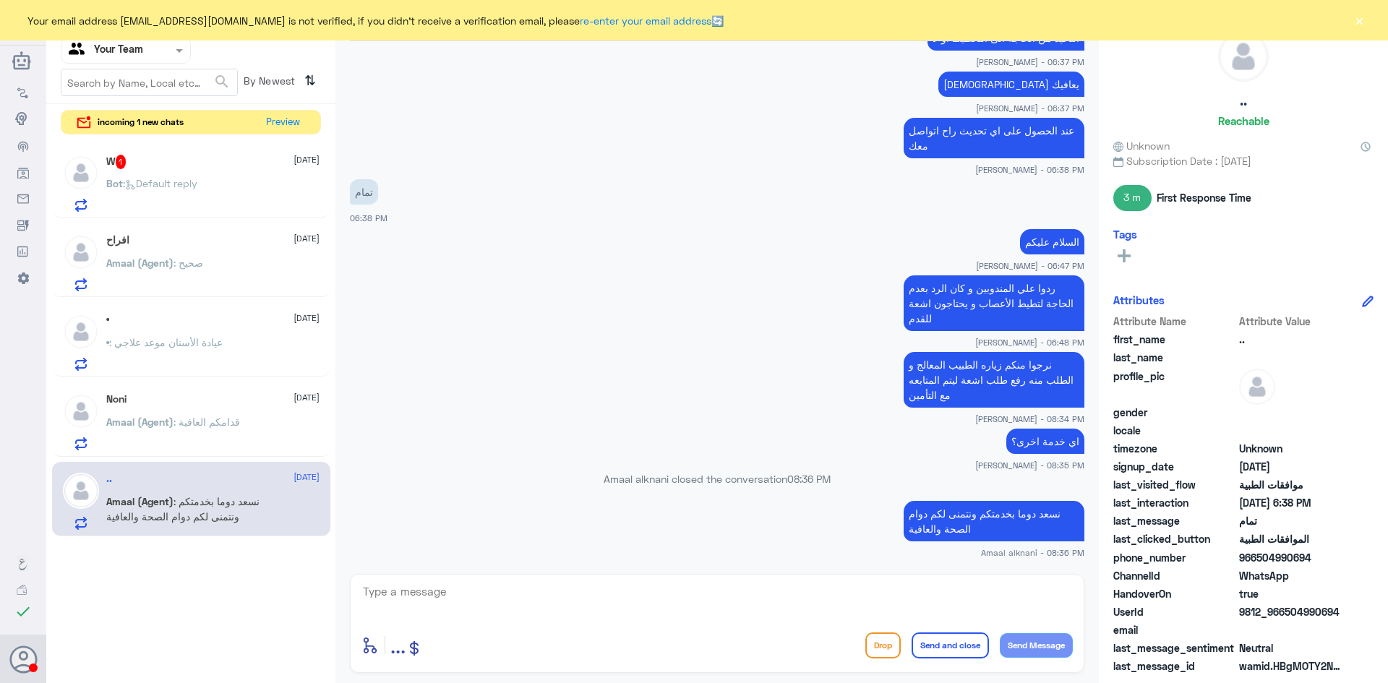
click at [209, 166] on div "W 1 20 August" at bounding box center [212, 162] width 213 height 14
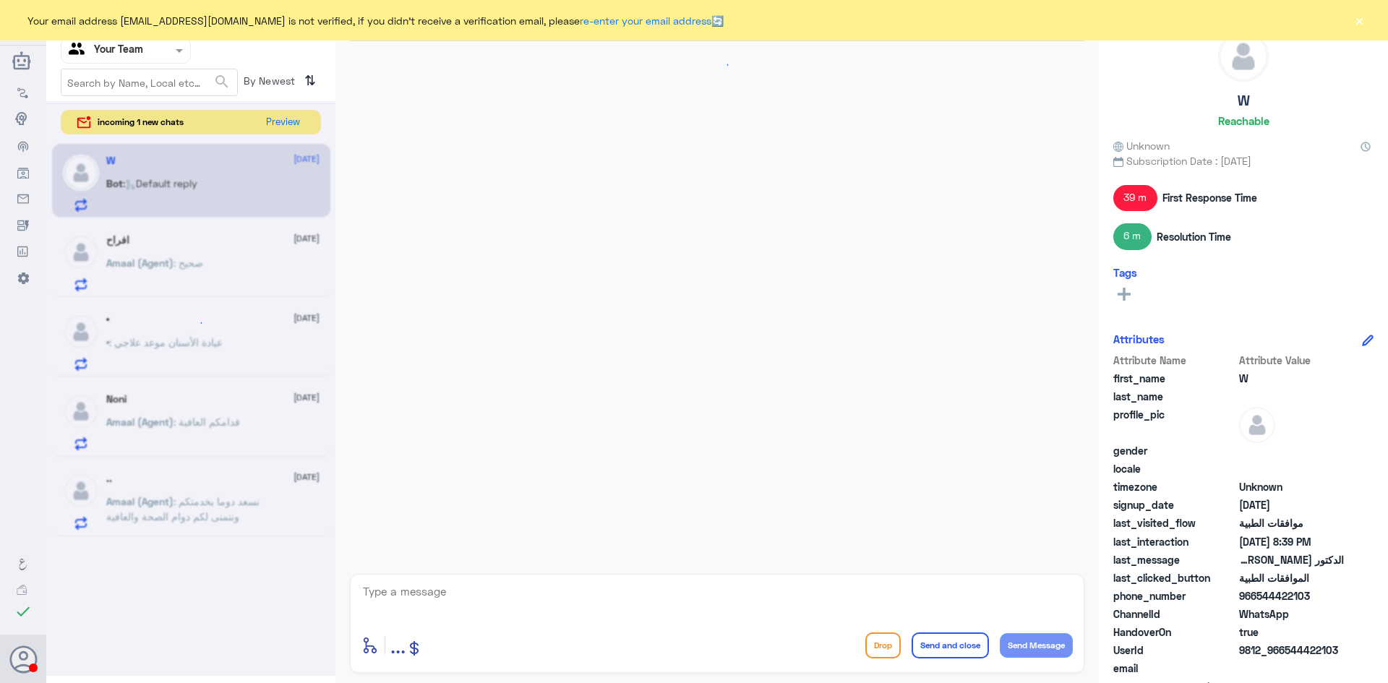
scroll to position [922, 0]
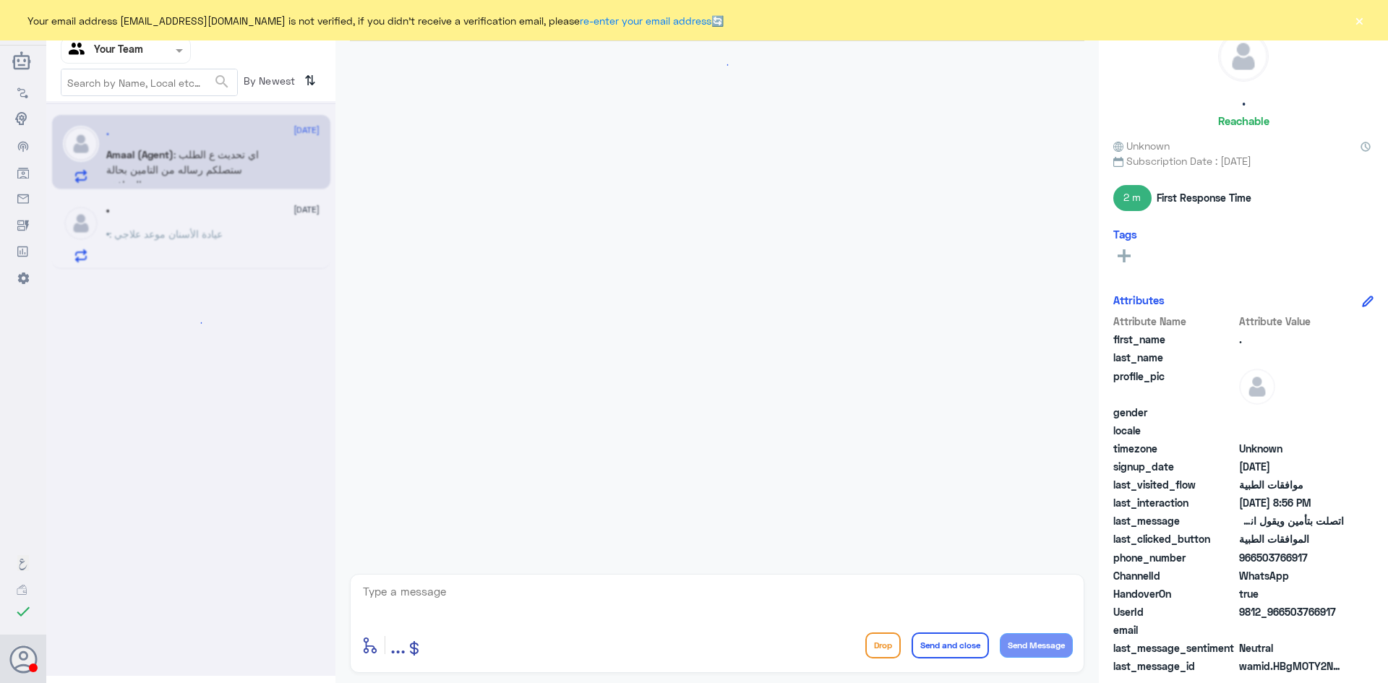
scroll to position [1122, 0]
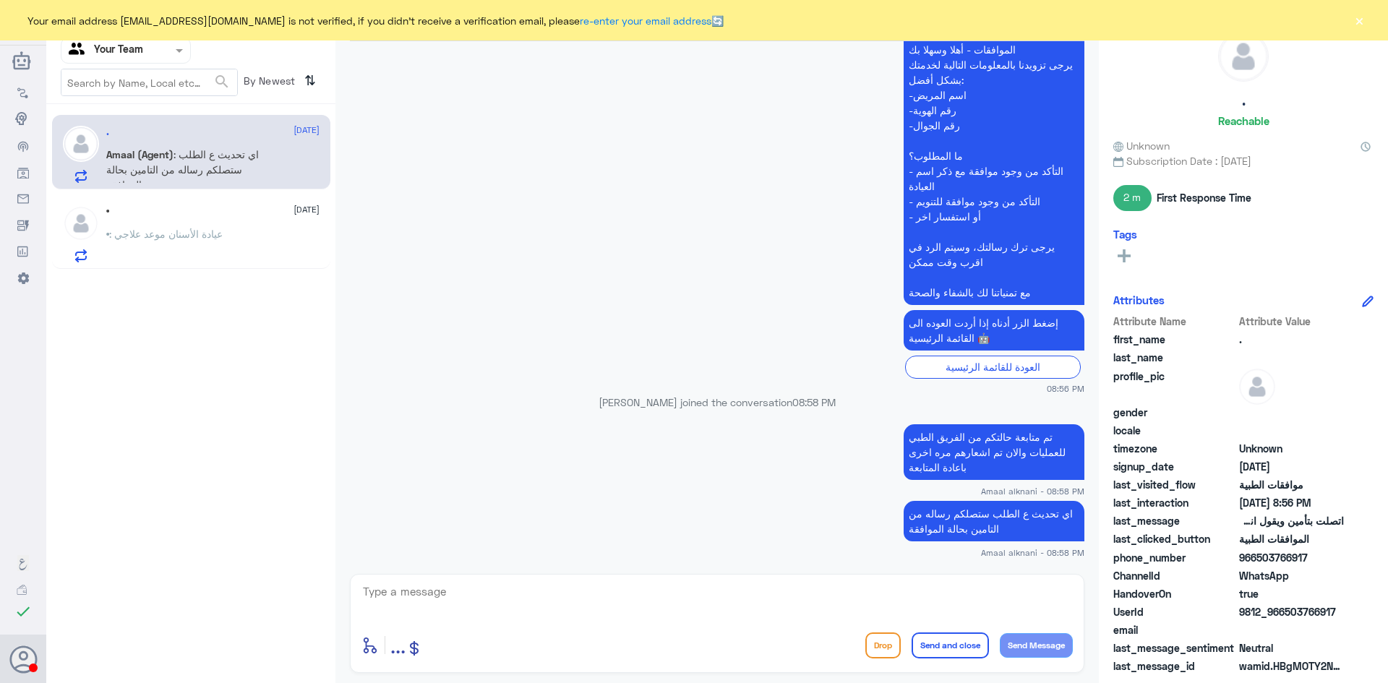
click at [208, 230] on span ": عيادة الأسنان موعد علاجي" at bounding box center [166, 234] width 114 height 12
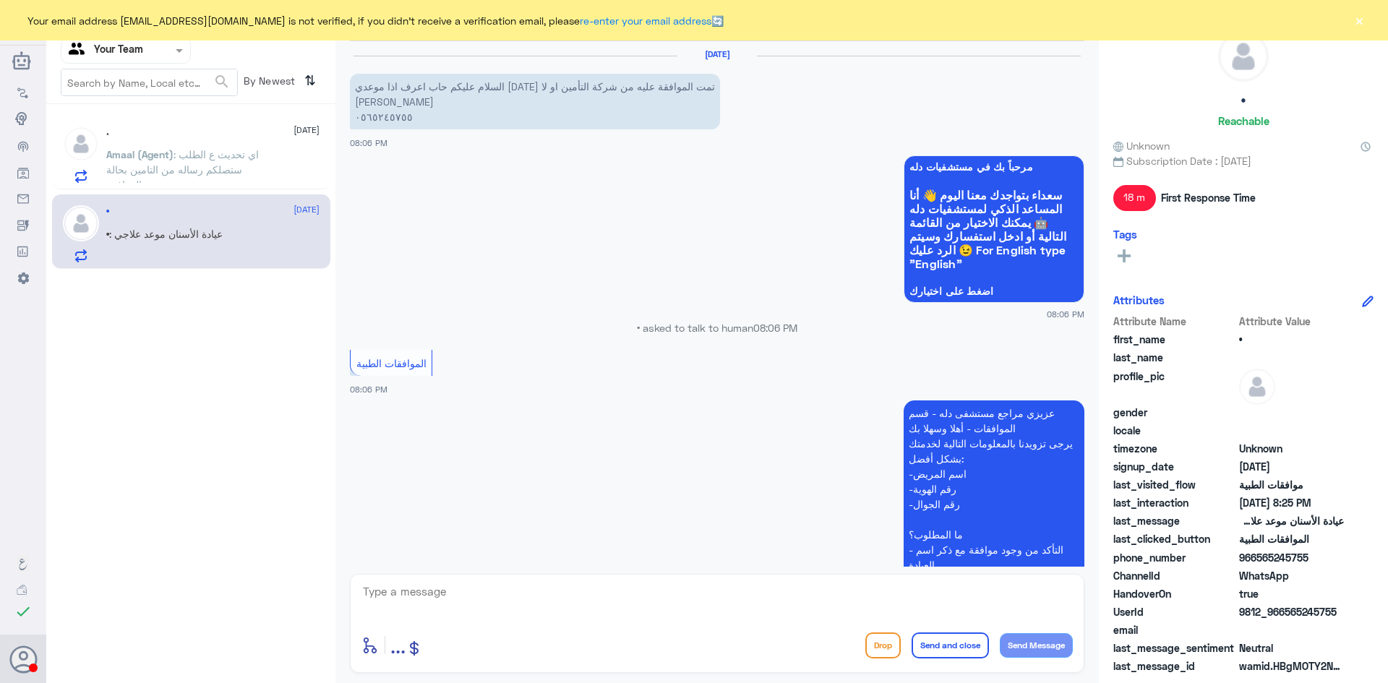
scroll to position [465, 0]
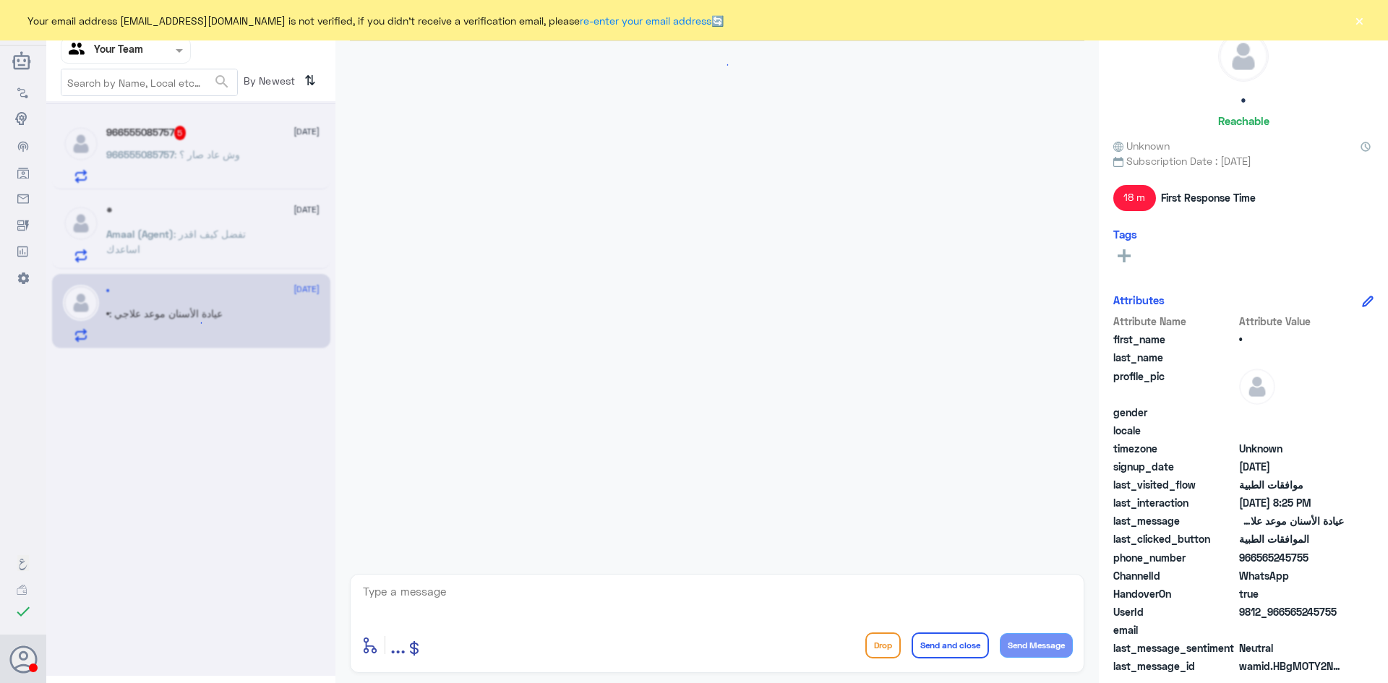
scroll to position [1165, 0]
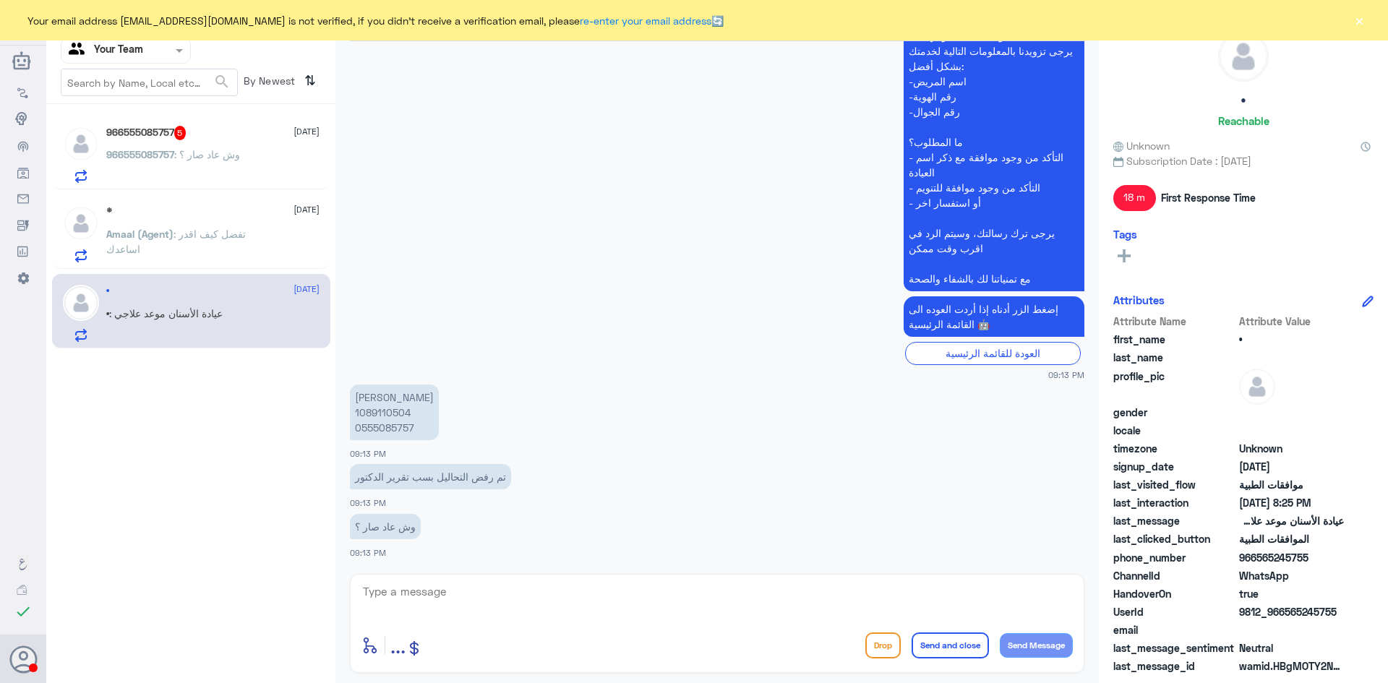
click at [206, 158] on span ": وش عاد صار ؟" at bounding box center [207, 154] width 66 height 12
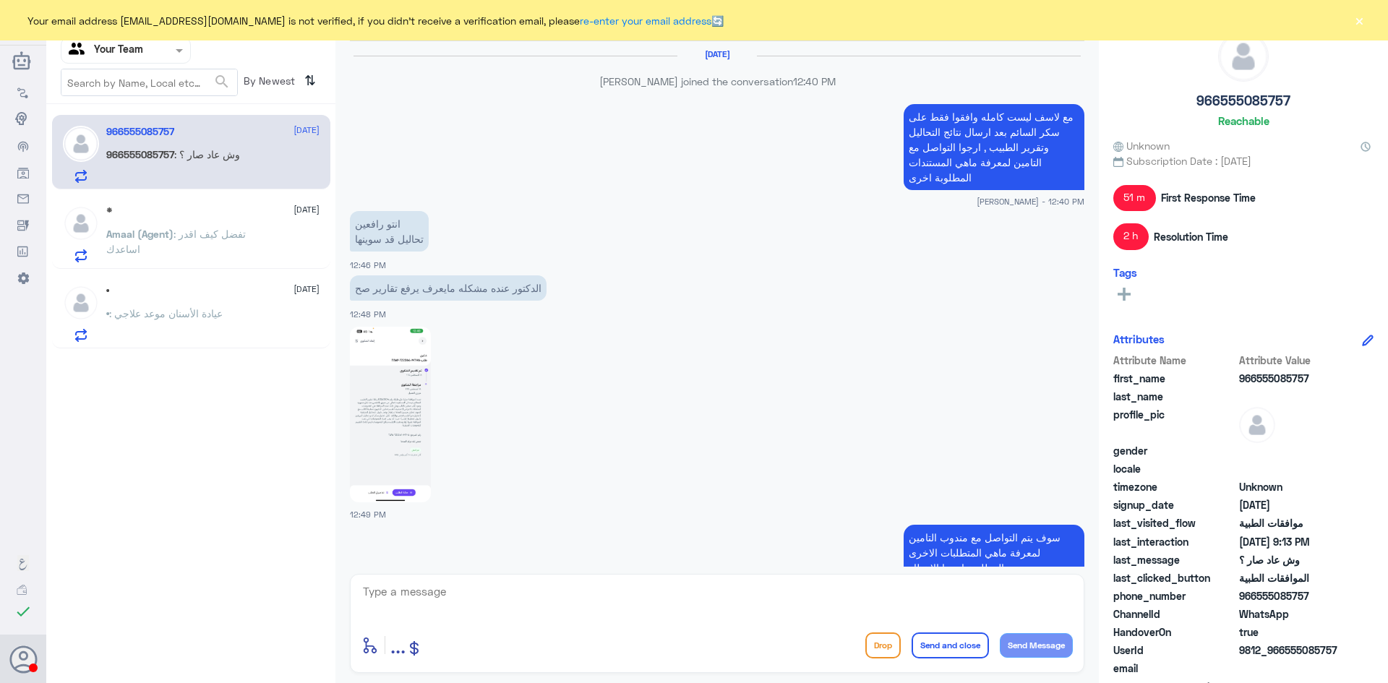
scroll to position [1165, 0]
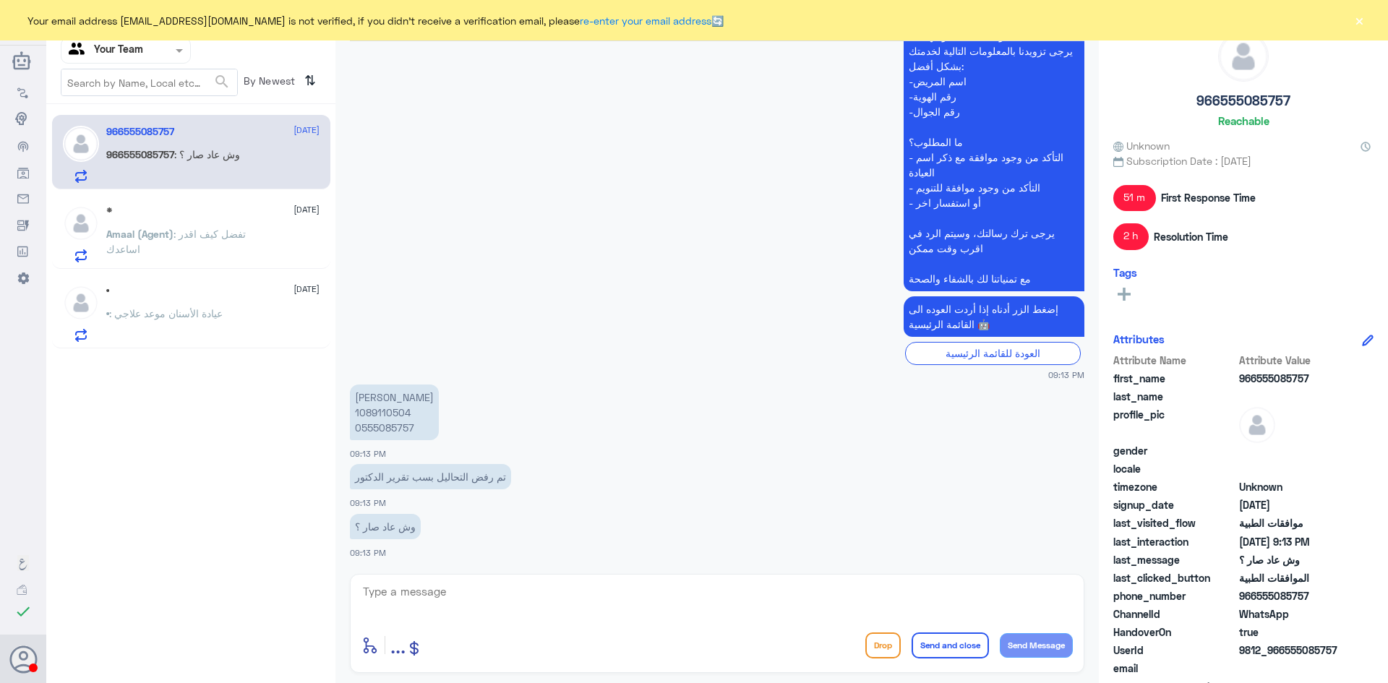
click at [383, 411] on p "شيخه اليامي 1089110504 0555085757" at bounding box center [394, 413] width 89 height 56
copy p "1089110504"
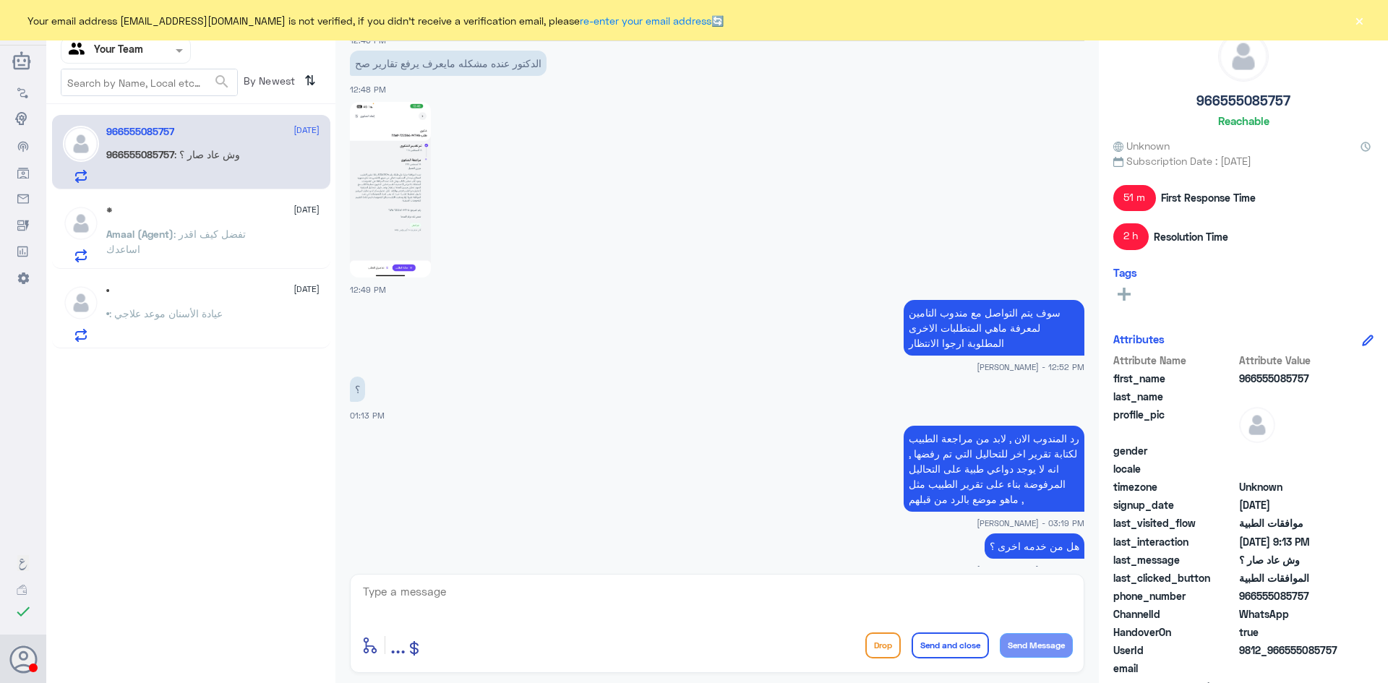
scroll to position [153, 0]
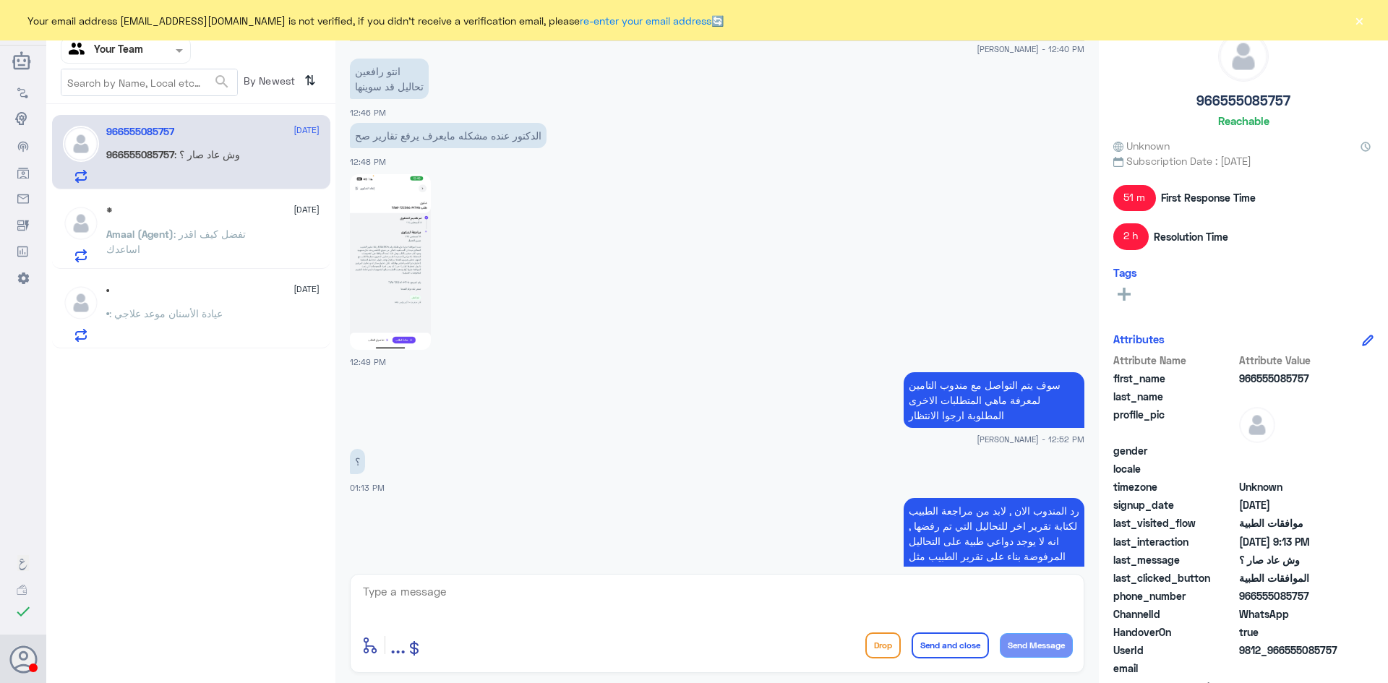
click at [409, 303] on img at bounding box center [390, 262] width 81 height 176
drag, startPoint x: 760, startPoint y: 351, endPoint x: 761, endPoint y: 428, distance: 77.4
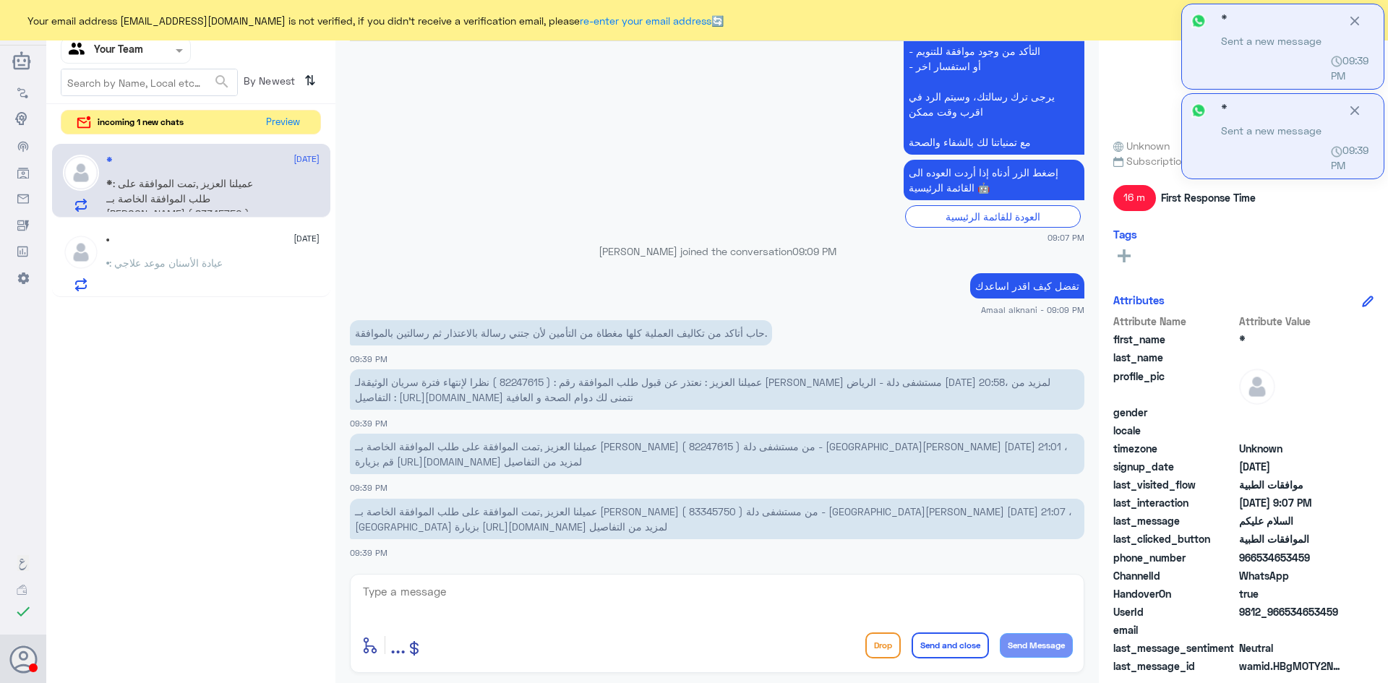
scroll to position [499, 0]
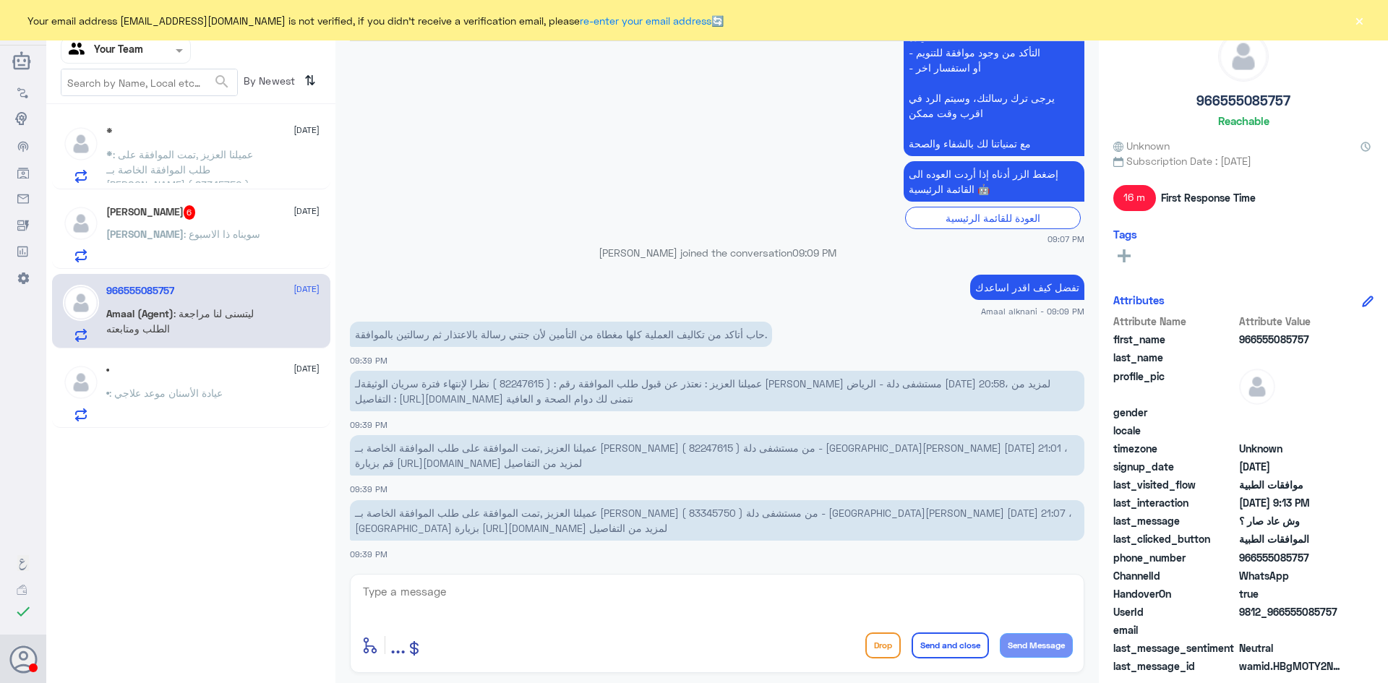
scroll to position [499, 0]
click at [204, 221] on div "[PERSON_NAME] 6 [DATE][PERSON_NAME] : سويناه ذا الاسبوع" at bounding box center [212, 233] width 213 height 57
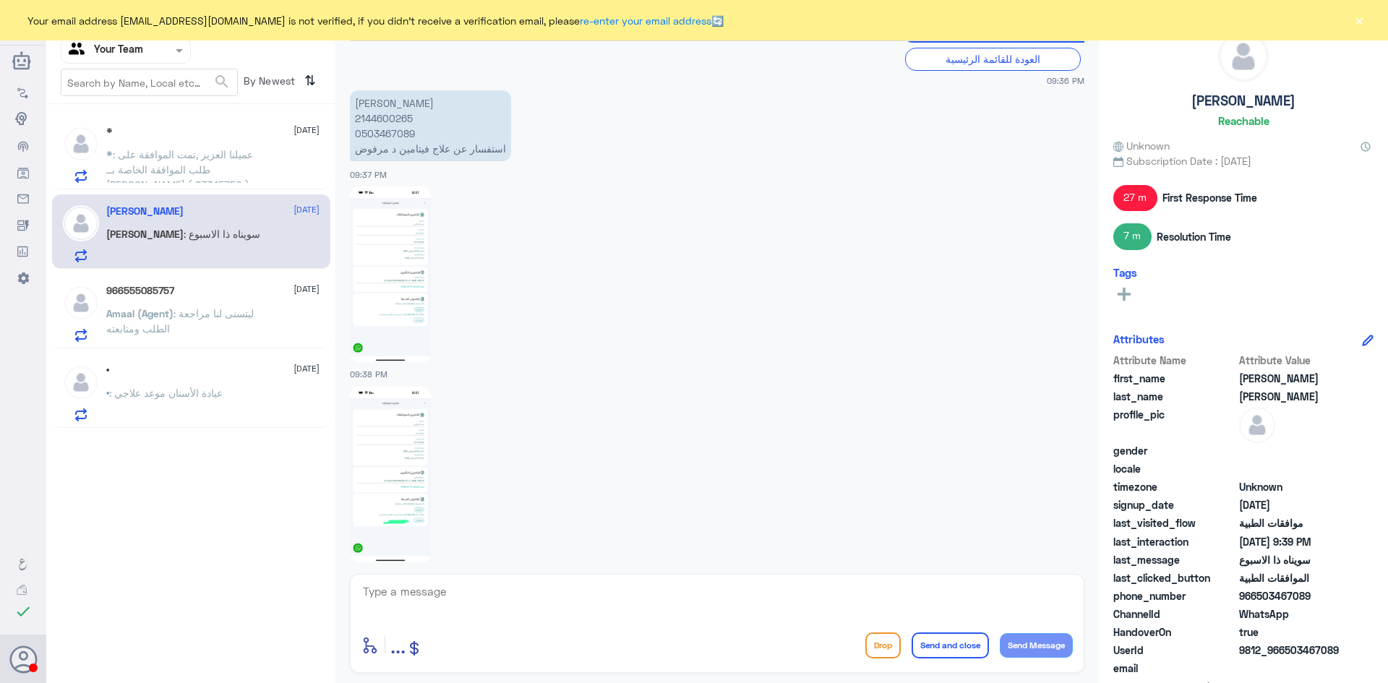
scroll to position [1455, 0]
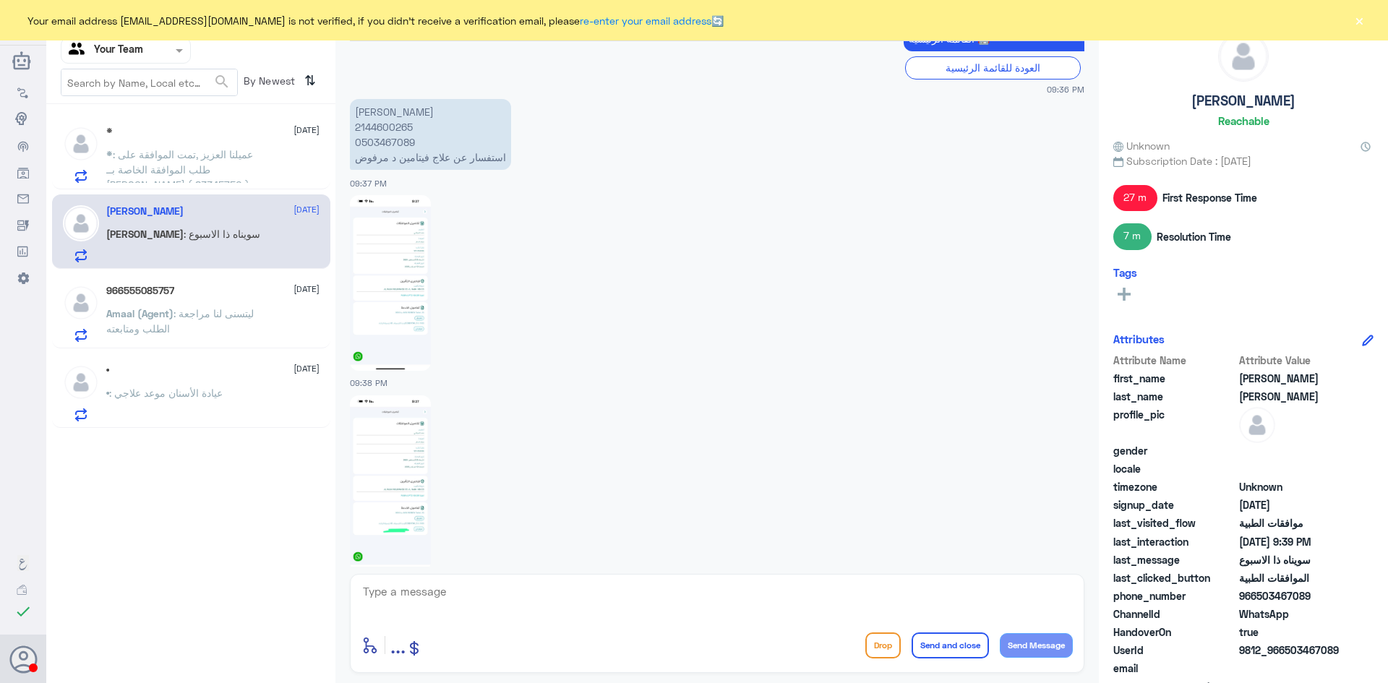
click at [408, 127] on p "[PERSON_NAME] 2144600265 0503467089 استفسار عن علاج فيتامين د مرفوض" at bounding box center [430, 134] width 161 height 71
copy p "2144600265"
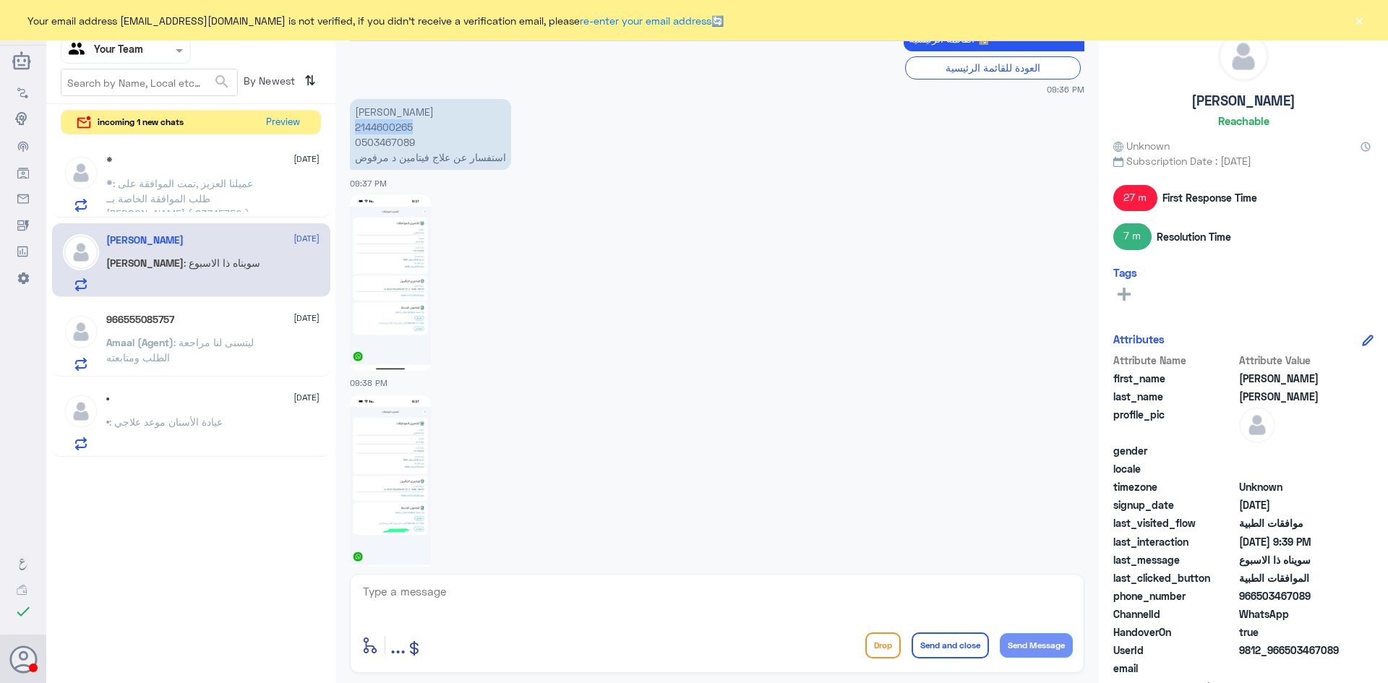
click at [128, 47] on input "text" at bounding box center [109, 50] width 80 height 17
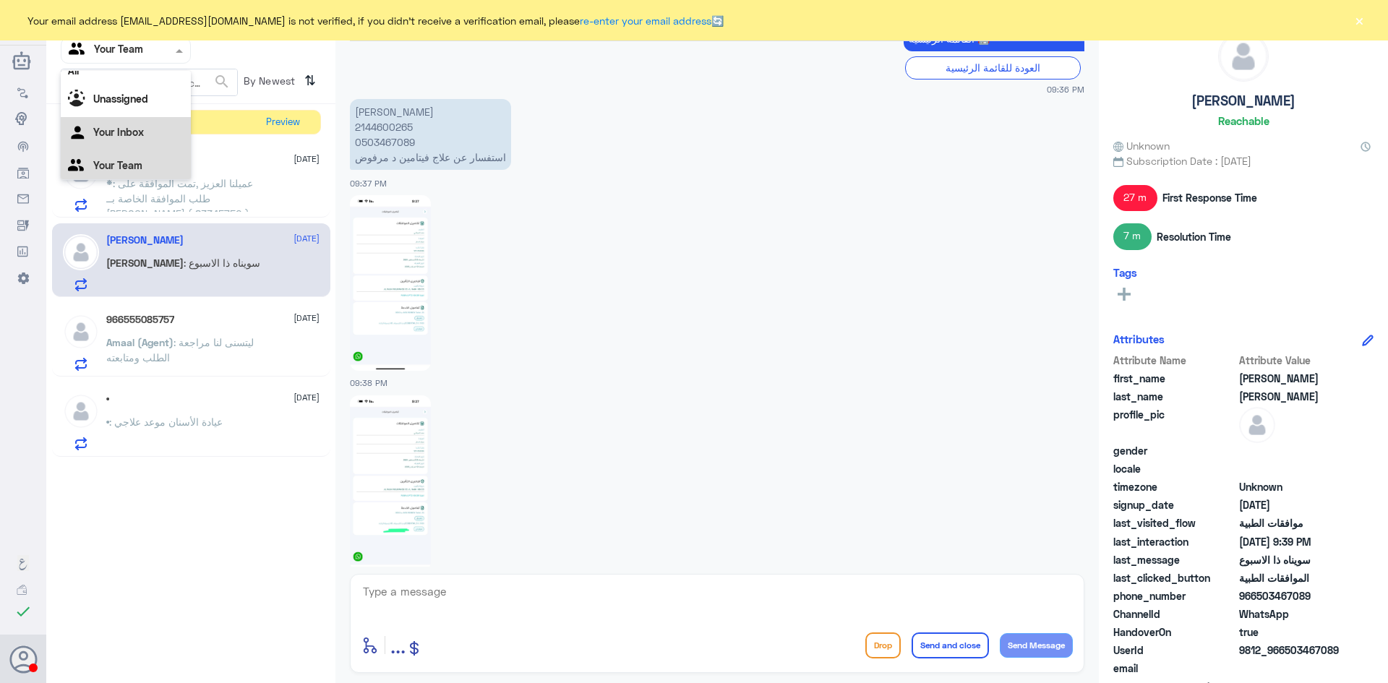
scroll to position [18, 0]
click at [129, 121] on div "Your Inbox" at bounding box center [126, 129] width 130 height 33
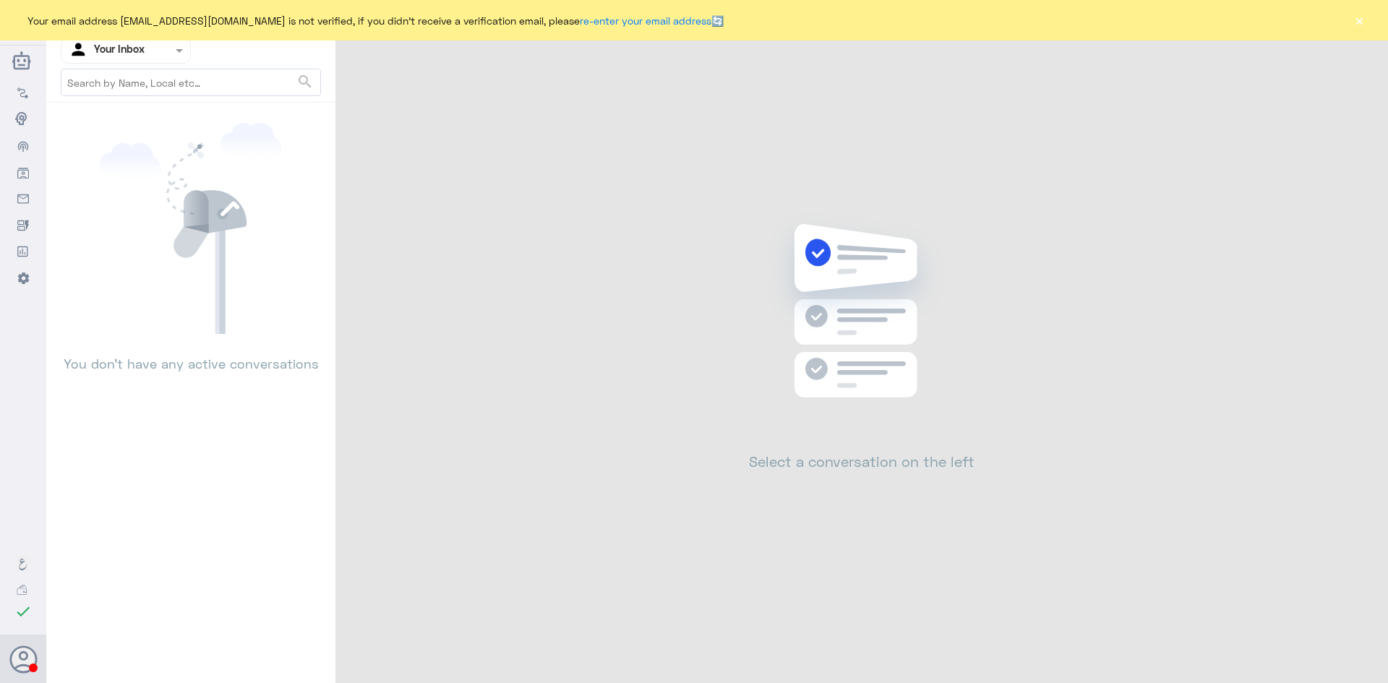
click at [1361, 22] on button "×" at bounding box center [1359, 20] width 14 height 14
